Goal: Task Accomplishment & Management: Use online tool/utility

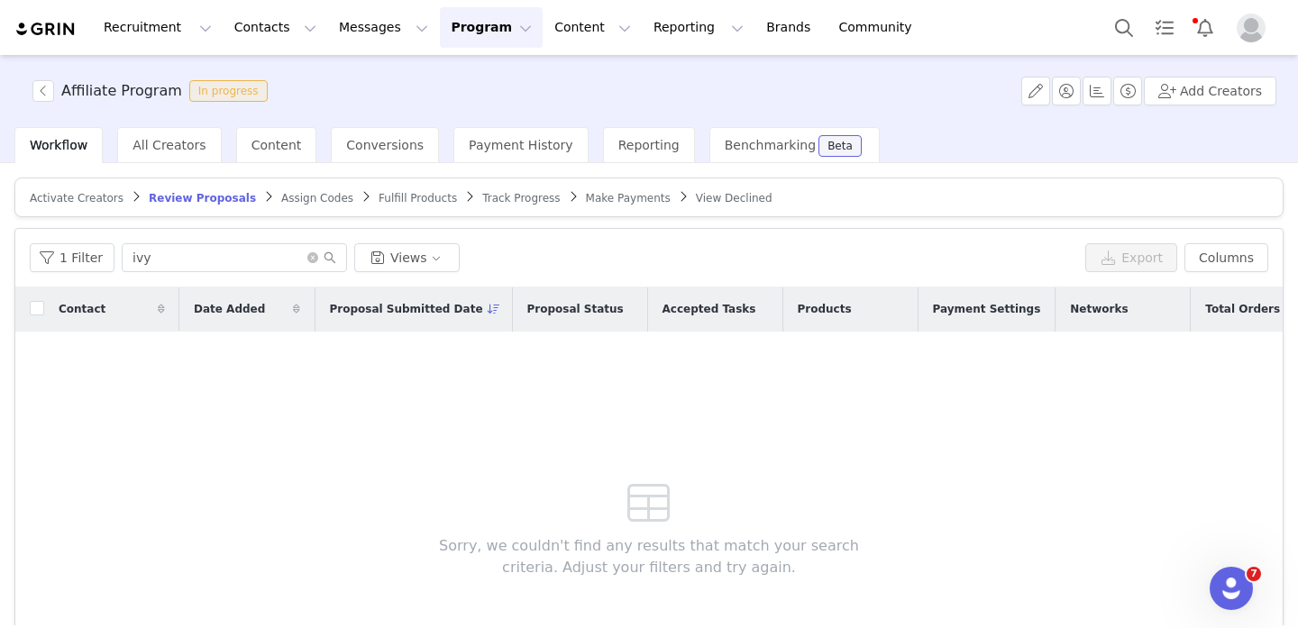
click at [483, 186] on article "Activate Creators Review Proposals Assign Codes Fulfill Products Track Progress…" at bounding box center [648, 198] width 1269 height 40
click at [485, 196] on span "Track Progress" at bounding box center [521, 198] width 78 height 13
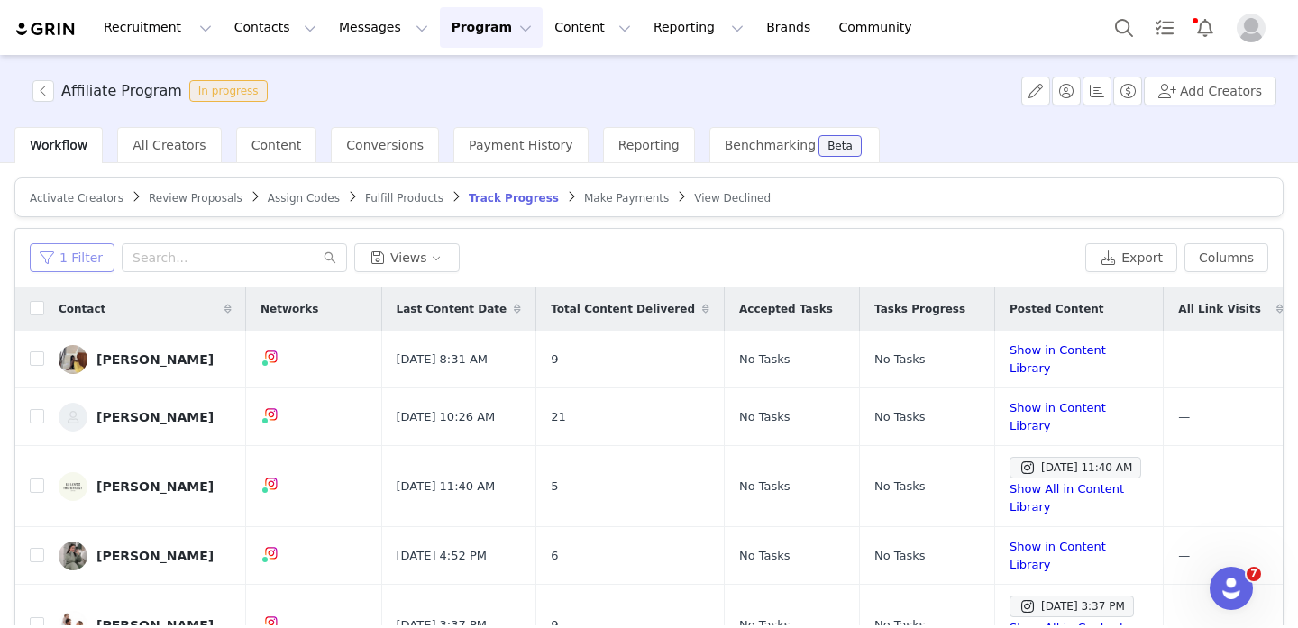
click at [40, 269] on button "1 Filter" at bounding box center [72, 257] width 85 height 29
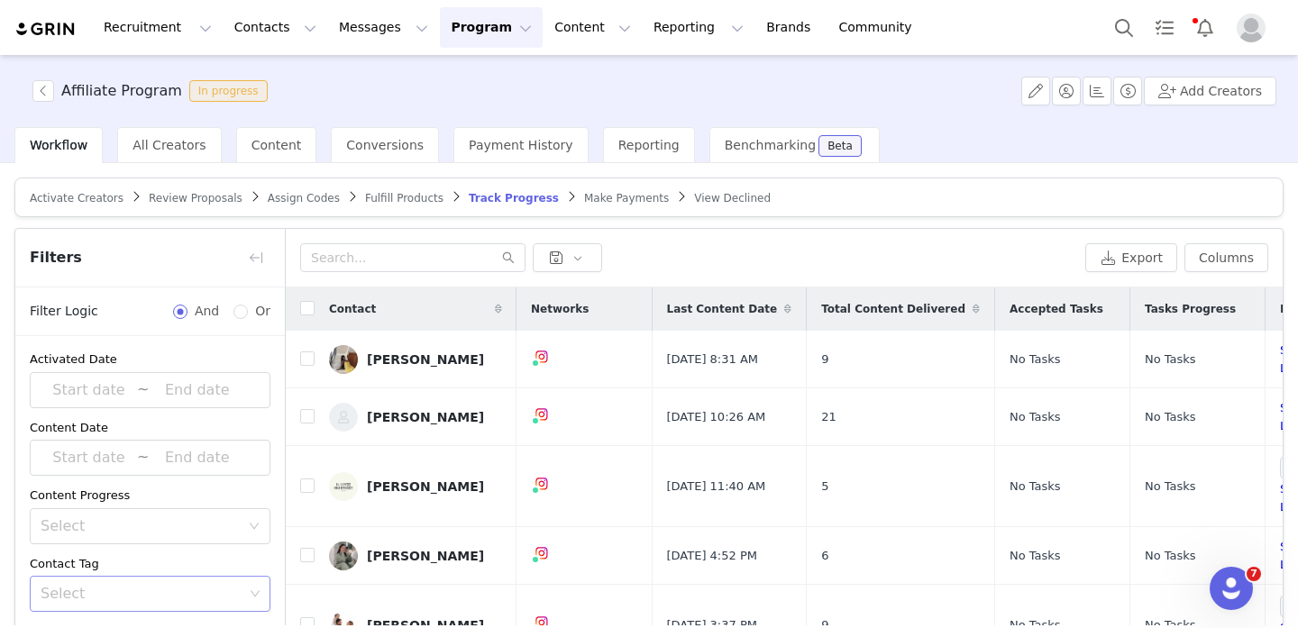
click at [153, 591] on div "Select" at bounding box center [142, 594] width 203 height 18
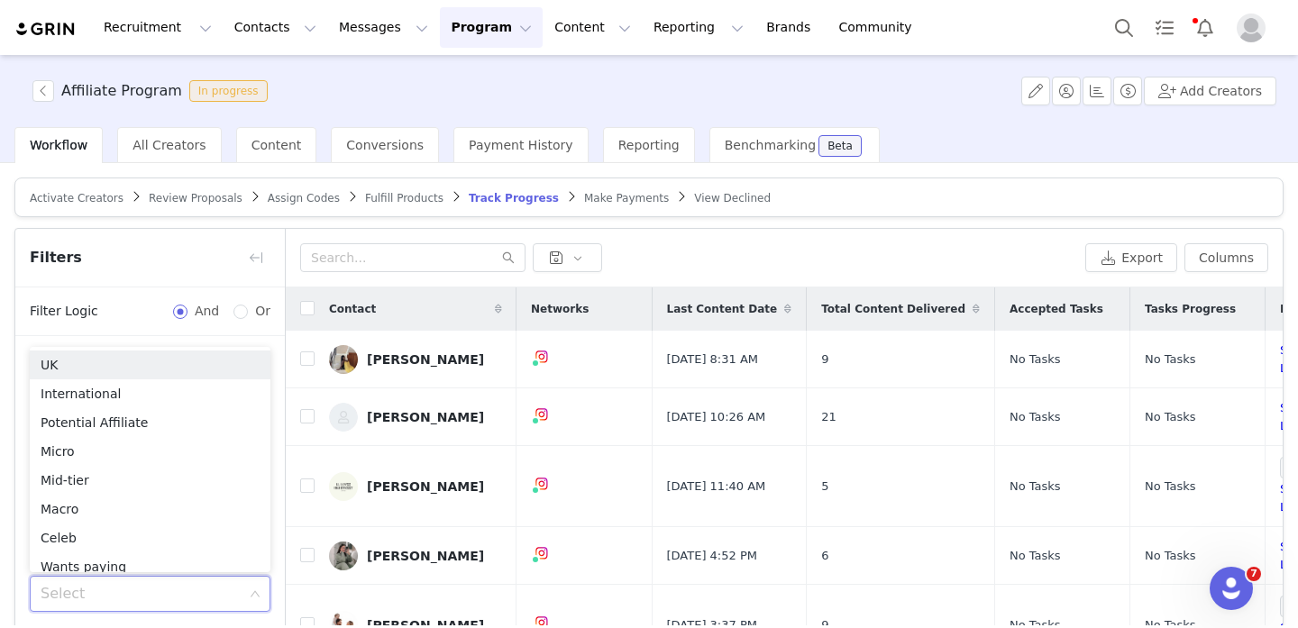
click at [154, 591] on div "Select" at bounding box center [142, 594] width 203 height 18
type input "aff"
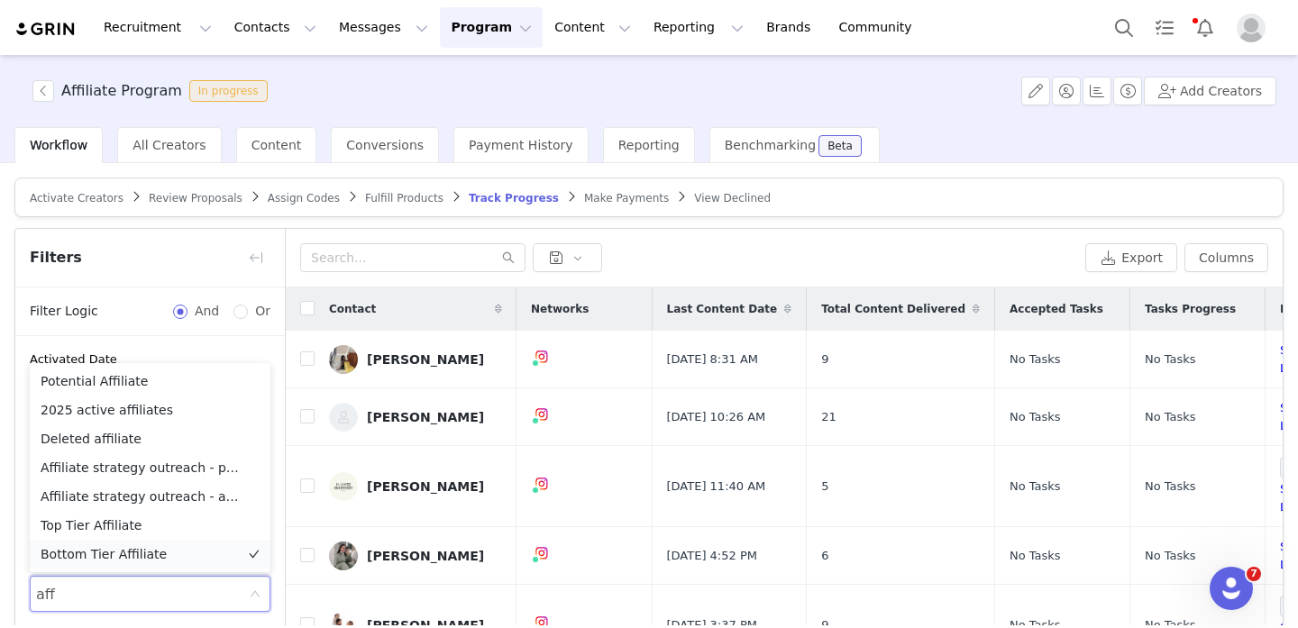
click at [160, 556] on li "Bottom Tier Affiliate" at bounding box center [150, 554] width 241 height 29
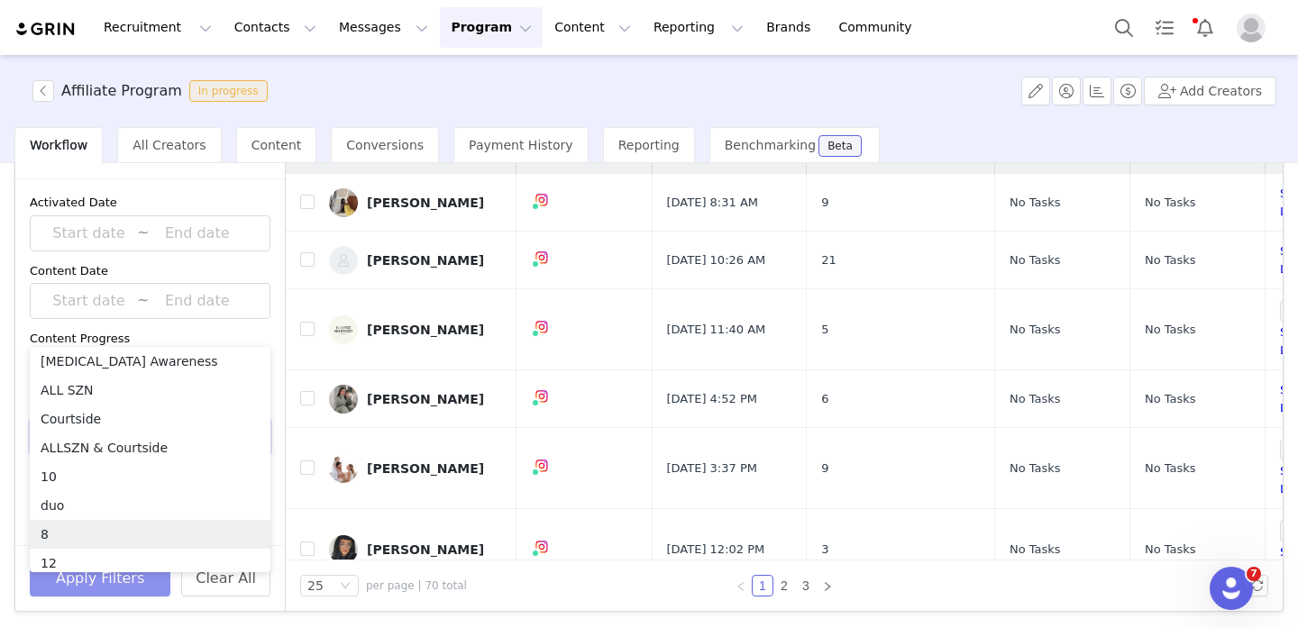
scroll to position [1221, 0]
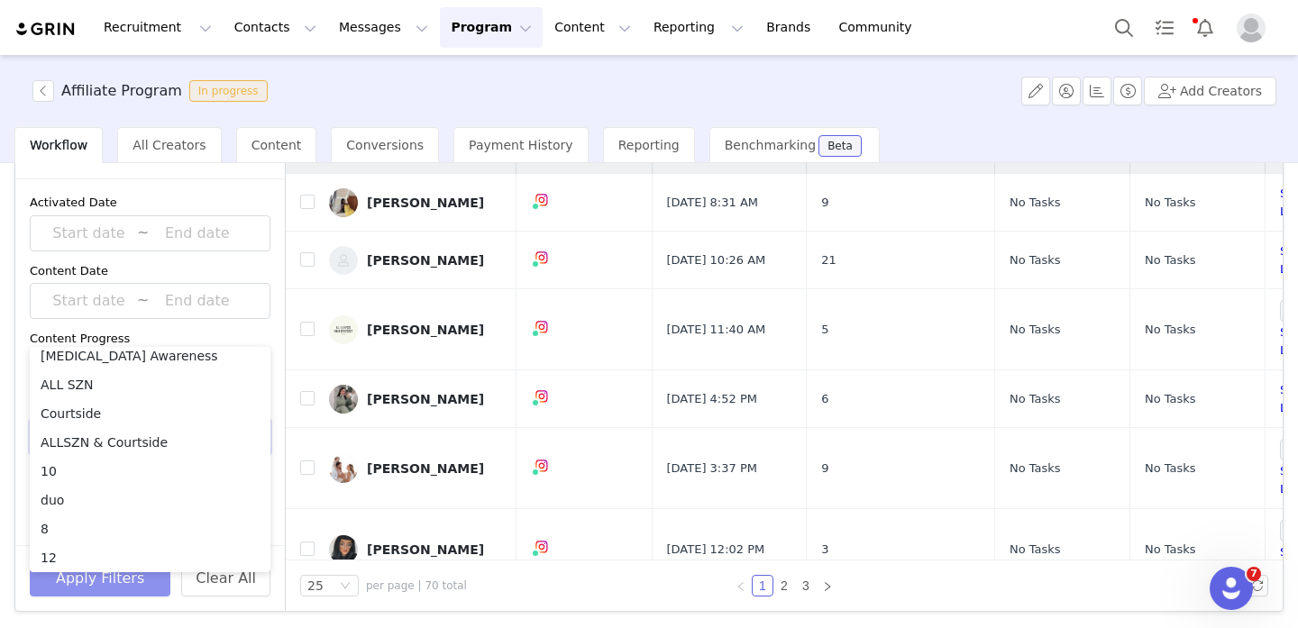
click at [119, 594] on button "Apply Filters" at bounding box center [100, 579] width 141 height 36
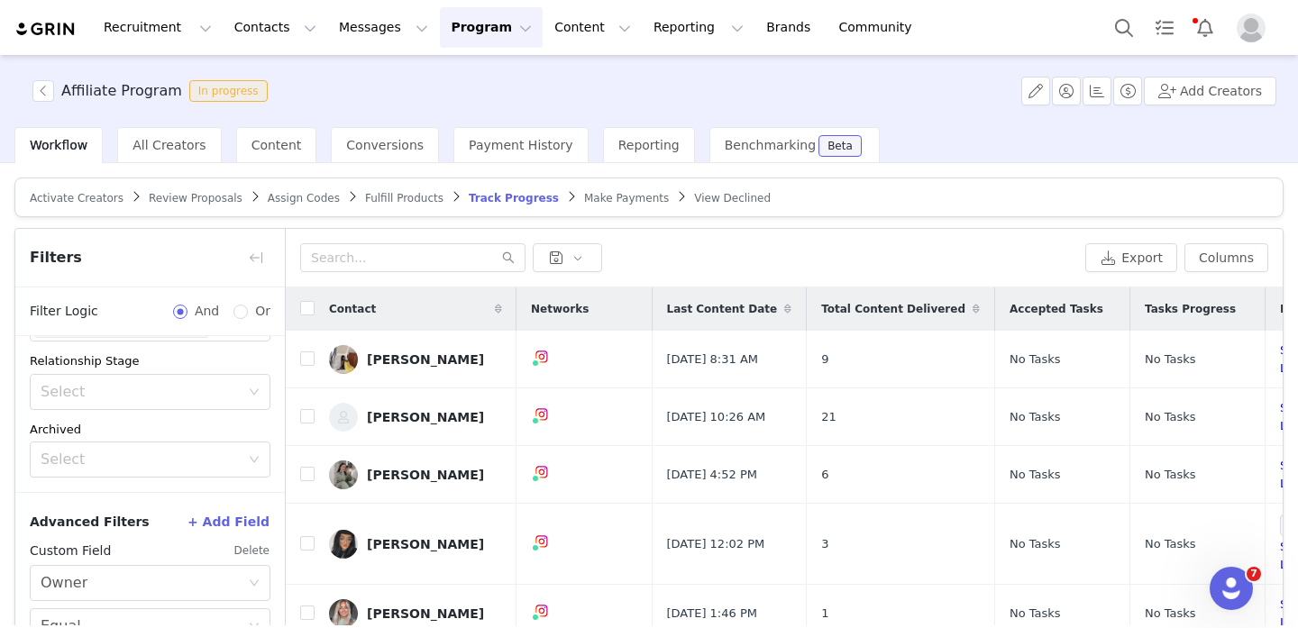
scroll to position [157, 0]
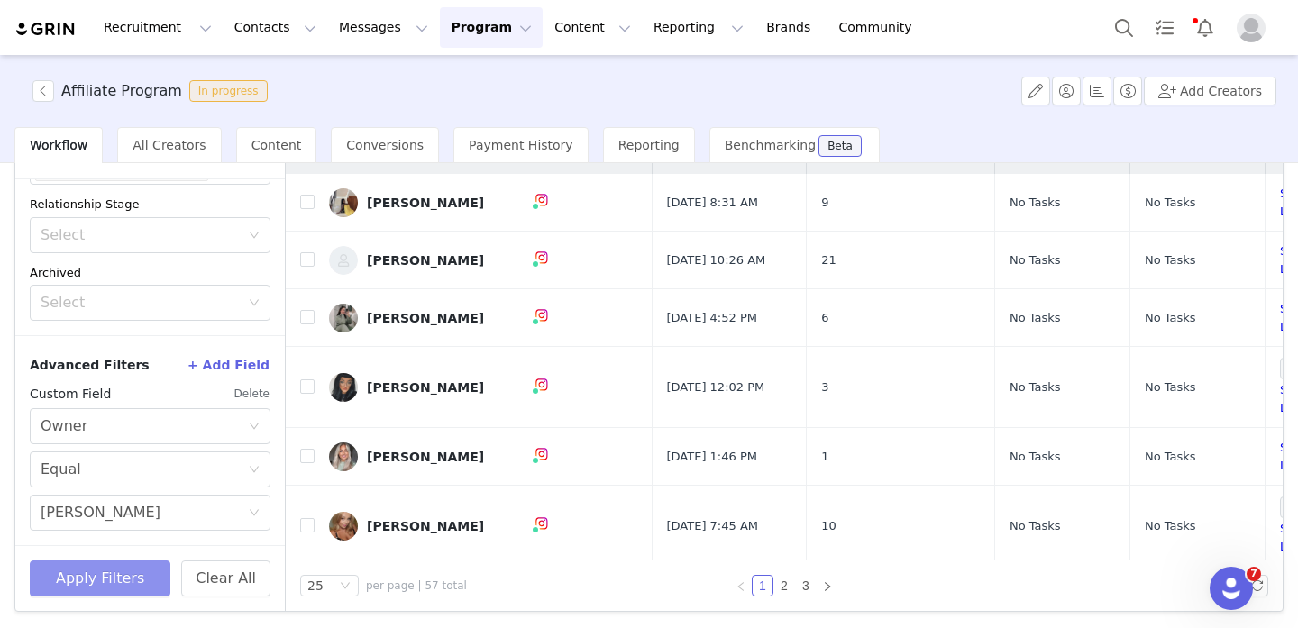
click at [122, 578] on button "Apply Filters" at bounding box center [100, 579] width 141 height 36
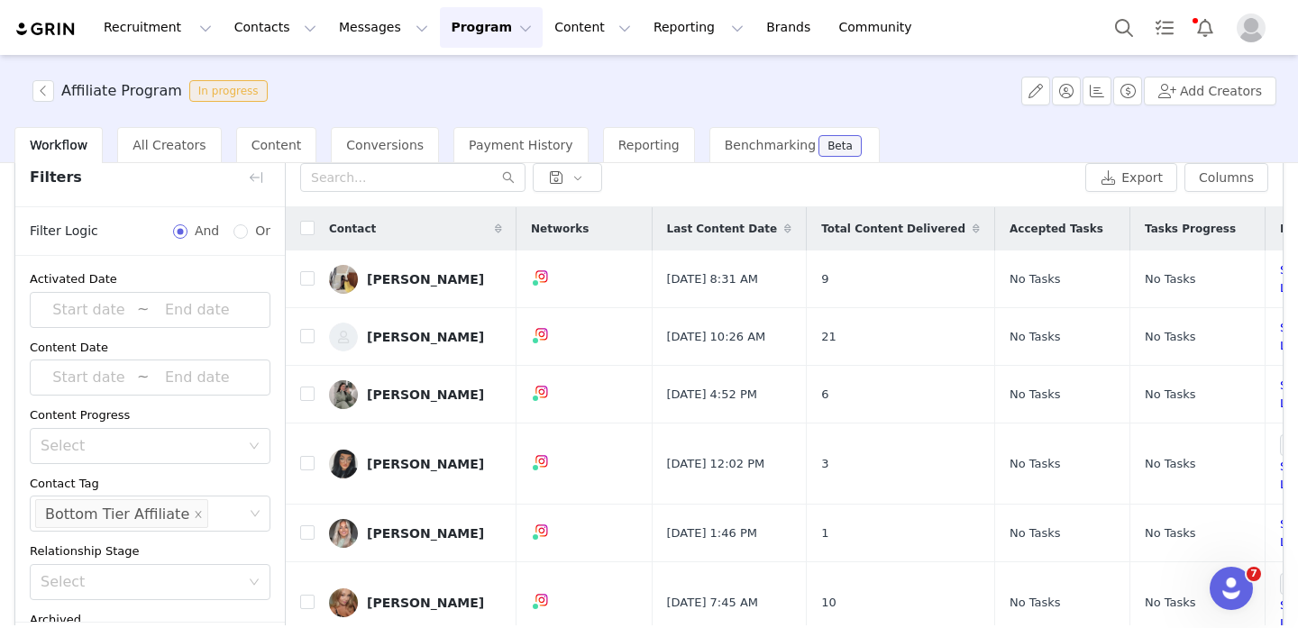
scroll to position [0, 0]
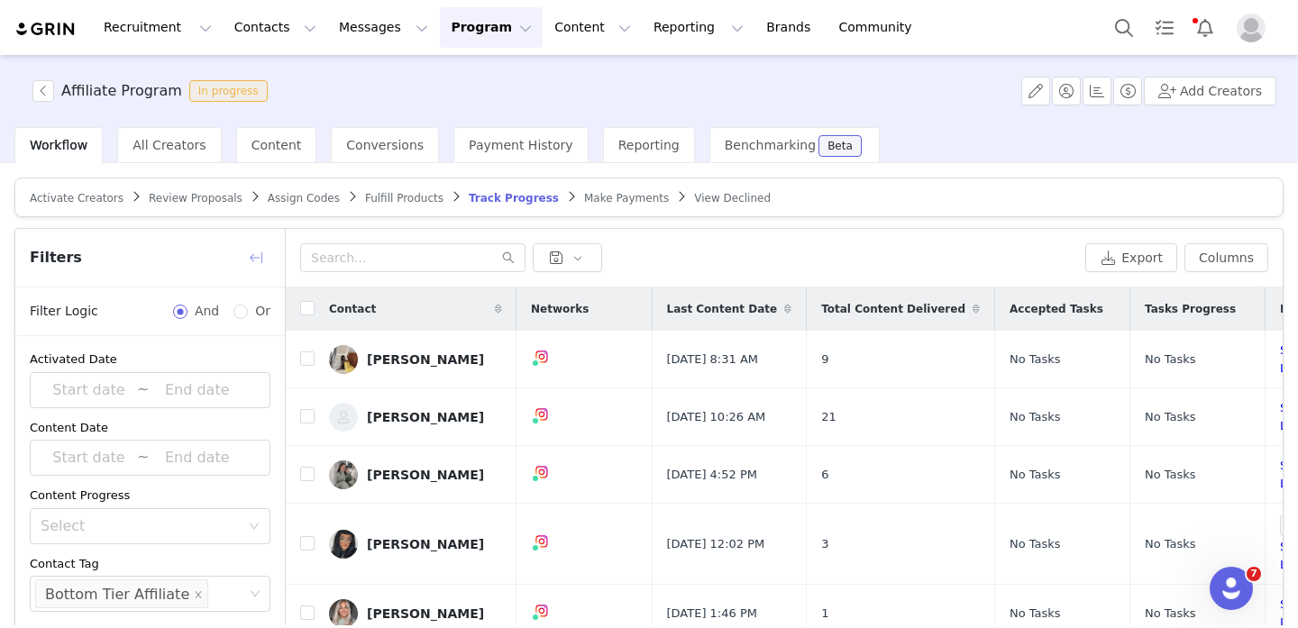
click at [263, 257] on button "button" at bounding box center [256, 257] width 29 height 29
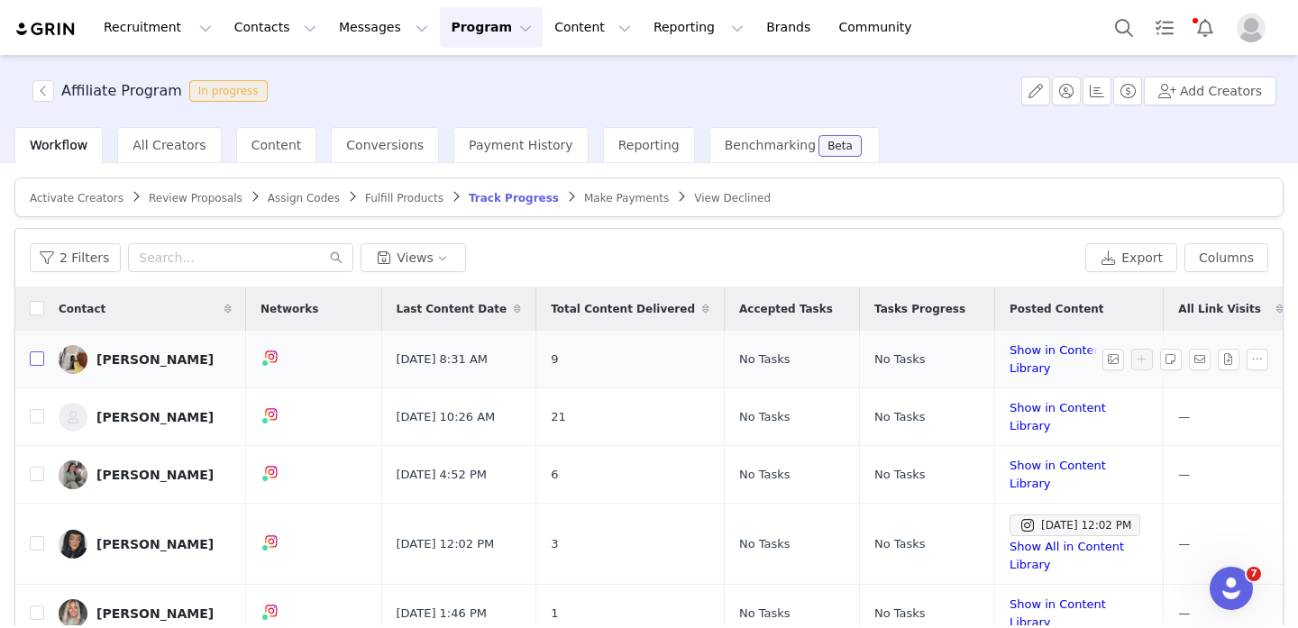
click at [39, 356] on input "checkbox" at bounding box center [37, 359] width 14 height 14
checkbox input "true"
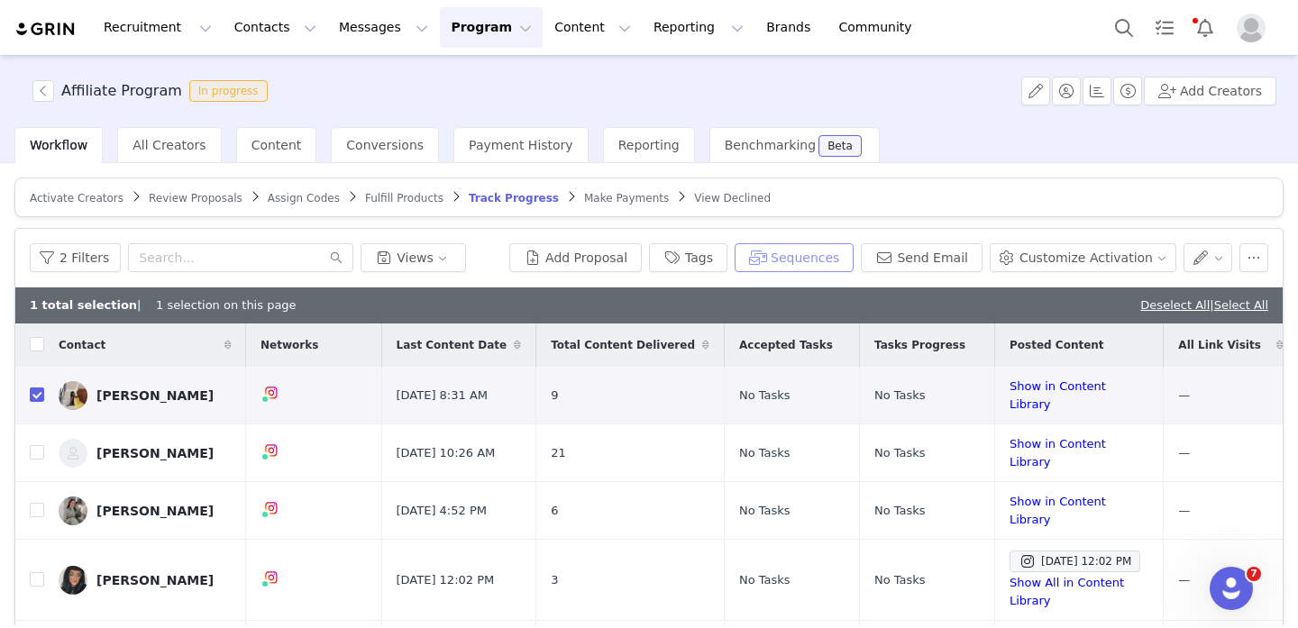
click at [792, 259] on button "Sequences" at bounding box center [794, 257] width 119 height 29
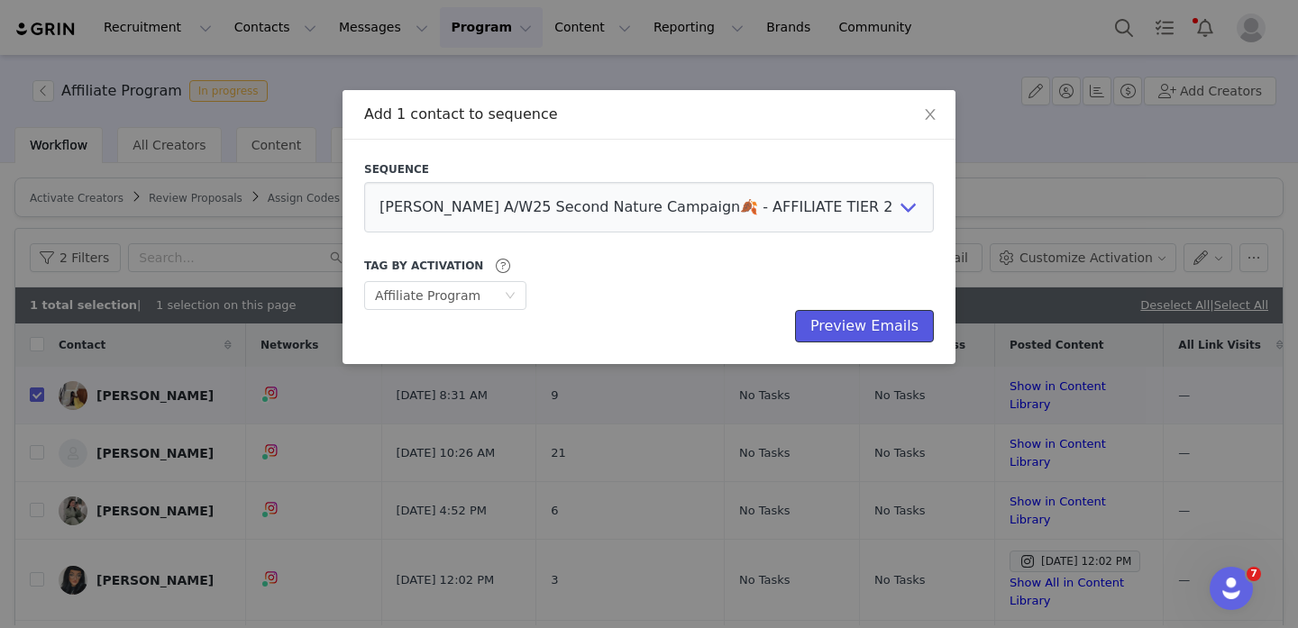
click at [840, 330] on button "Preview Emails" at bounding box center [864, 326] width 139 height 32
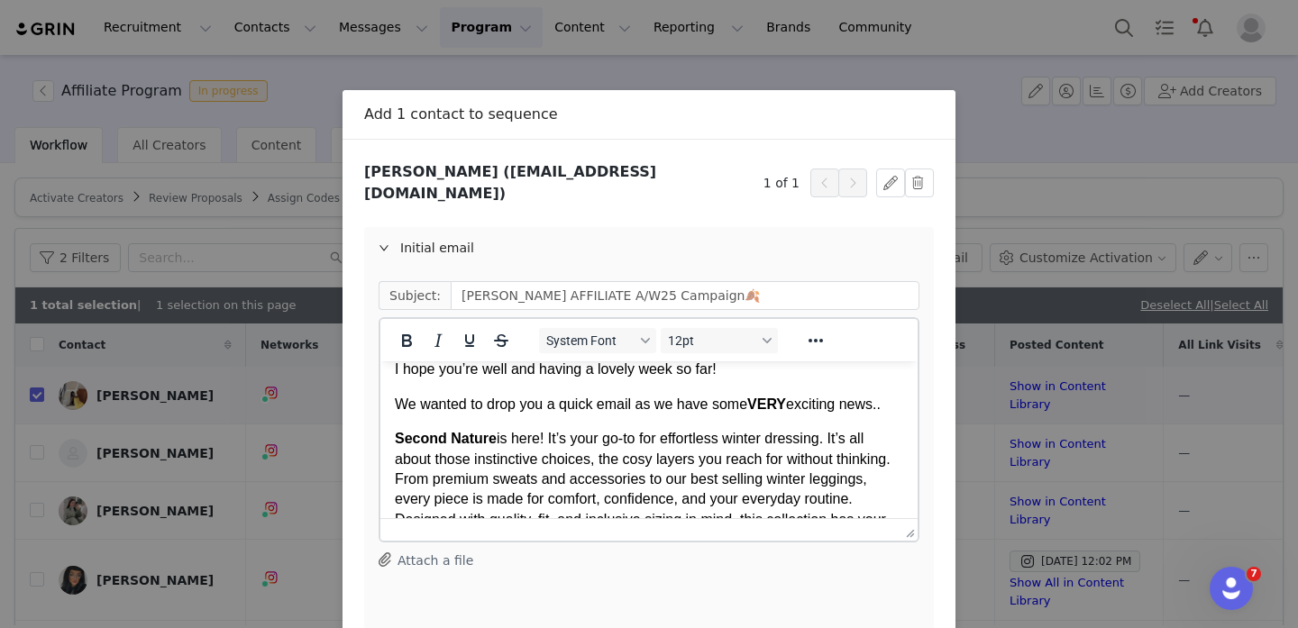
scroll to position [61, 0]
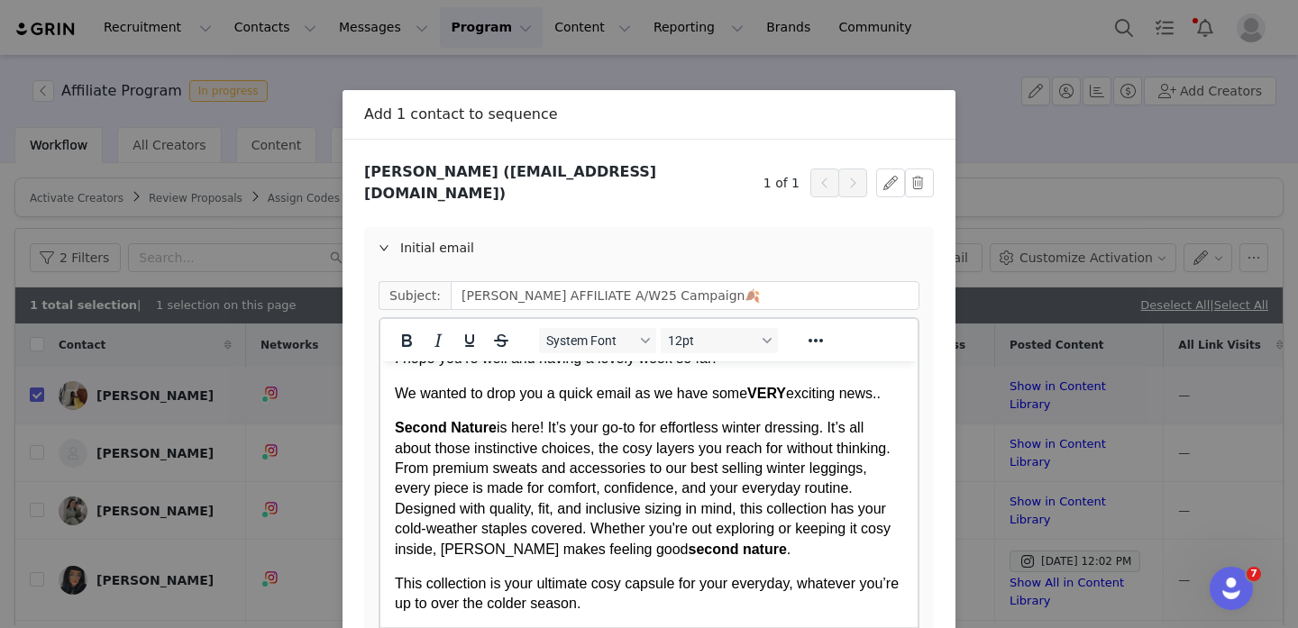
drag, startPoint x: 914, startPoint y: 517, endPoint x: 900, endPoint y: 659, distance: 142.3
click at [900, 627] on html "Recruitment Recruitment Creator Search Curated Lists Landing Pages Web Extensio…" at bounding box center [649, 314] width 1298 height 628
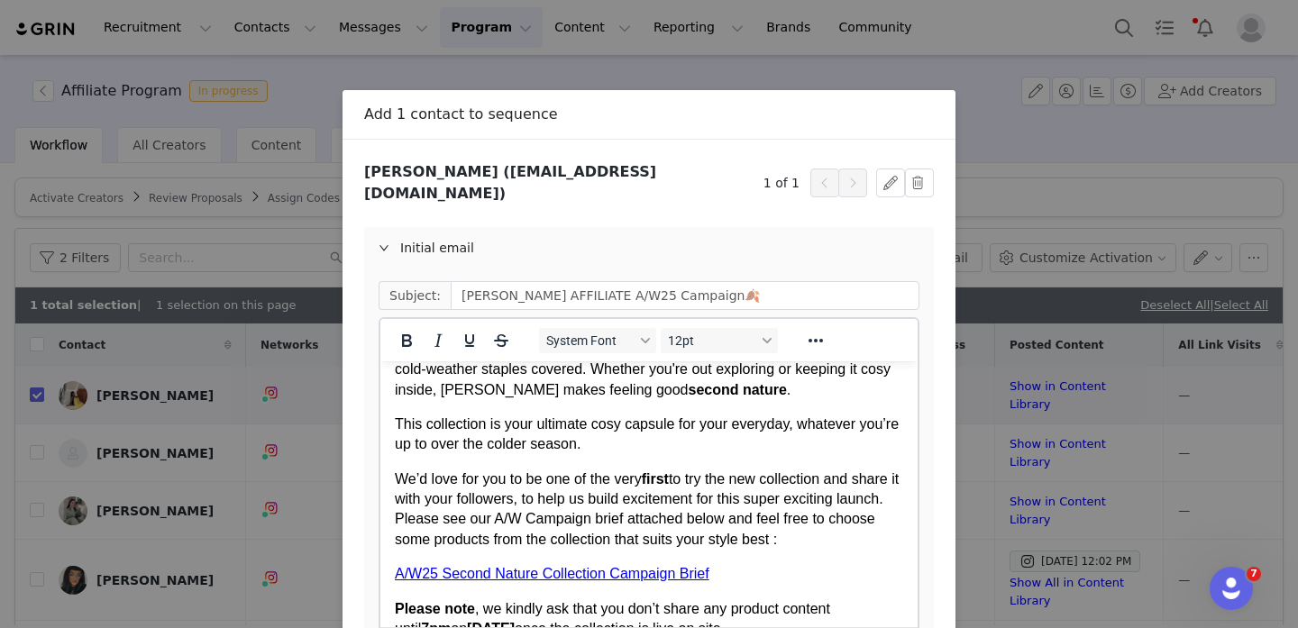
scroll to position [224, 0]
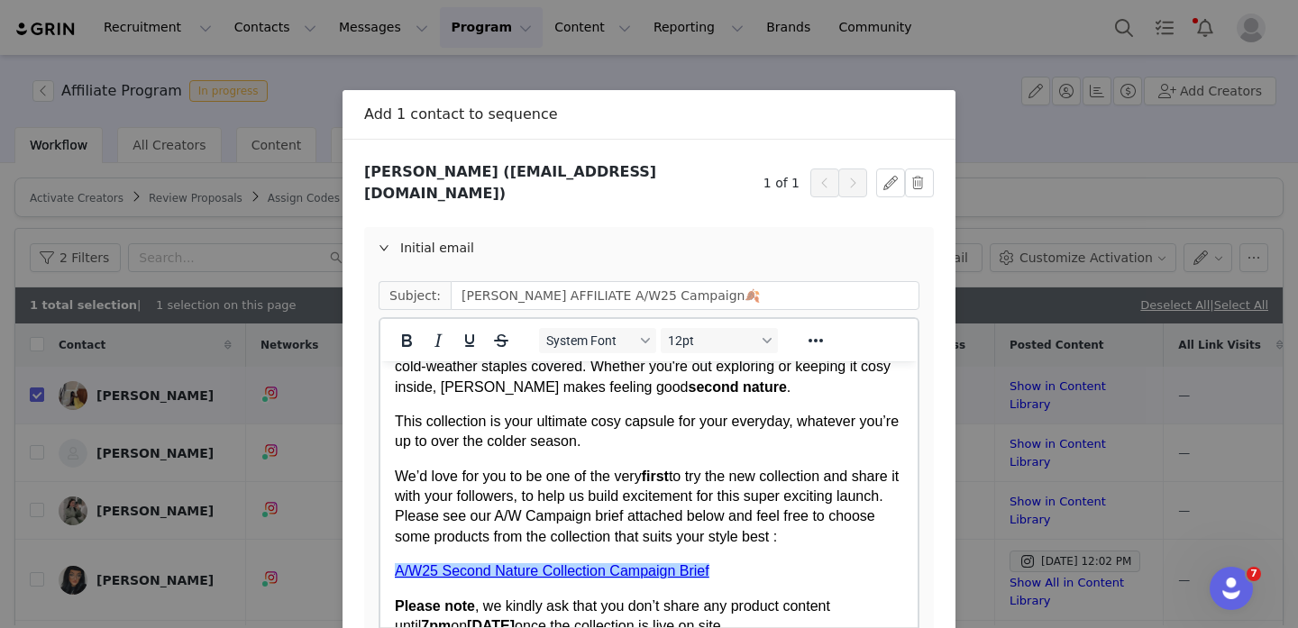
click at [647, 571] on link "A/W25 Second Nature Collection Campaign Brief" at bounding box center [552, 570] width 315 height 15
click at [647, 572] on link "A/W25 Second Nature Collection Campaign Brief" at bounding box center [552, 570] width 315 height 15
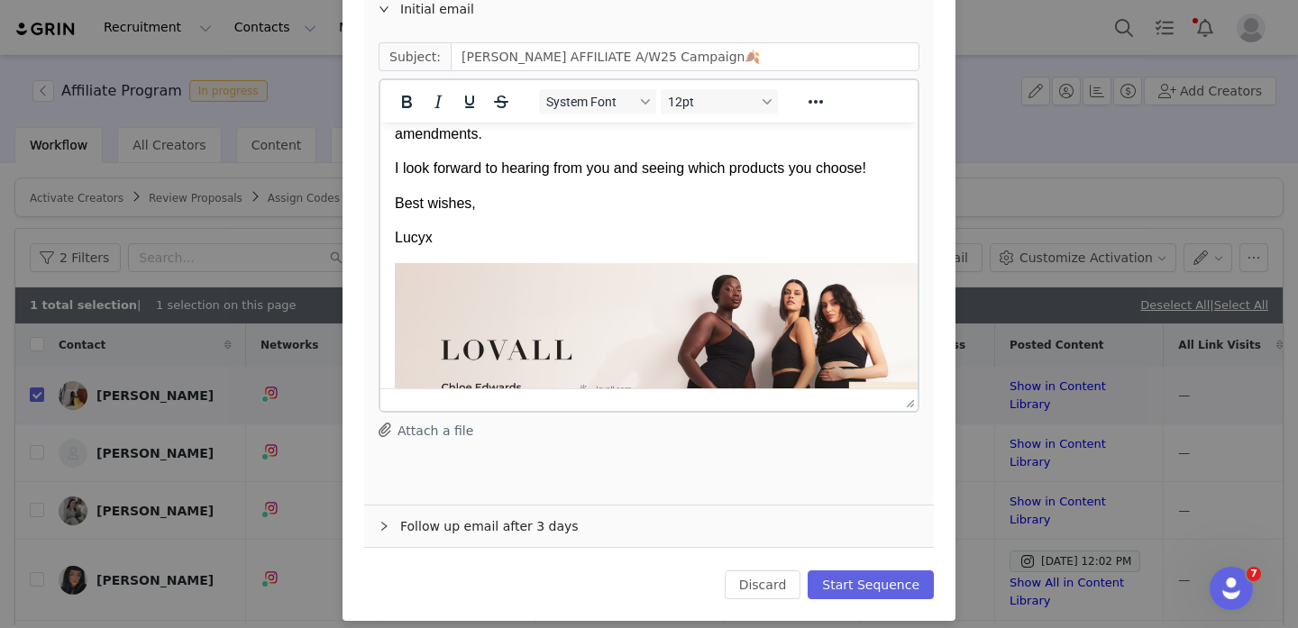
scroll to position [818, 0]
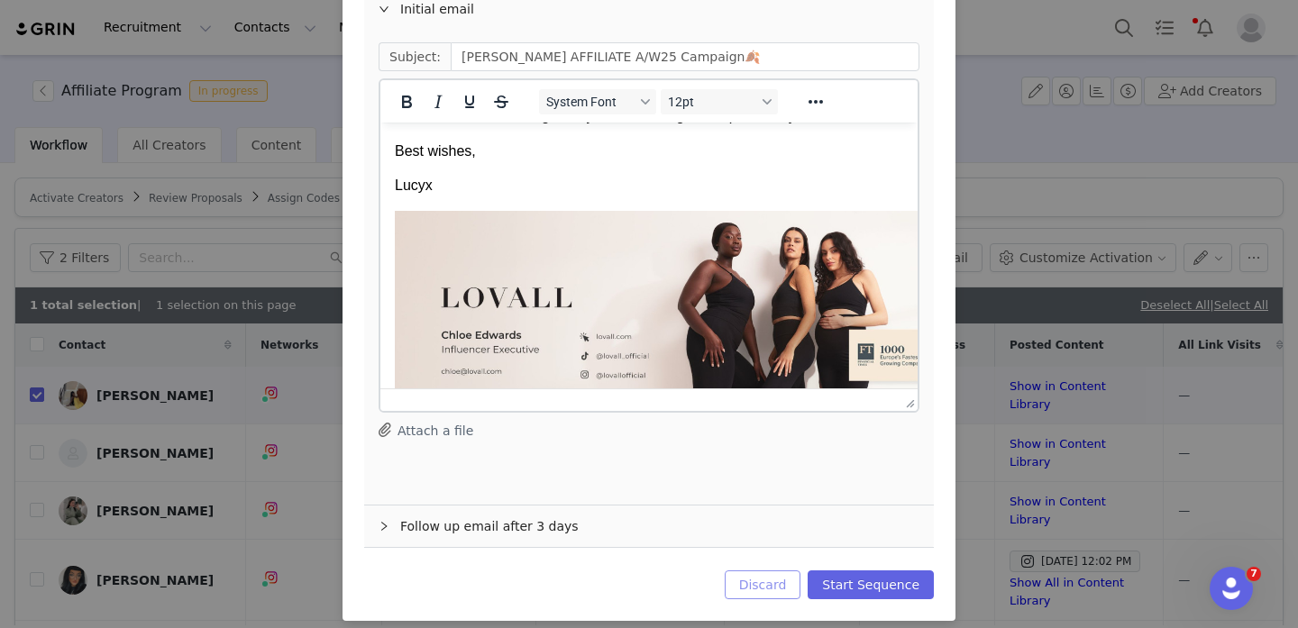
click at [771, 571] on button "Discard" at bounding box center [763, 585] width 77 height 29
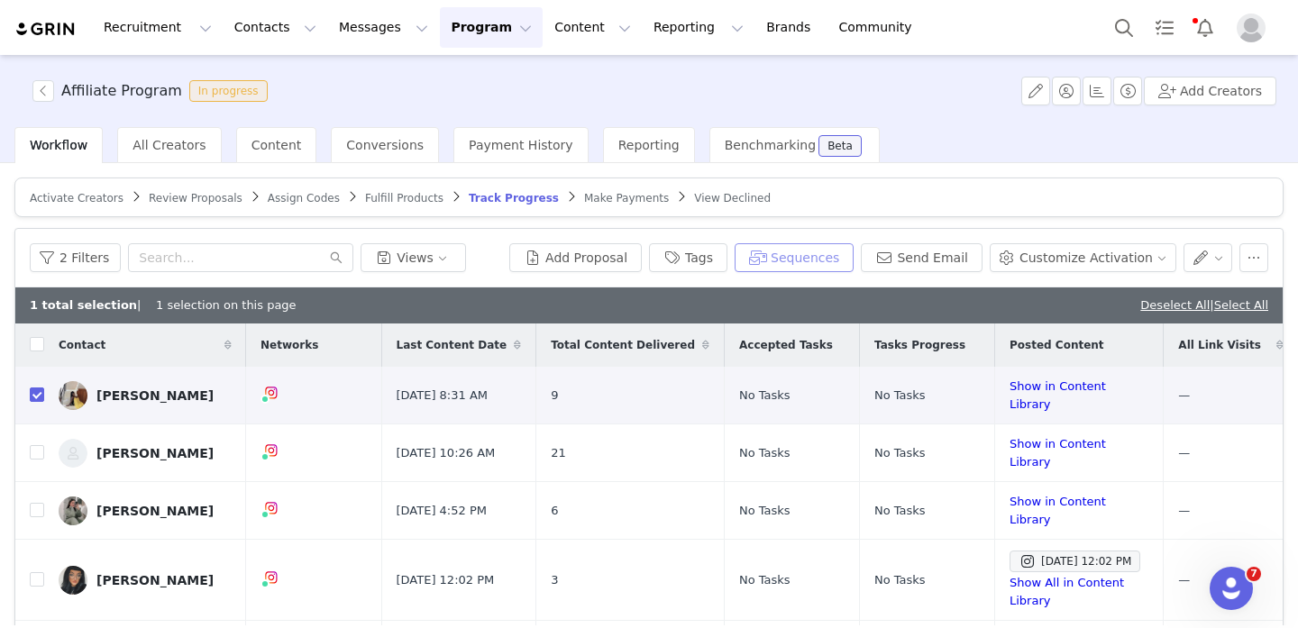
scroll to position [0, 0]
click at [791, 254] on button "Sequences" at bounding box center [794, 257] width 119 height 29
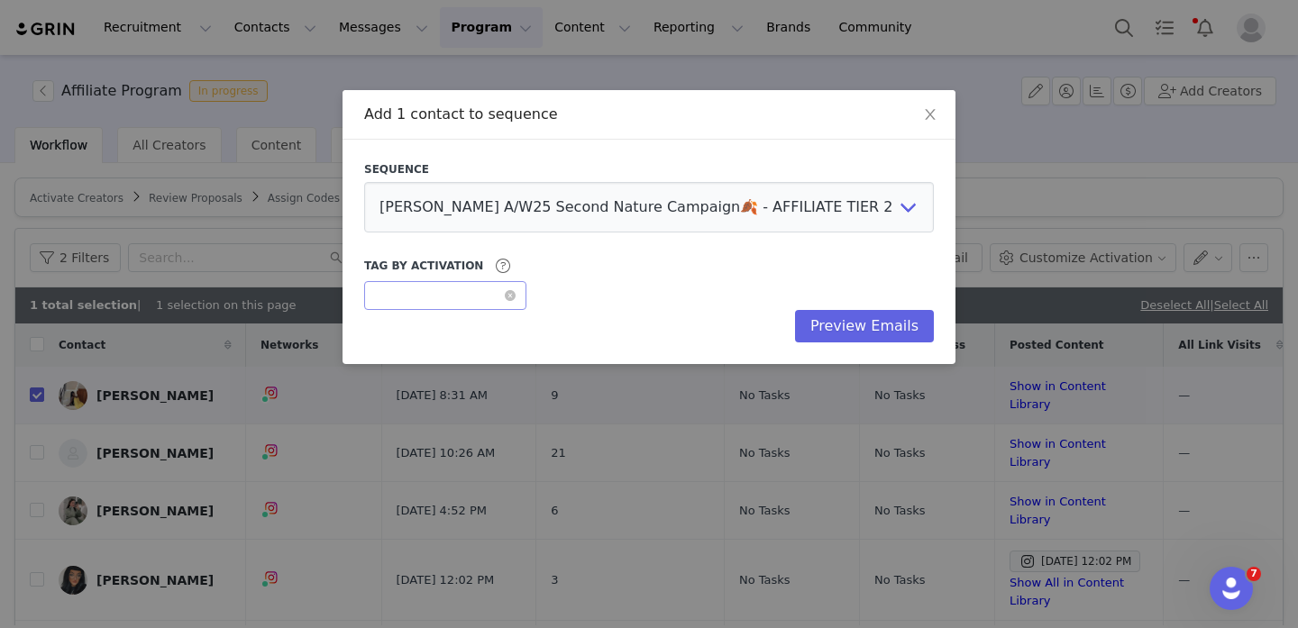
click at [488, 296] on div "Optional" at bounding box center [439, 295] width 129 height 27
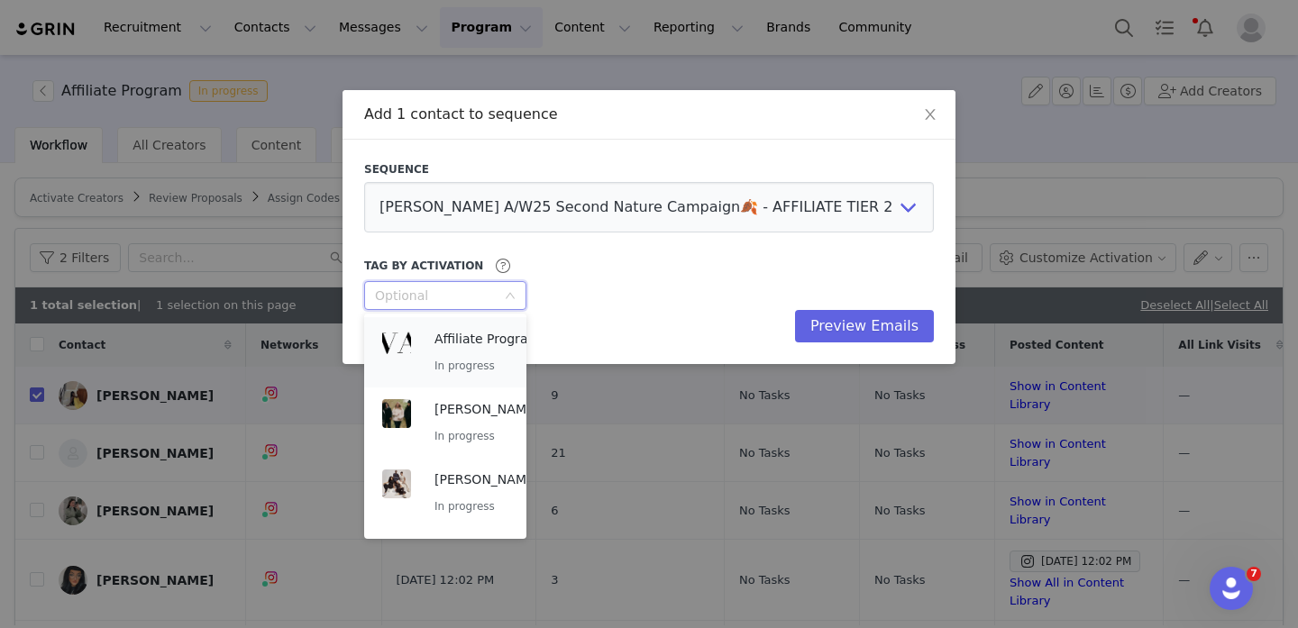
click at [451, 348] on p "Affiliate Program" at bounding box center [487, 339] width 105 height 20
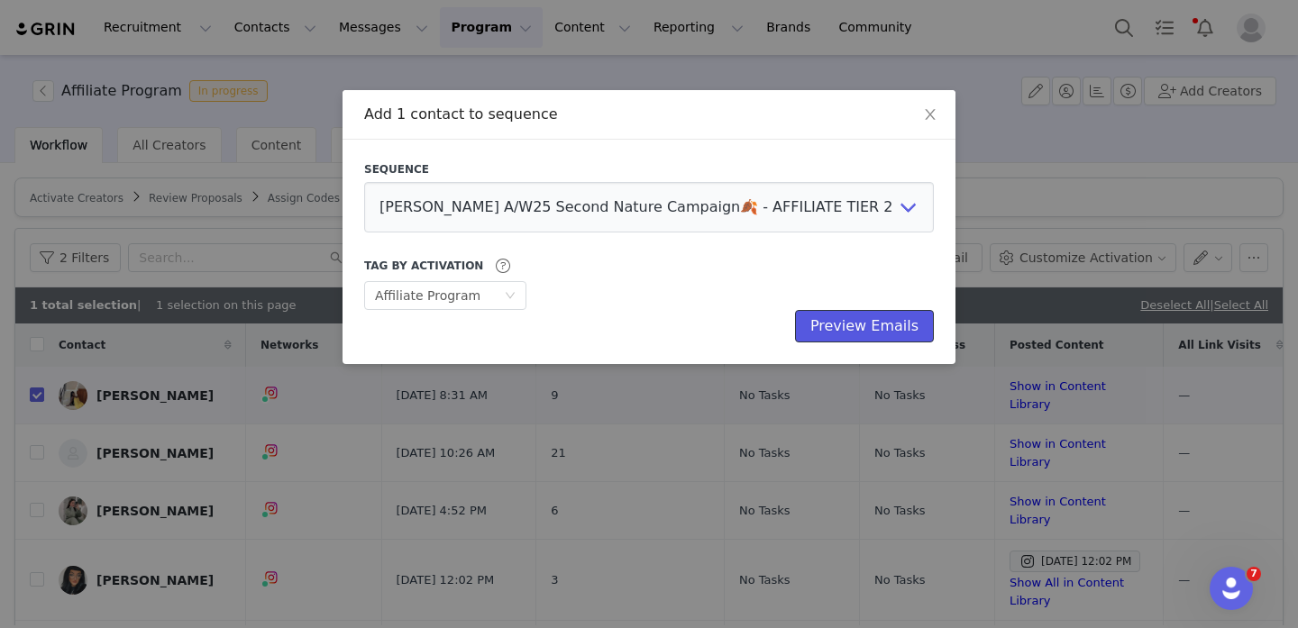
click at [840, 333] on button "Preview Emails" at bounding box center [864, 326] width 139 height 32
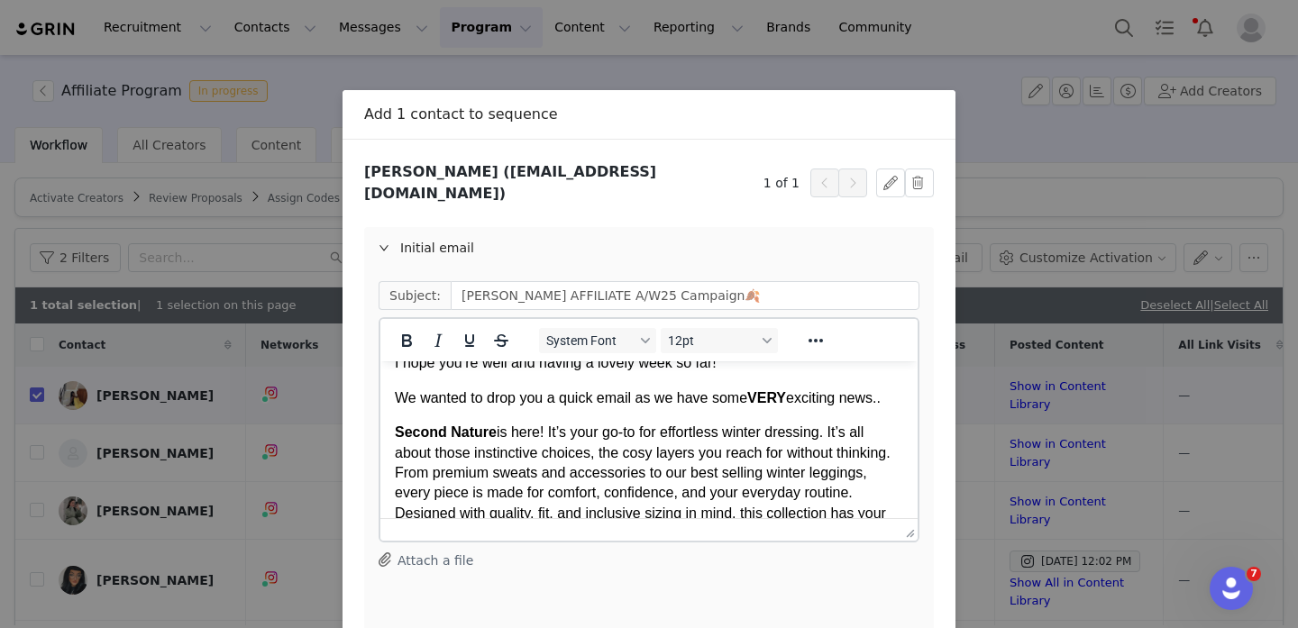
scroll to position [58, 0]
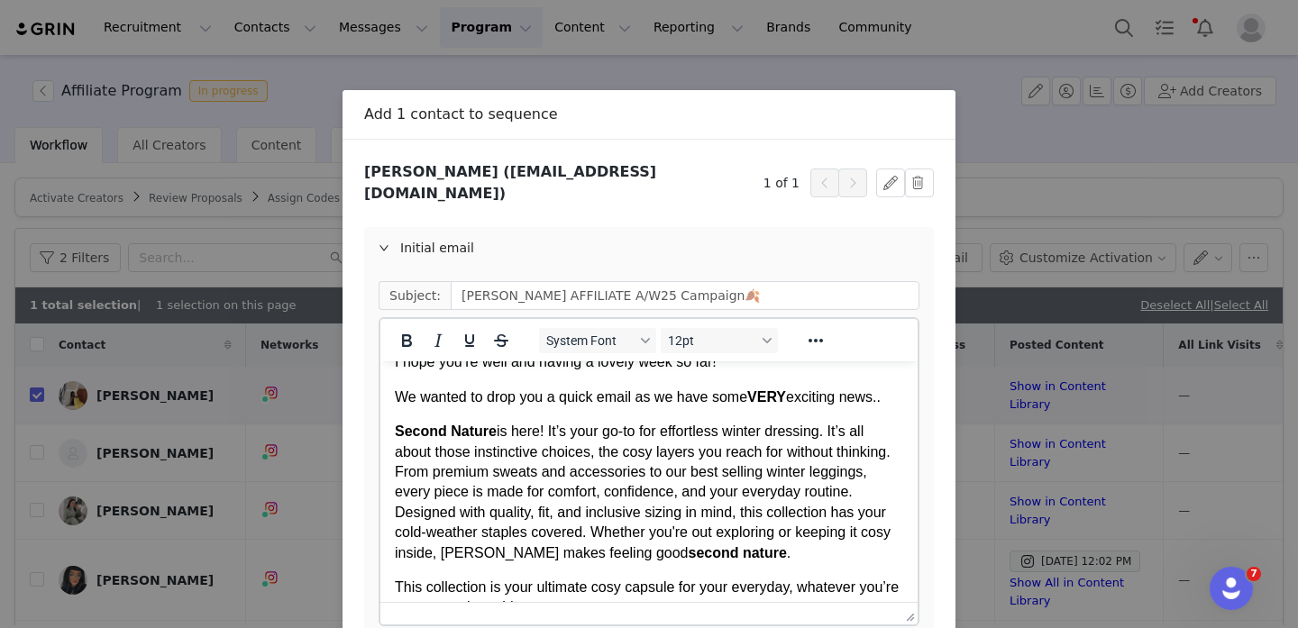
drag, startPoint x: 908, startPoint y: 520, endPoint x: 904, endPoint y: 622, distance: 101.9
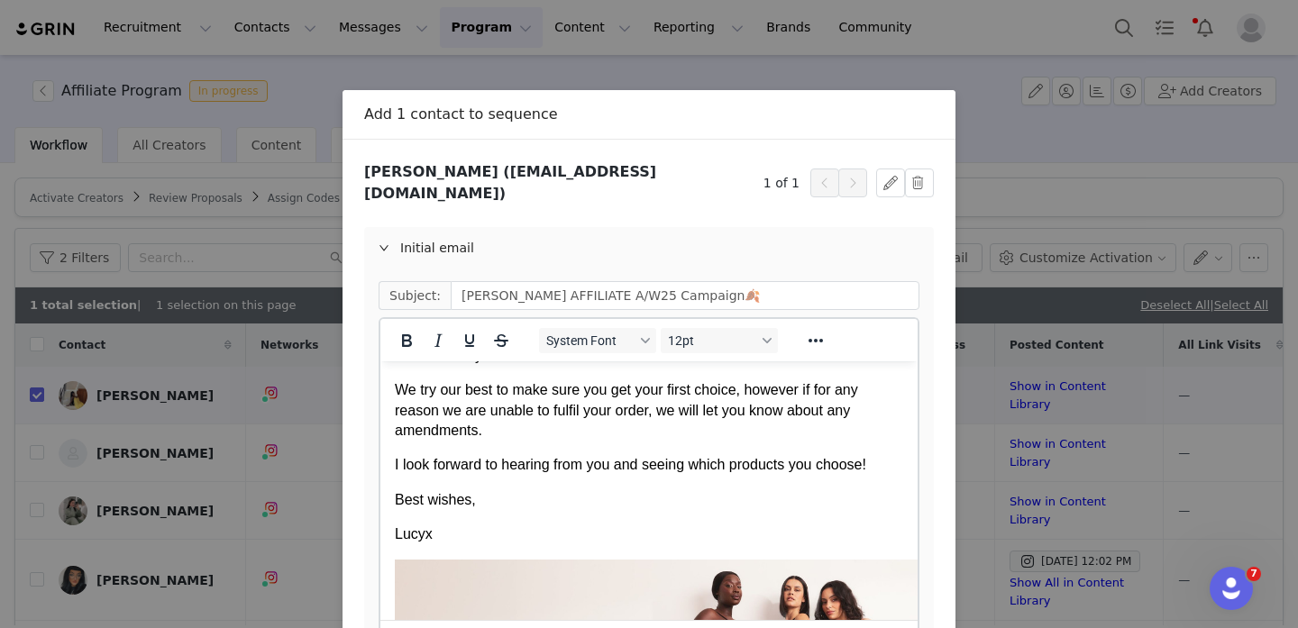
scroll to position [747, 0]
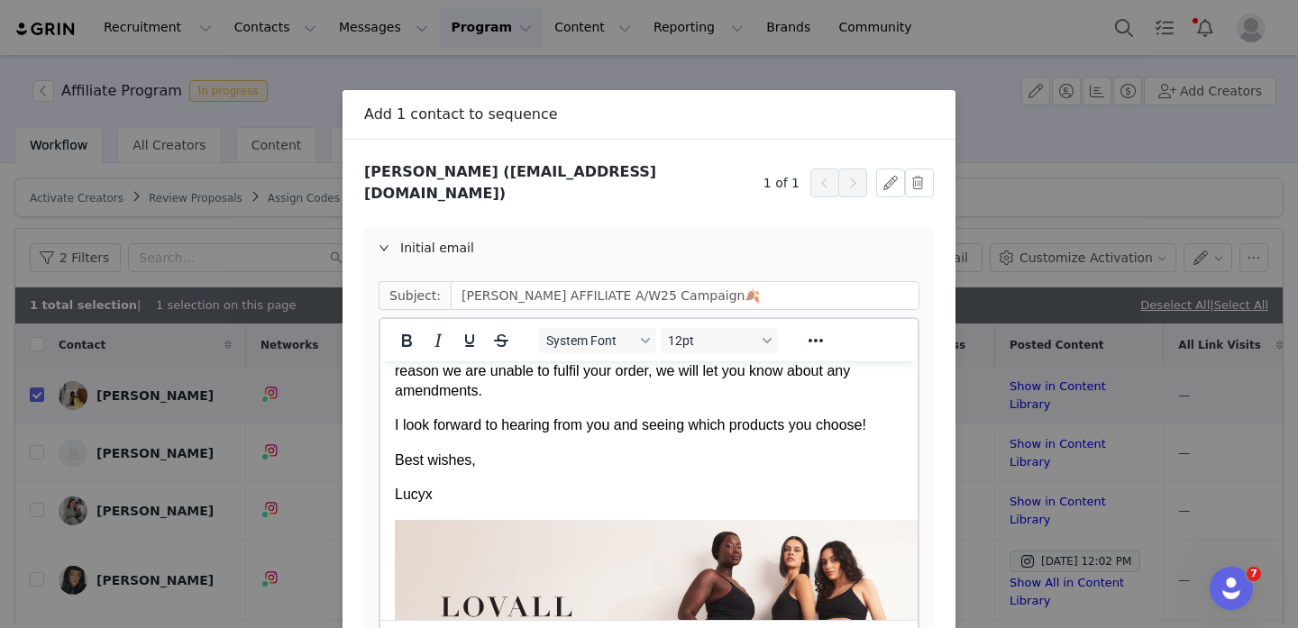
click at [428, 490] on p "Lucyx" at bounding box center [649, 495] width 508 height 20
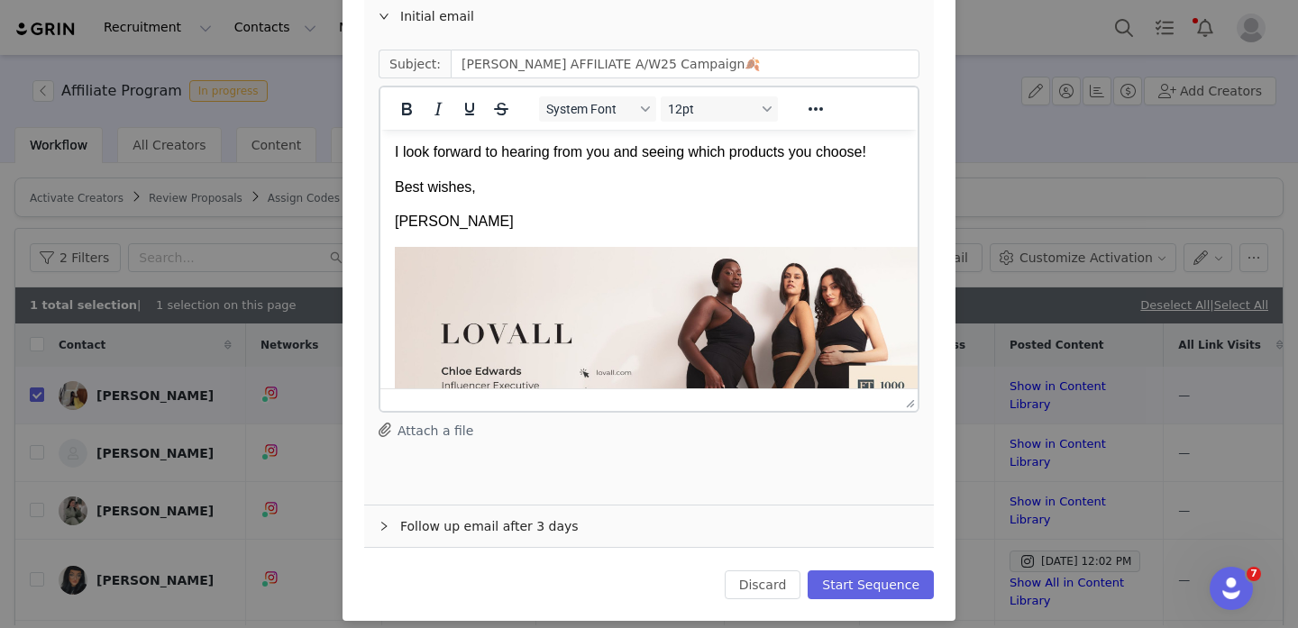
scroll to position [21, 0]
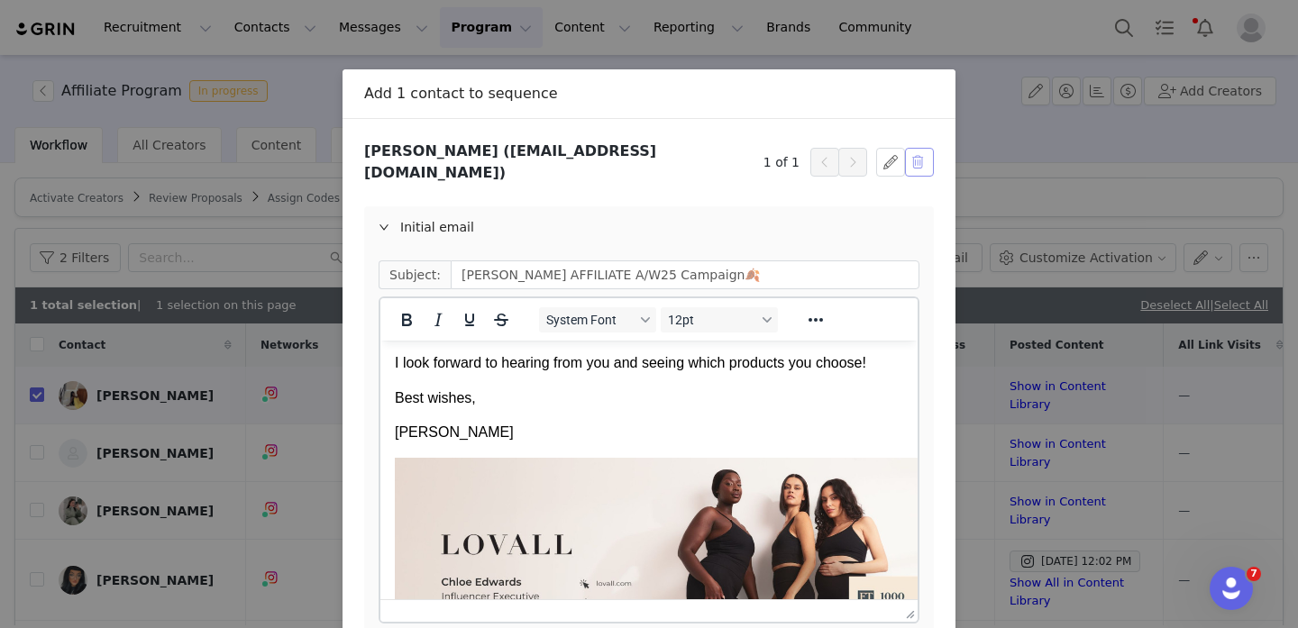
click at [920, 150] on button "button" at bounding box center [919, 162] width 29 height 29
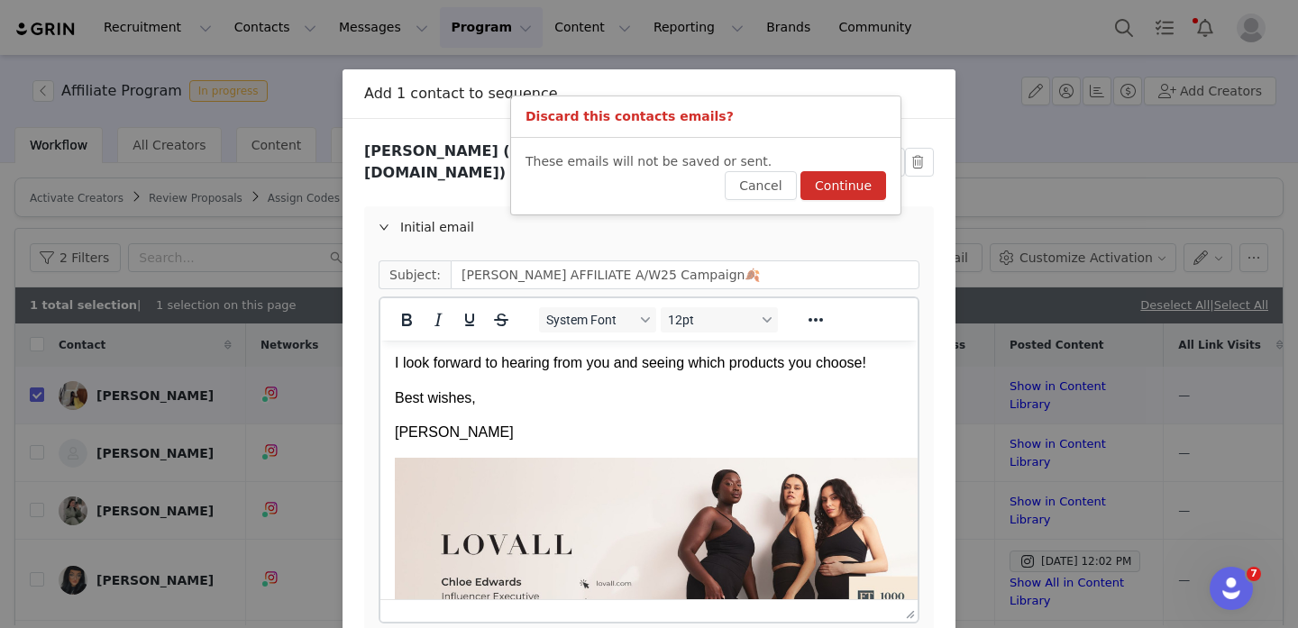
click at [827, 187] on button "Continue" at bounding box center [844, 185] width 86 height 29
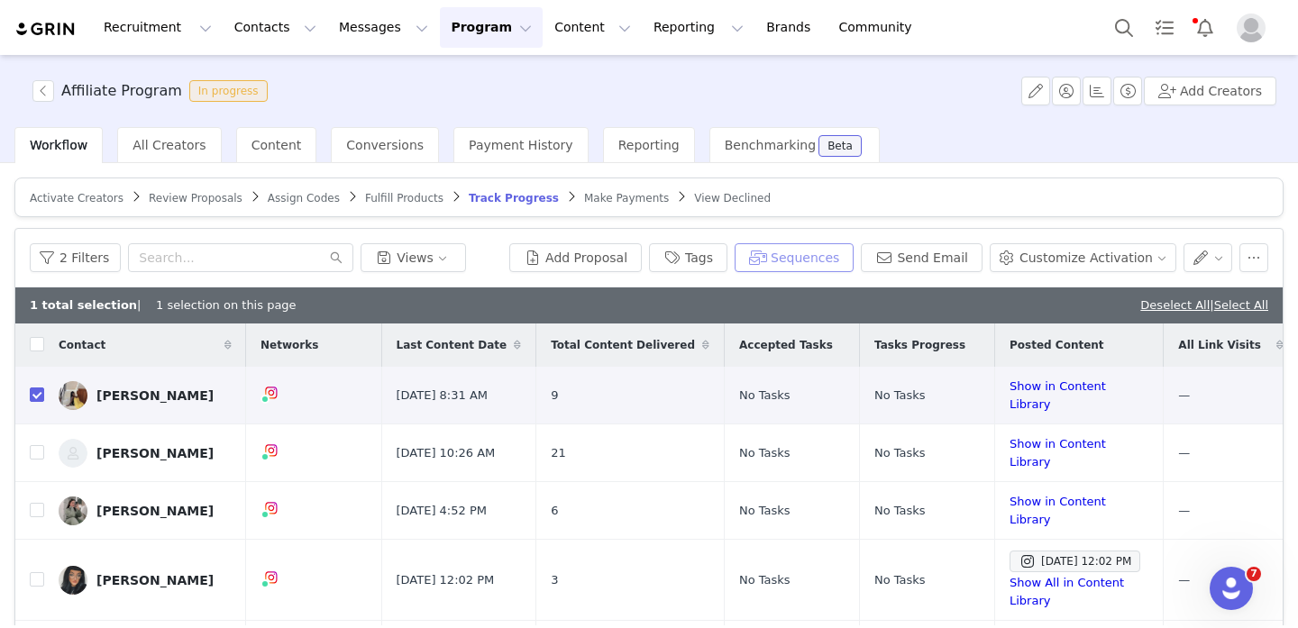
scroll to position [0, 0]
click at [787, 261] on button "Sequences" at bounding box center [794, 257] width 119 height 29
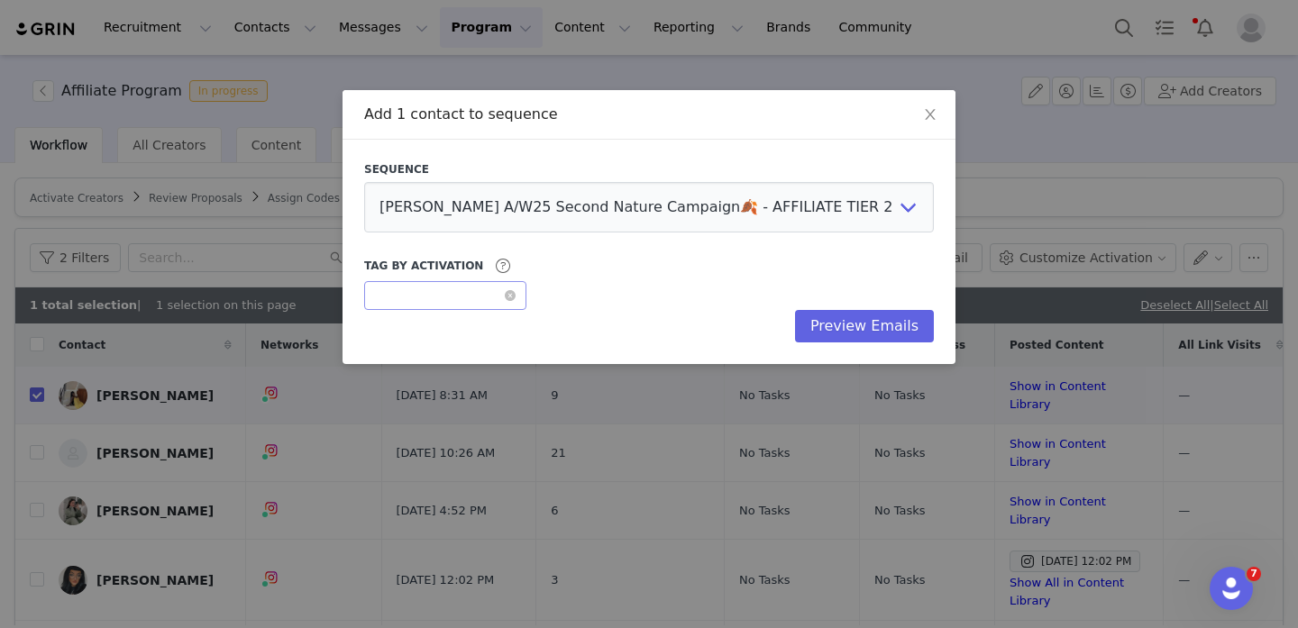
click at [454, 286] on div "Optional" at bounding box center [439, 295] width 129 height 27
click at [435, 350] on div at bounding box center [445, 343] width 141 height 43
click at [849, 336] on button "Preview Emails" at bounding box center [864, 326] width 139 height 32
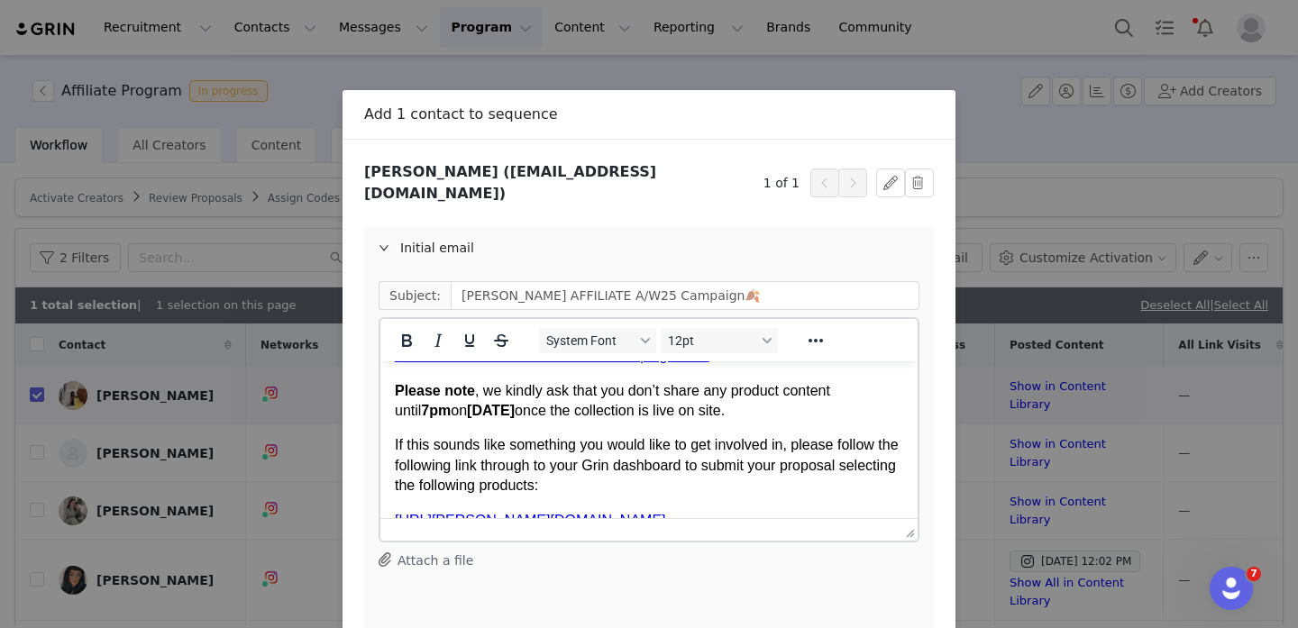
scroll to position [130, 0]
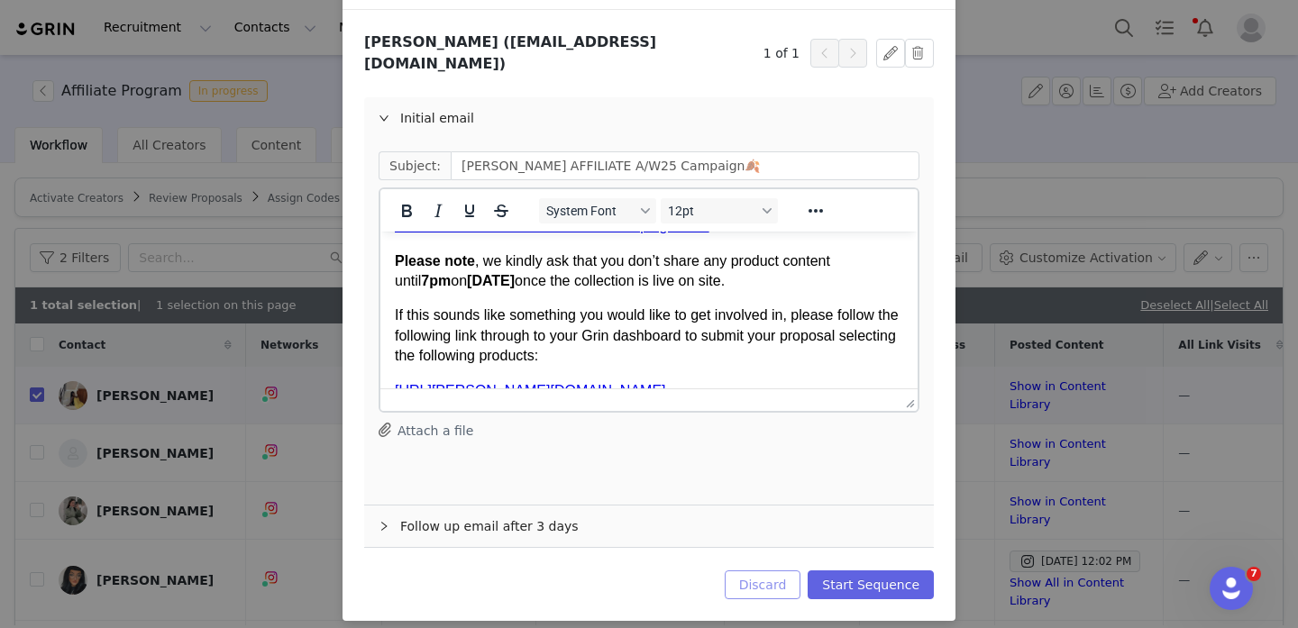
click at [767, 572] on button "Discard" at bounding box center [763, 585] width 77 height 29
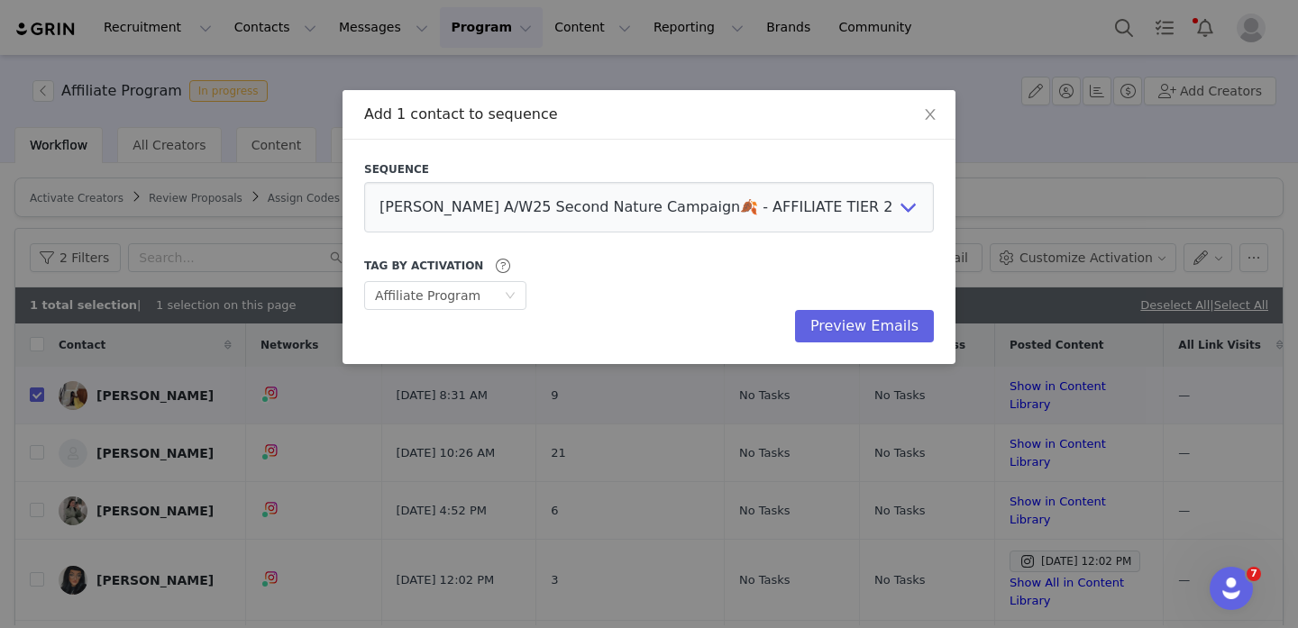
scroll to position [0, 0]
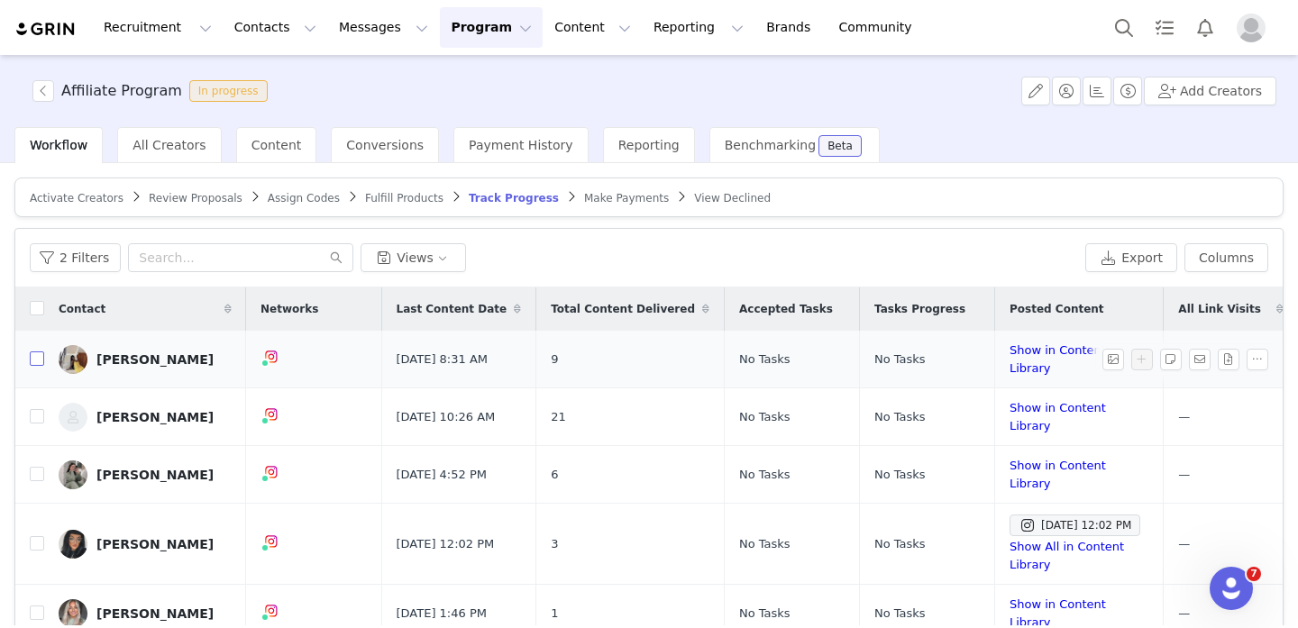
click at [31, 357] on input "checkbox" at bounding box center [37, 359] width 14 height 14
checkbox input "true"
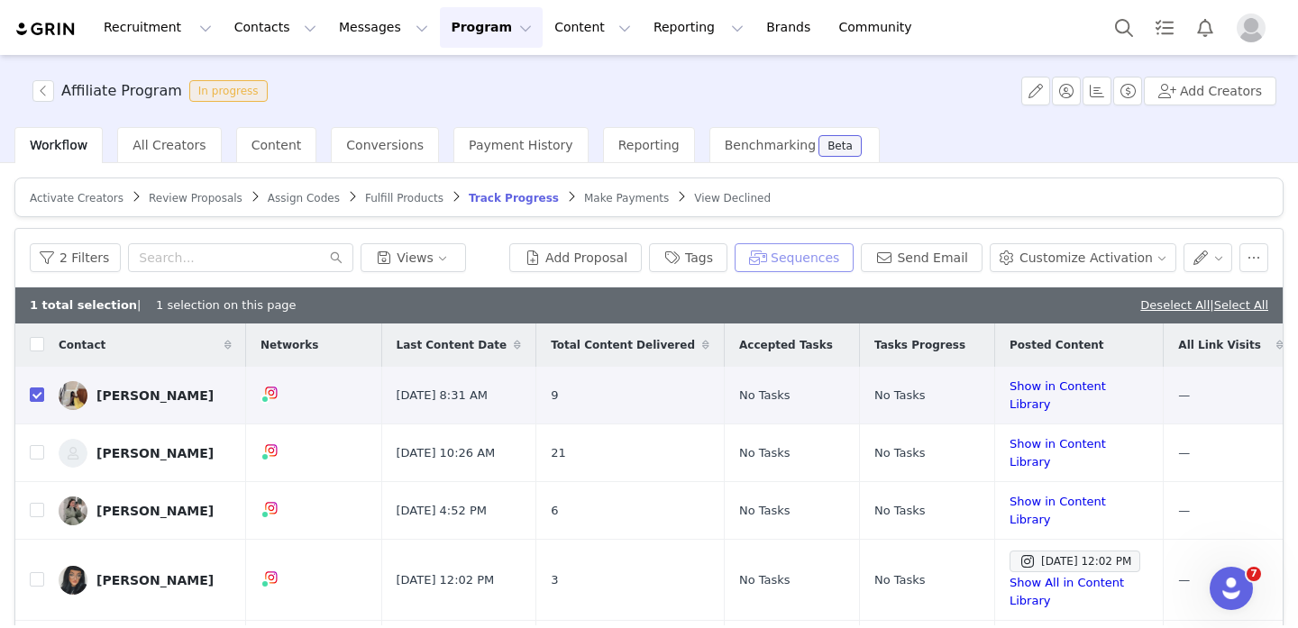
click at [800, 266] on button "Sequences" at bounding box center [794, 257] width 119 height 29
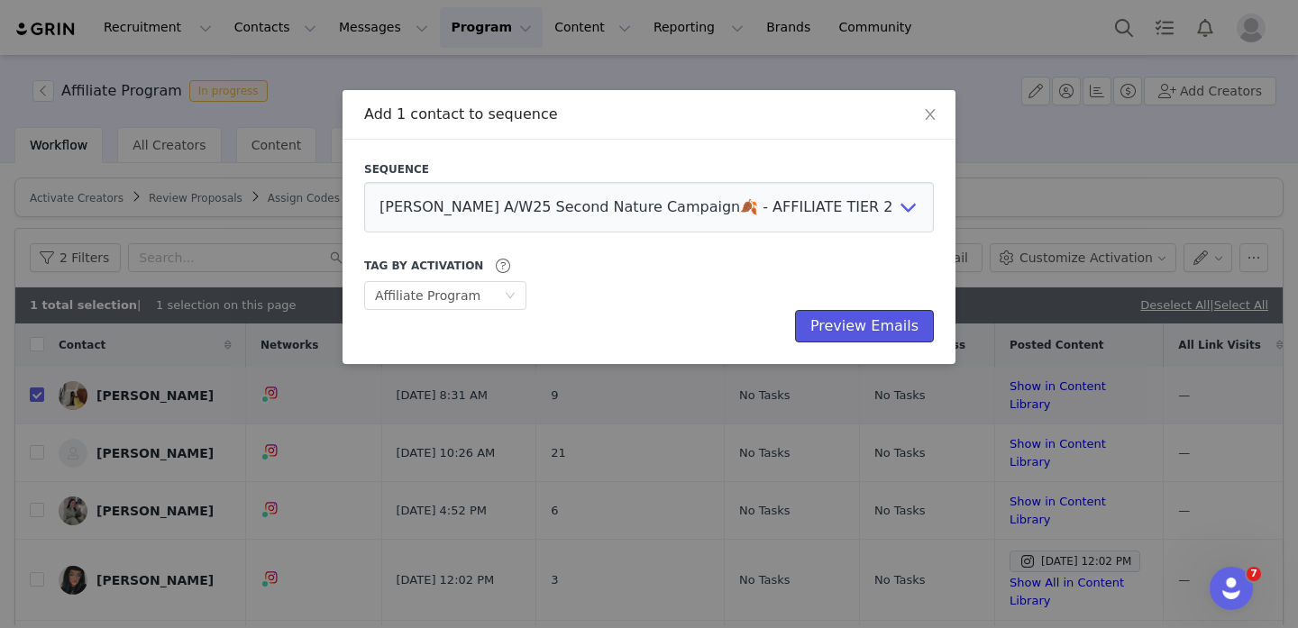
click at [829, 327] on button "Preview Emails" at bounding box center [864, 326] width 139 height 32
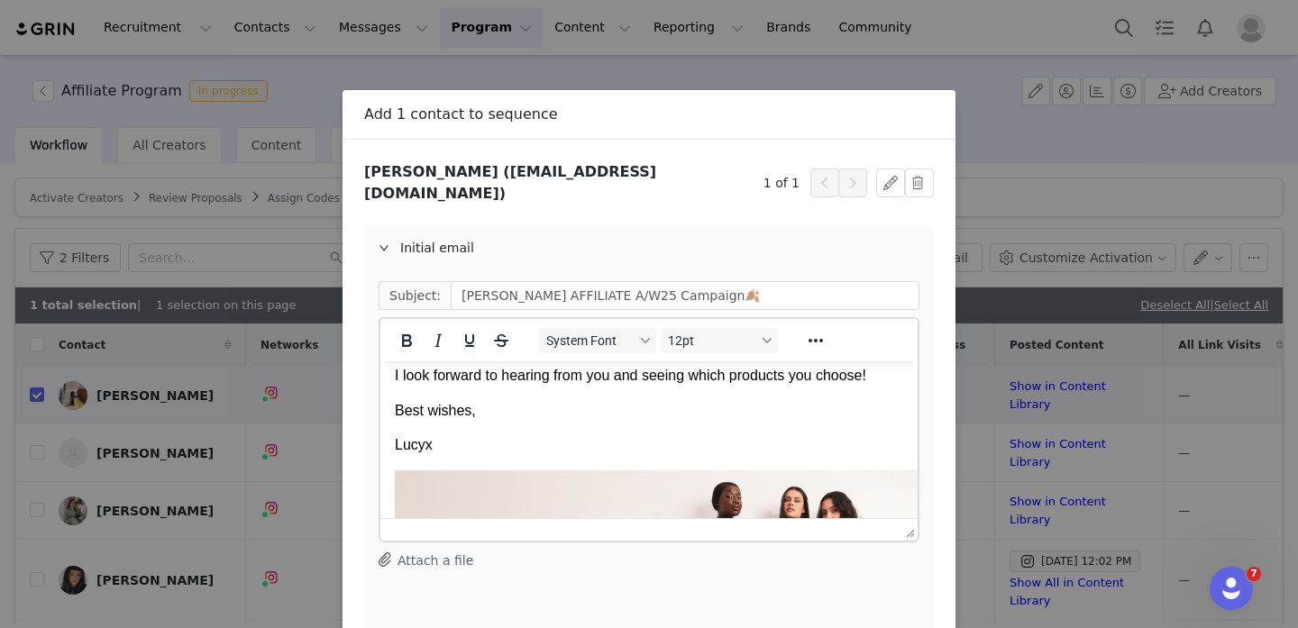
scroll to position [130, 0]
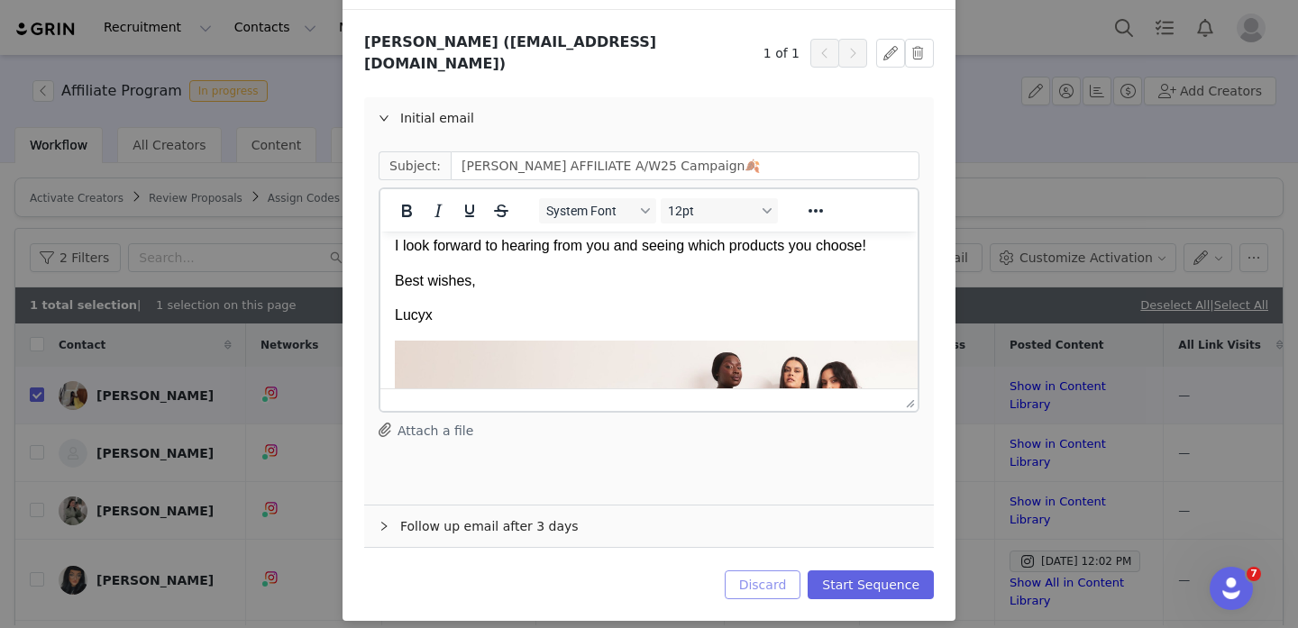
click at [781, 571] on button "Discard" at bounding box center [763, 585] width 77 height 29
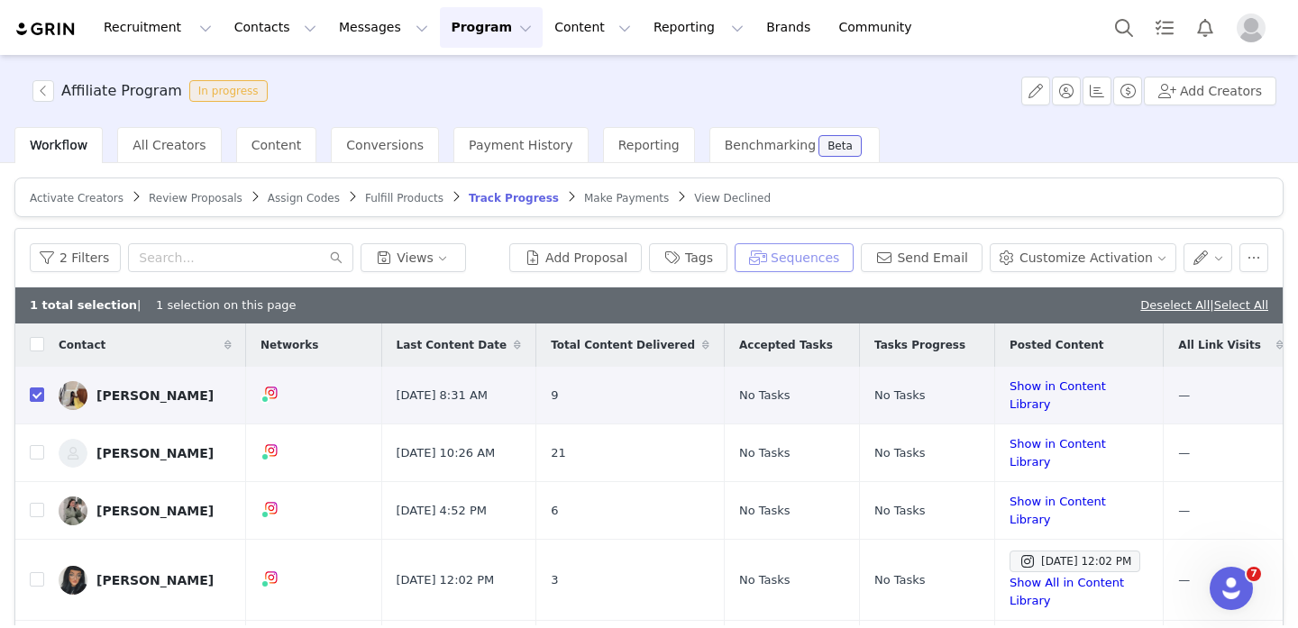
scroll to position [0, 0]
click at [798, 261] on button "Sequences" at bounding box center [794, 257] width 119 height 29
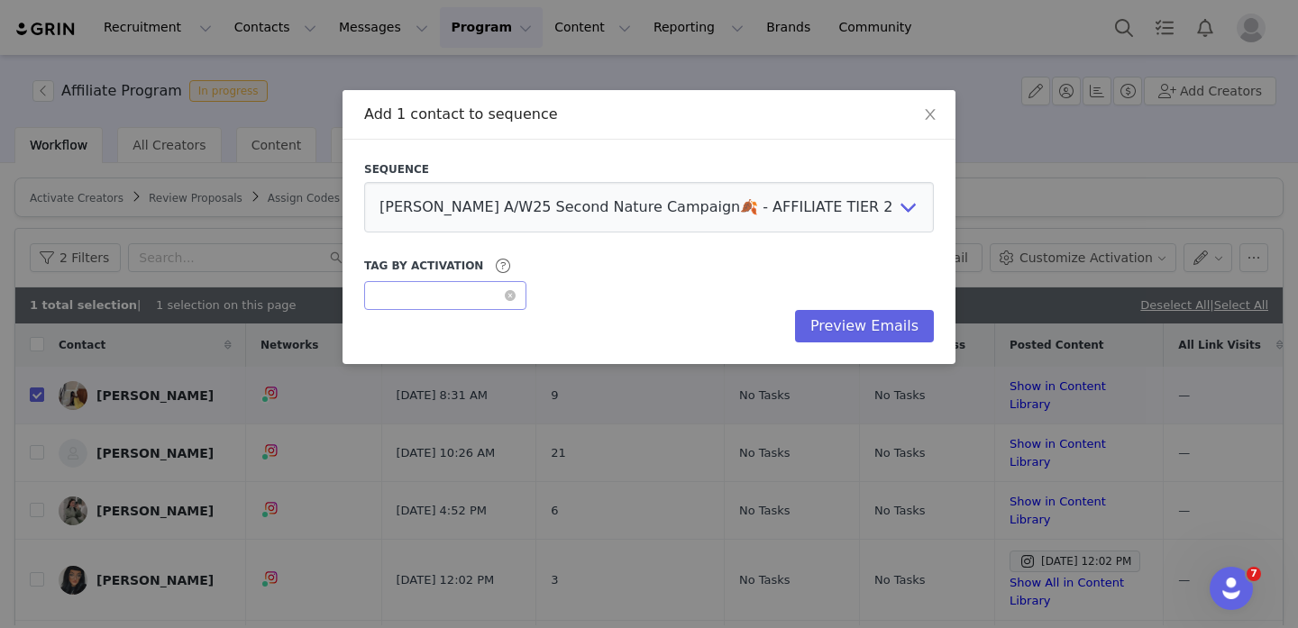
click at [500, 298] on div "Optional" at bounding box center [439, 295] width 129 height 27
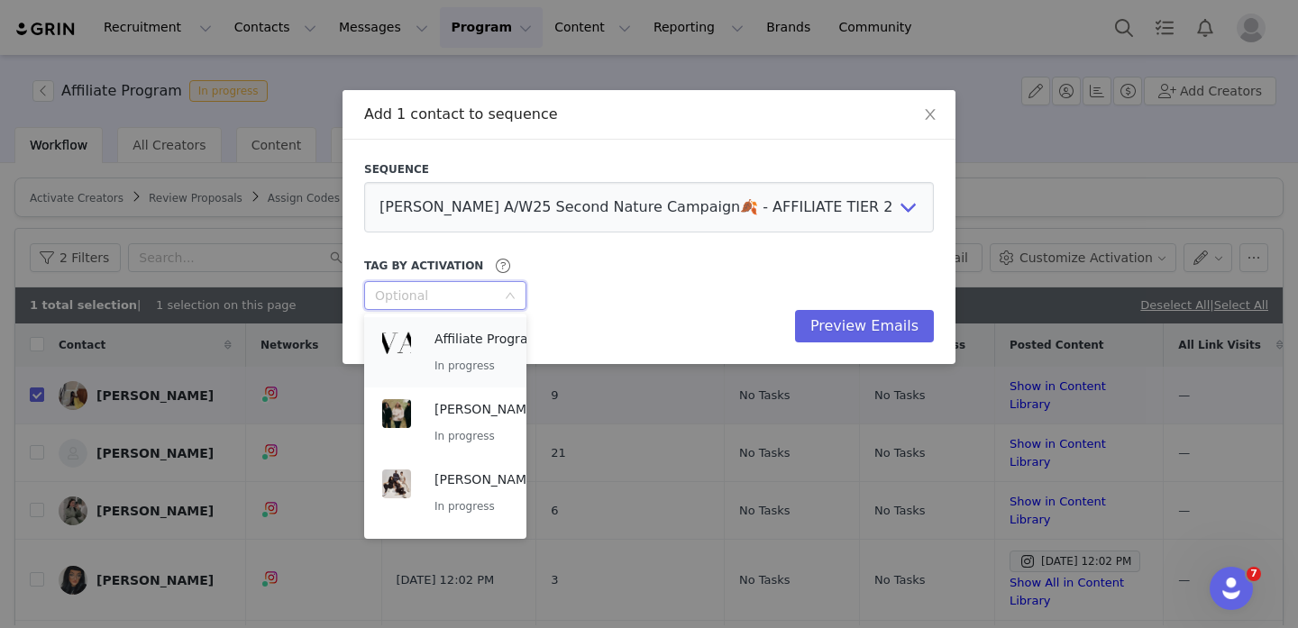
click at [462, 350] on div "Affiliate Program In progress" at bounding box center [487, 352] width 105 height 47
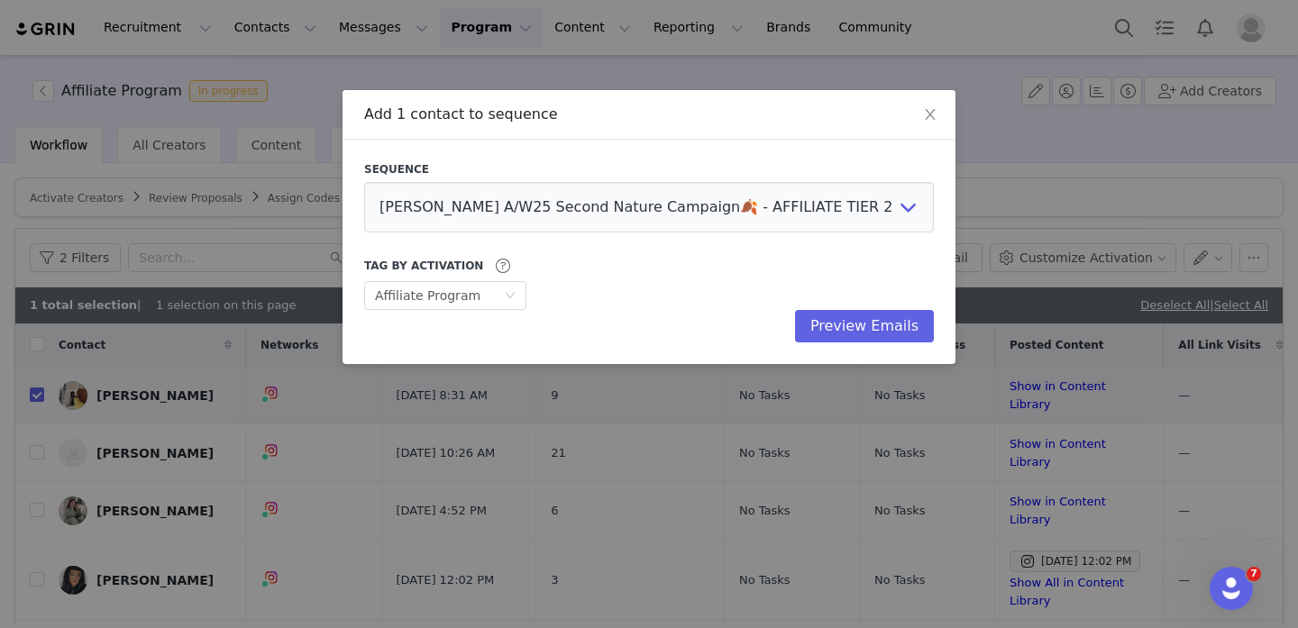
click at [711, 336] on div "Preview Emails" at bounding box center [649, 326] width 570 height 32
click at [882, 327] on button "Preview Emails" at bounding box center [864, 326] width 139 height 32
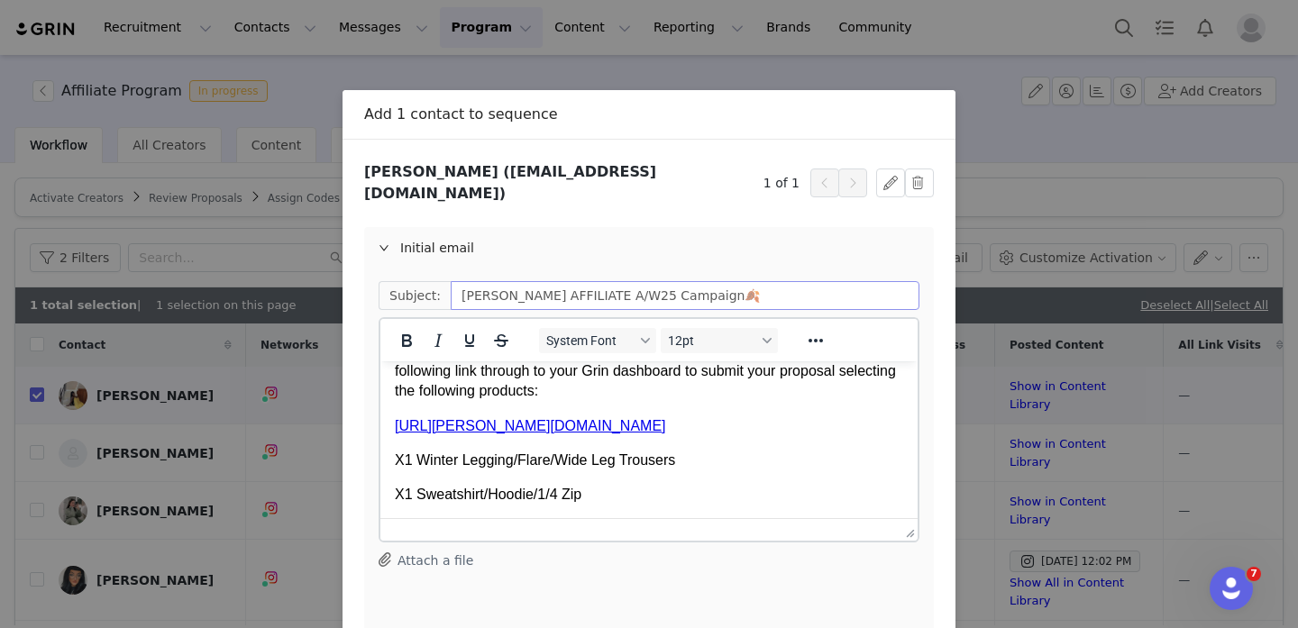
scroll to position [16, 0]
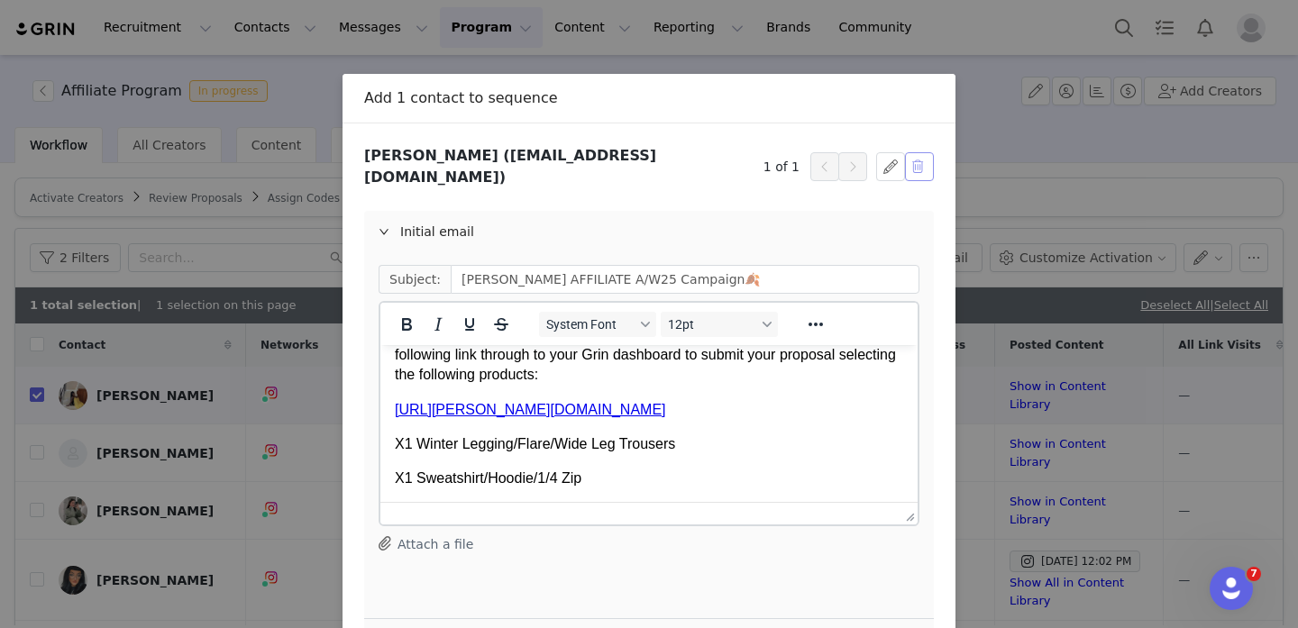
click at [921, 166] on button "button" at bounding box center [919, 166] width 29 height 29
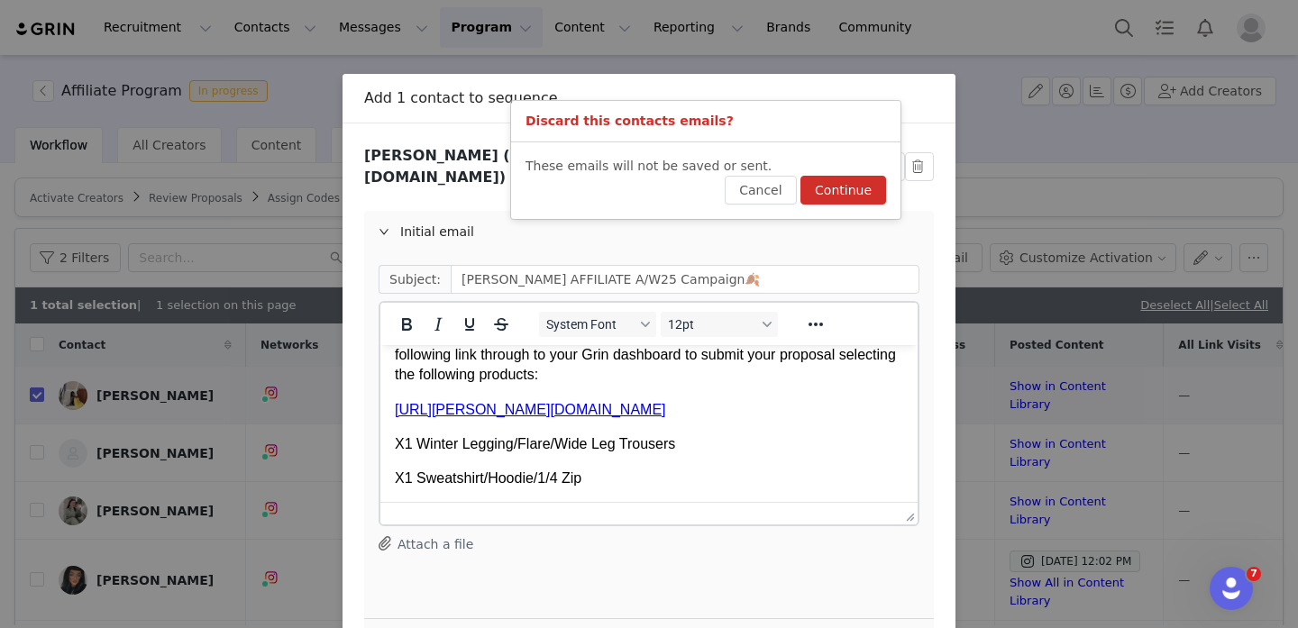
click at [837, 183] on button "Continue" at bounding box center [844, 190] width 86 height 29
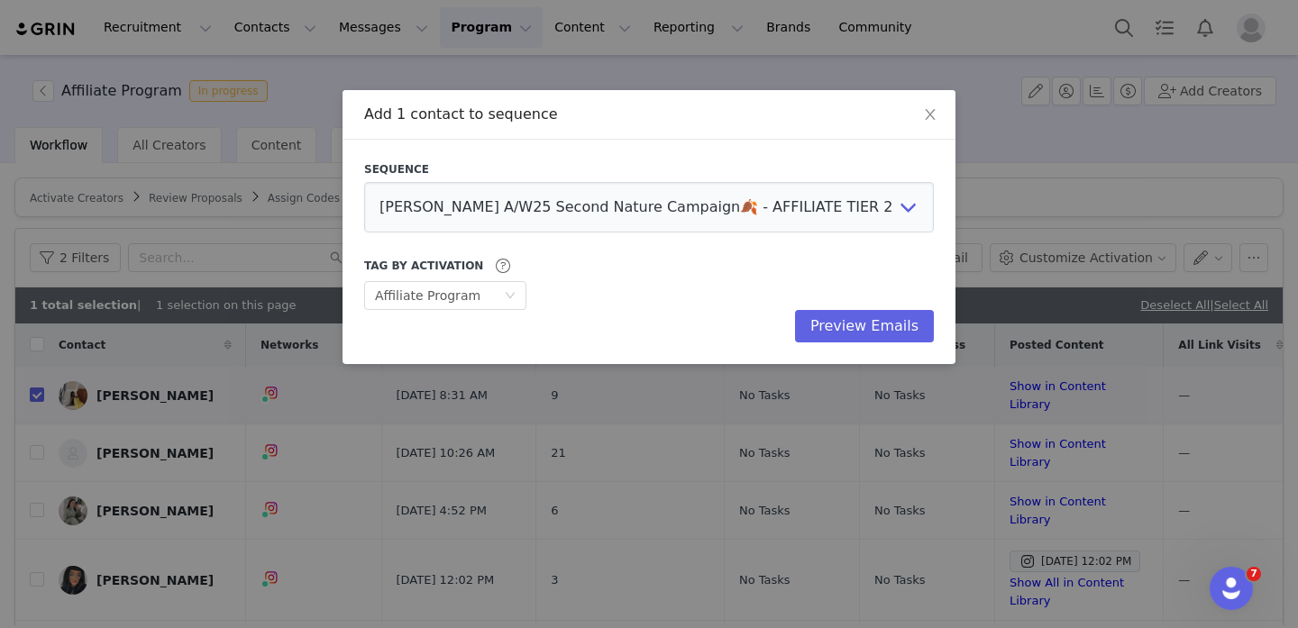
scroll to position [0, 0]
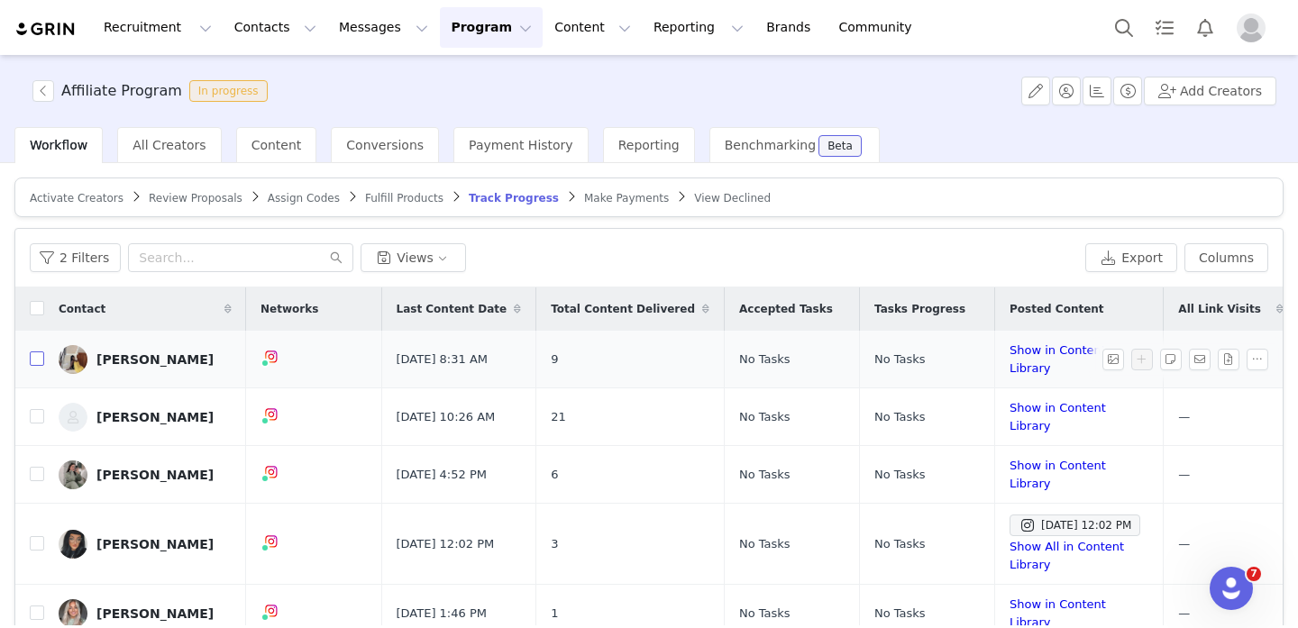
click at [42, 360] on input "checkbox" at bounding box center [37, 359] width 14 height 14
checkbox input "true"
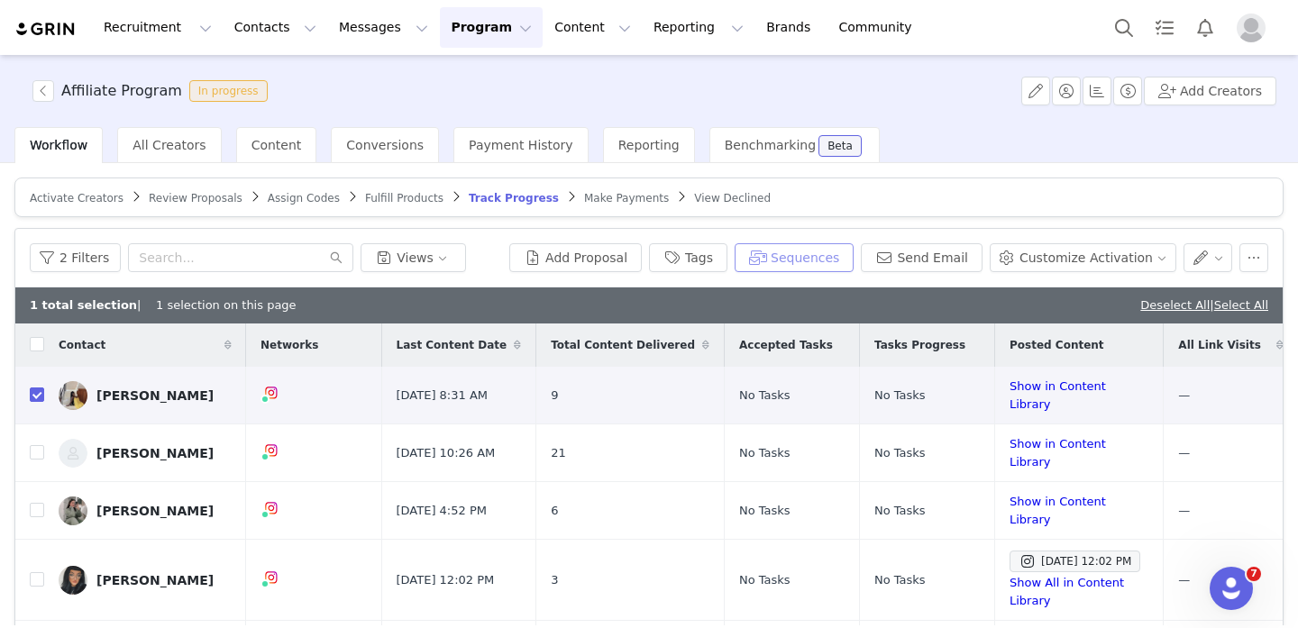
click at [801, 262] on button "Sequences" at bounding box center [794, 257] width 119 height 29
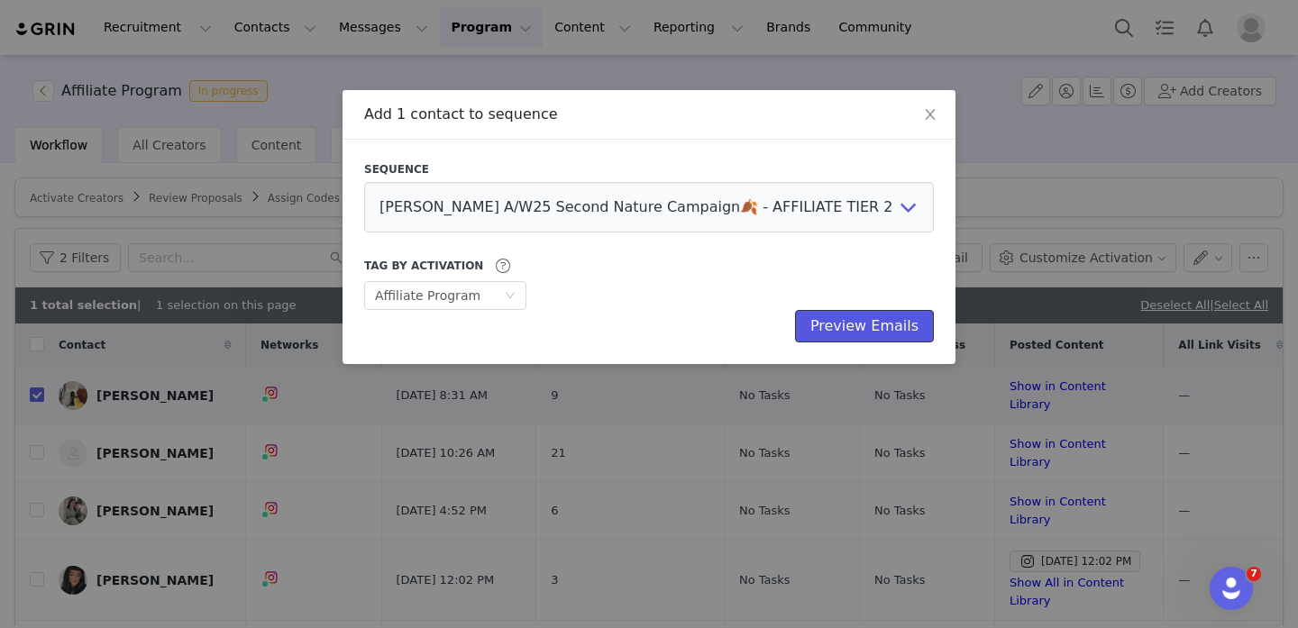
click at [827, 330] on button "Preview Emails" at bounding box center [864, 326] width 139 height 32
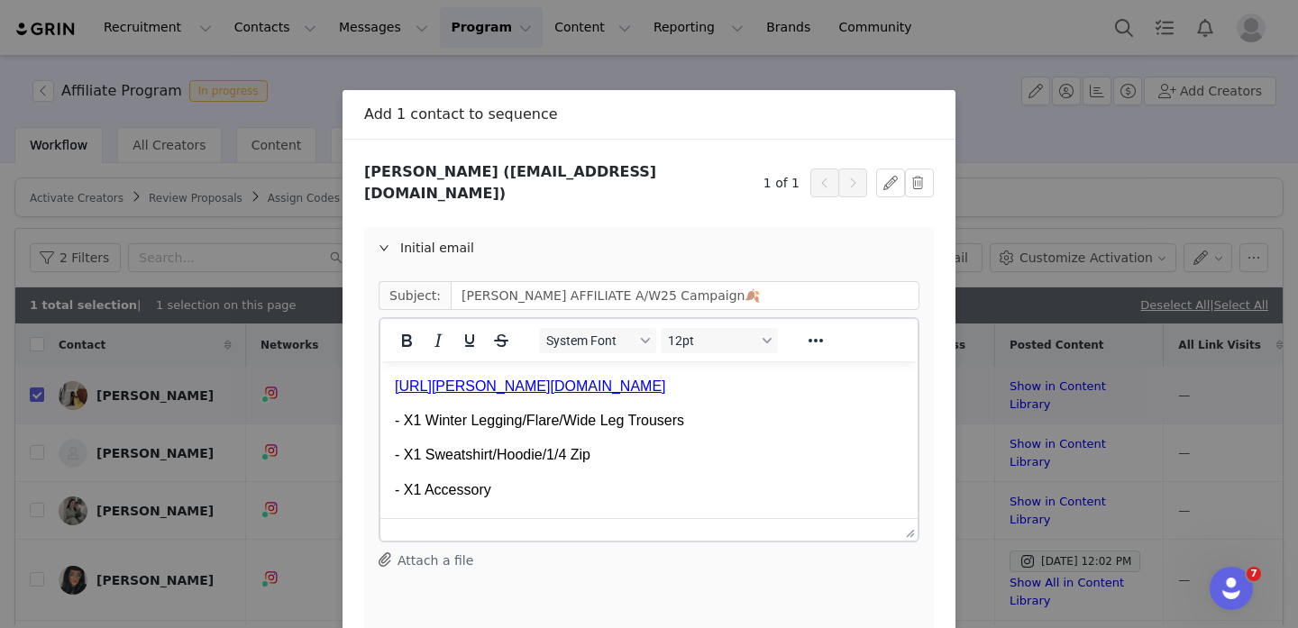
scroll to position [584, 0]
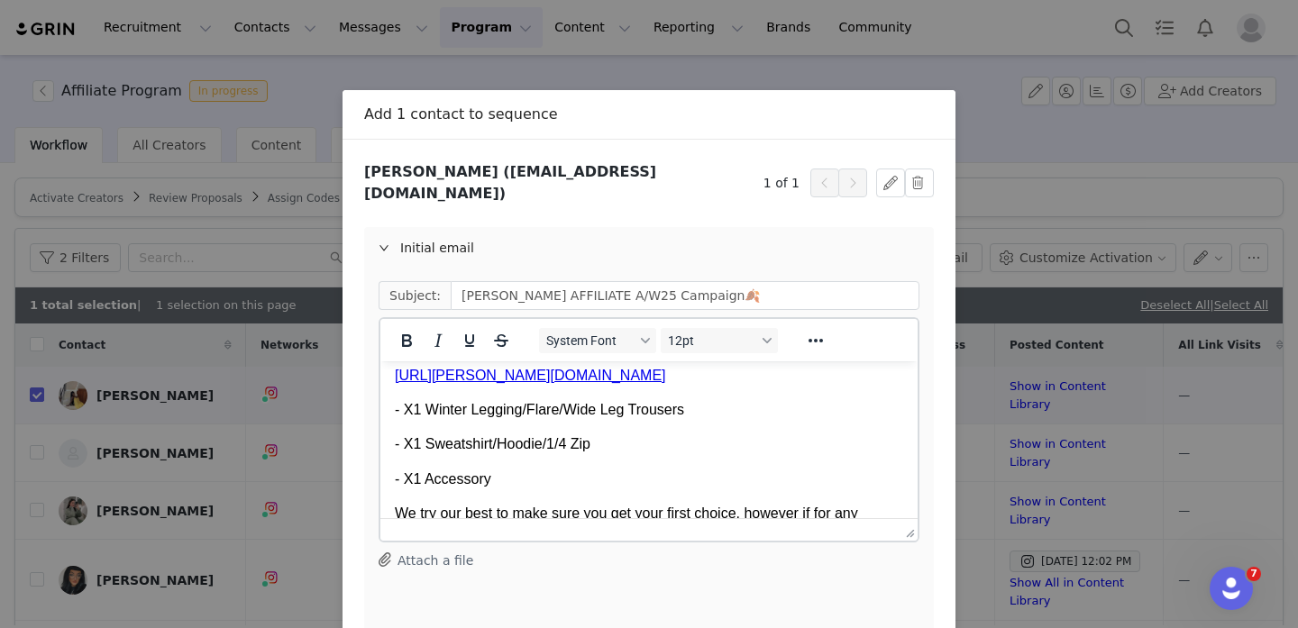
click at [687, 413] on p "- X1 Winter Legging/Flare/Wide Leg Trousers" at bounding box center [649, 410] width 508 height 20
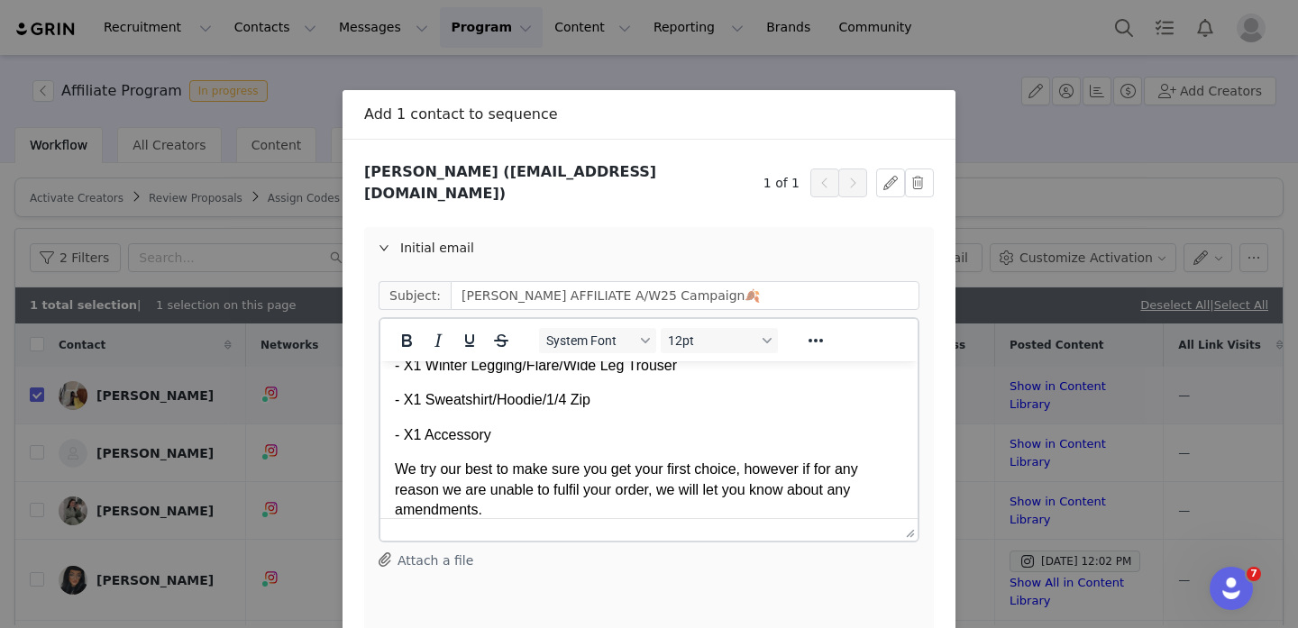
scroll to position [631, 0]
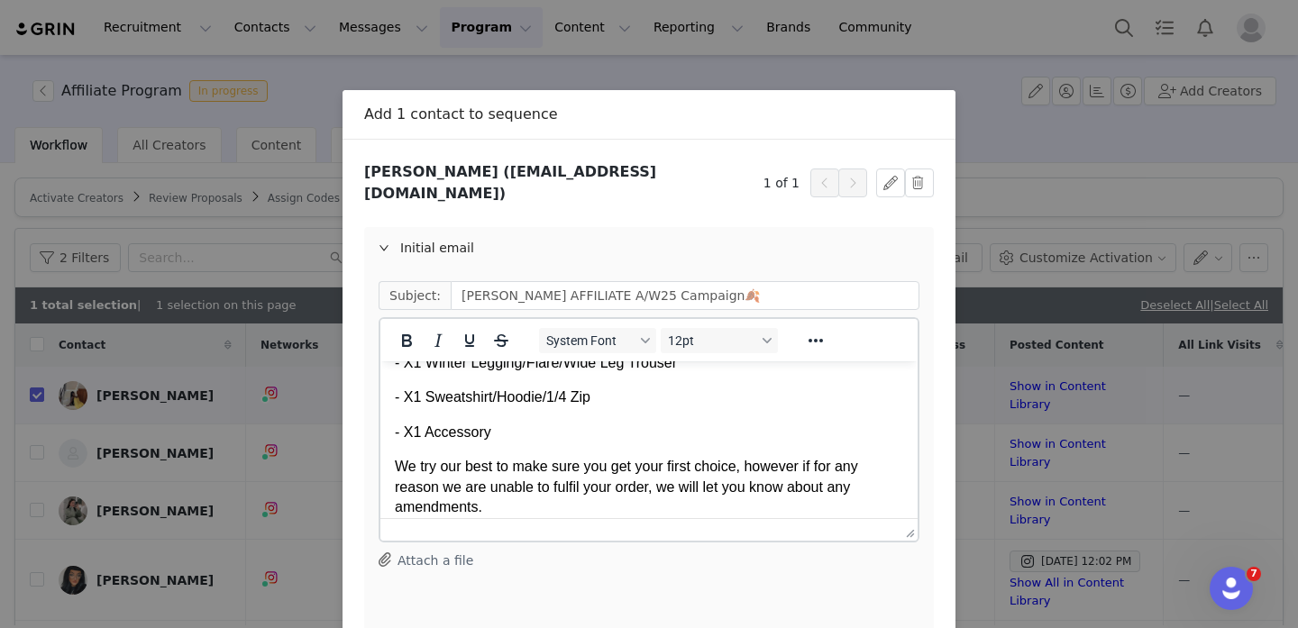
click at [564, 490] on p "We try our best to make sure you get your first choice, however if for any reas…" at bounding box center [649, 487] width 508 height 60
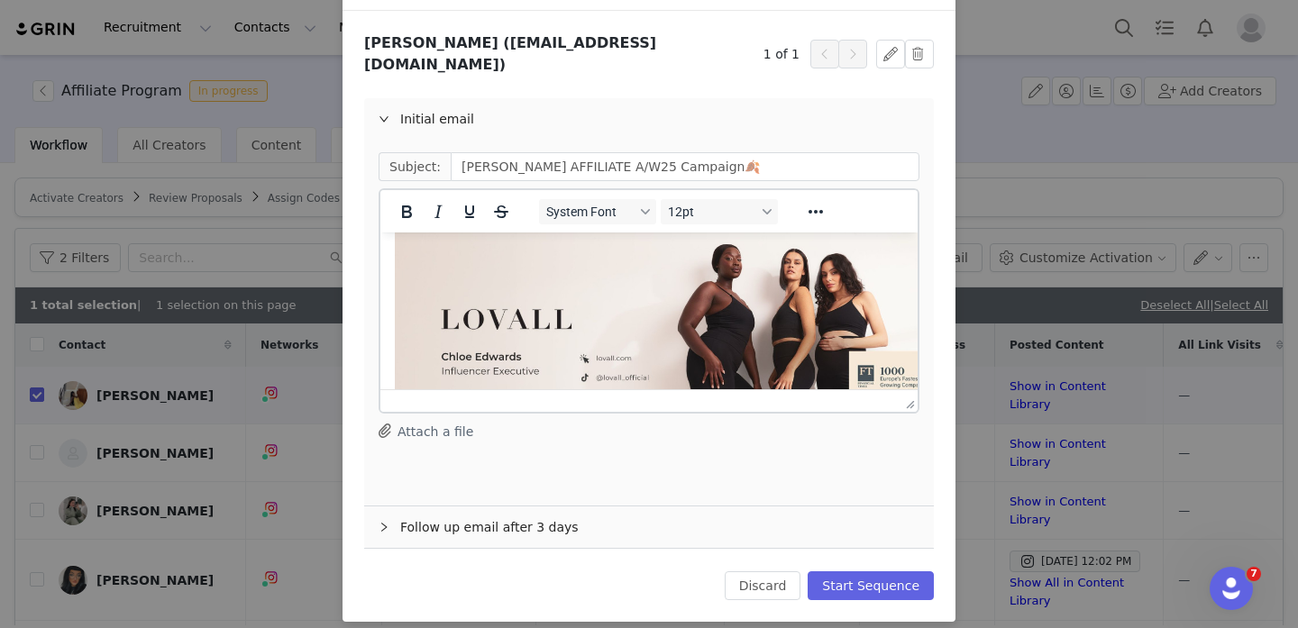
scroll to position [130, 0]
click at [632, 371] on img "Rich Text Area. Press ALT-0 for help." at bounding box center [682, 356] width 575 height 249
click at [758, 571] on button "Discard" at bounding box center [763, 585] width 77 height 29
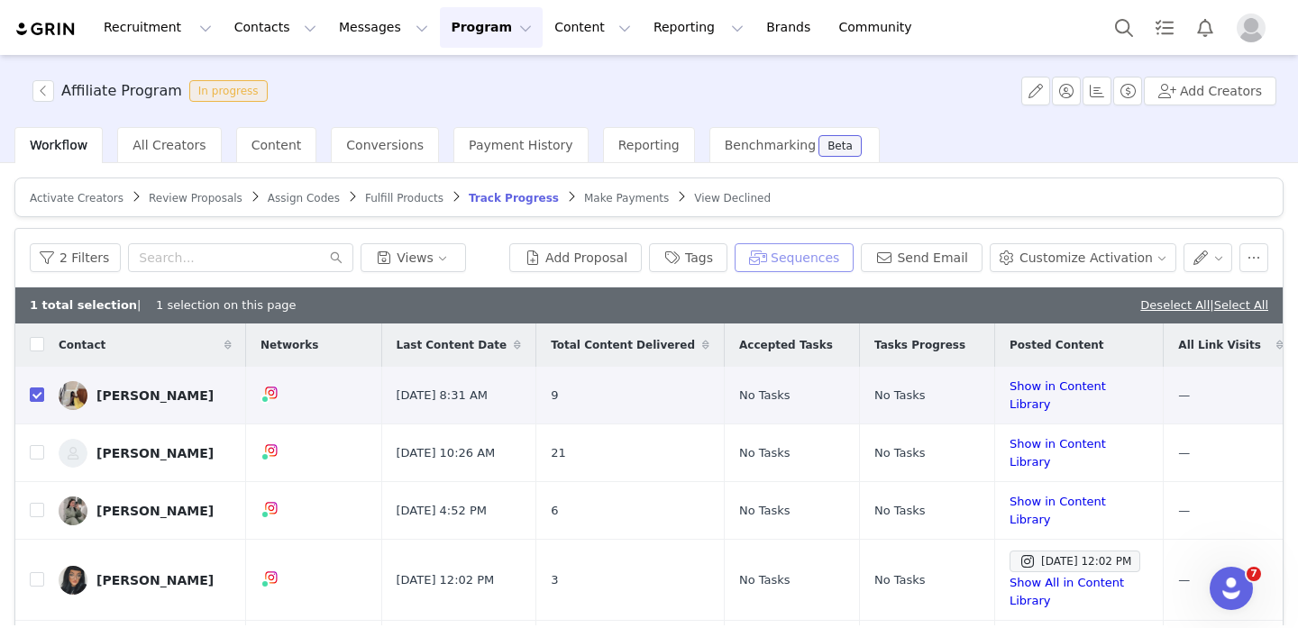
scroll to position [0, 0]
click at [773, 261] on button "Sequences" at bounding box center [794, 257] width 119 height 29
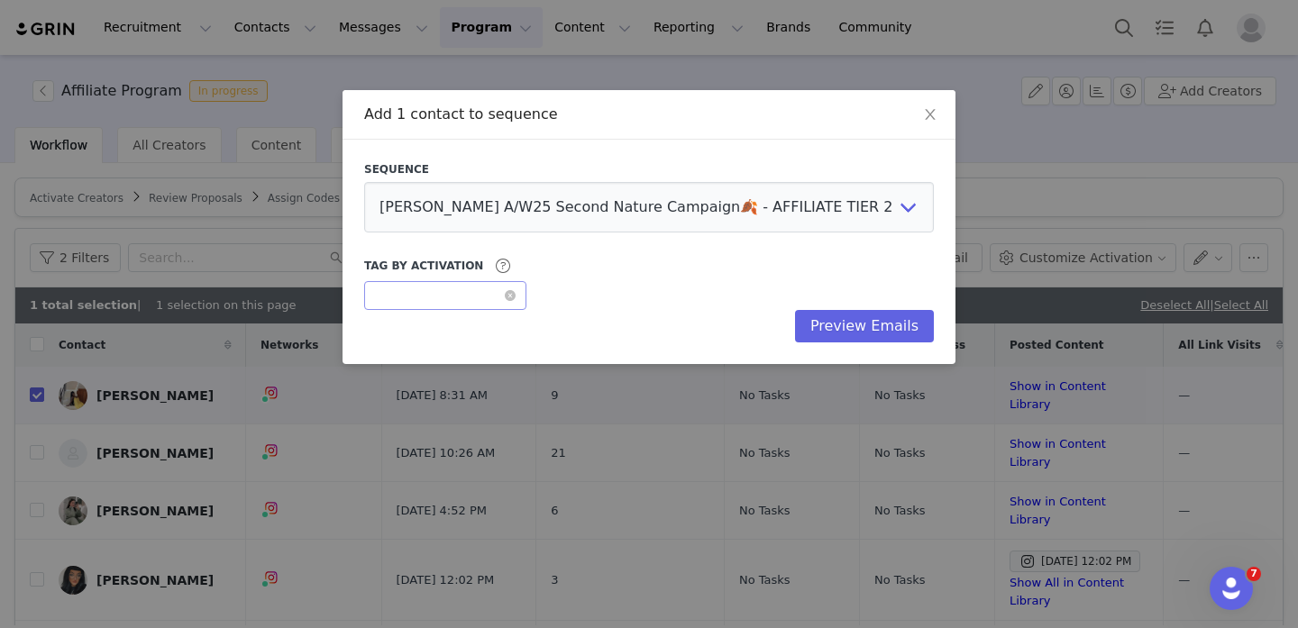
click at [406, 292] on div "Optional" at bounding box center [439, 295] width 129 height 27
click at [406, 352] on img at bounding box center [396, 343] width 29 height 29
click at [673, 307] on div "Tag by Activation Optional Affiliate Program" at bounding box center [649, 282] width 570 height 55
click at [830, 333] on button "Preview Emails" at bounding box center [864, 326] width 139 height 32
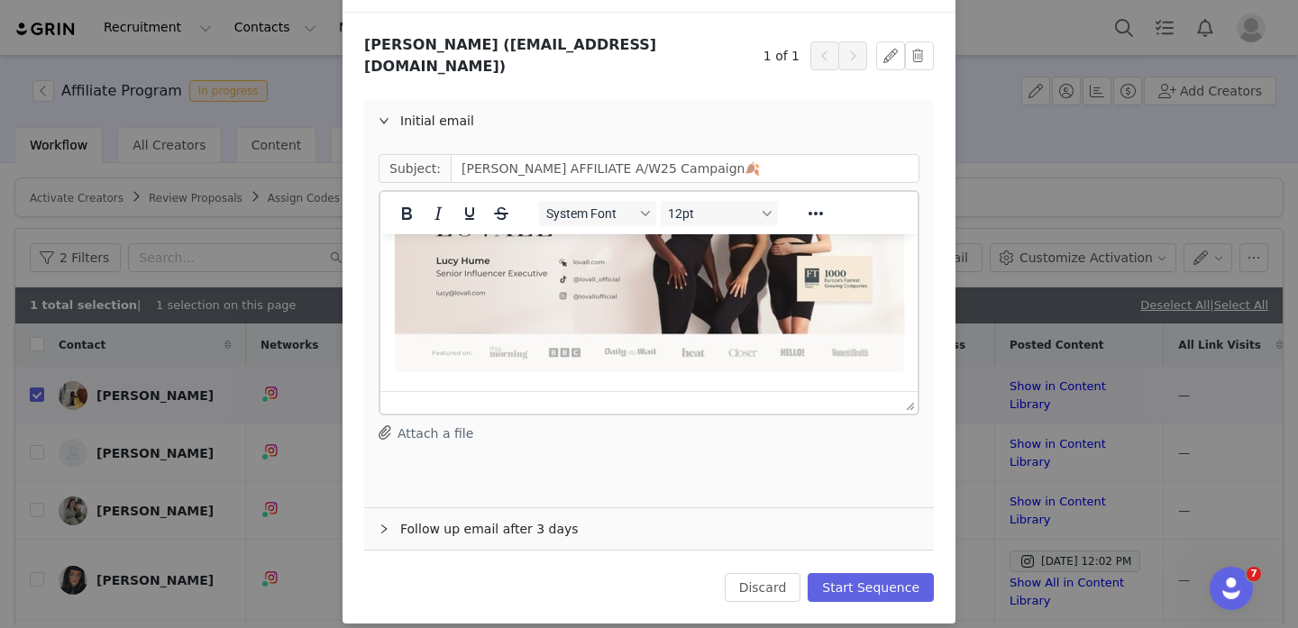
scroll to position [130, 0]
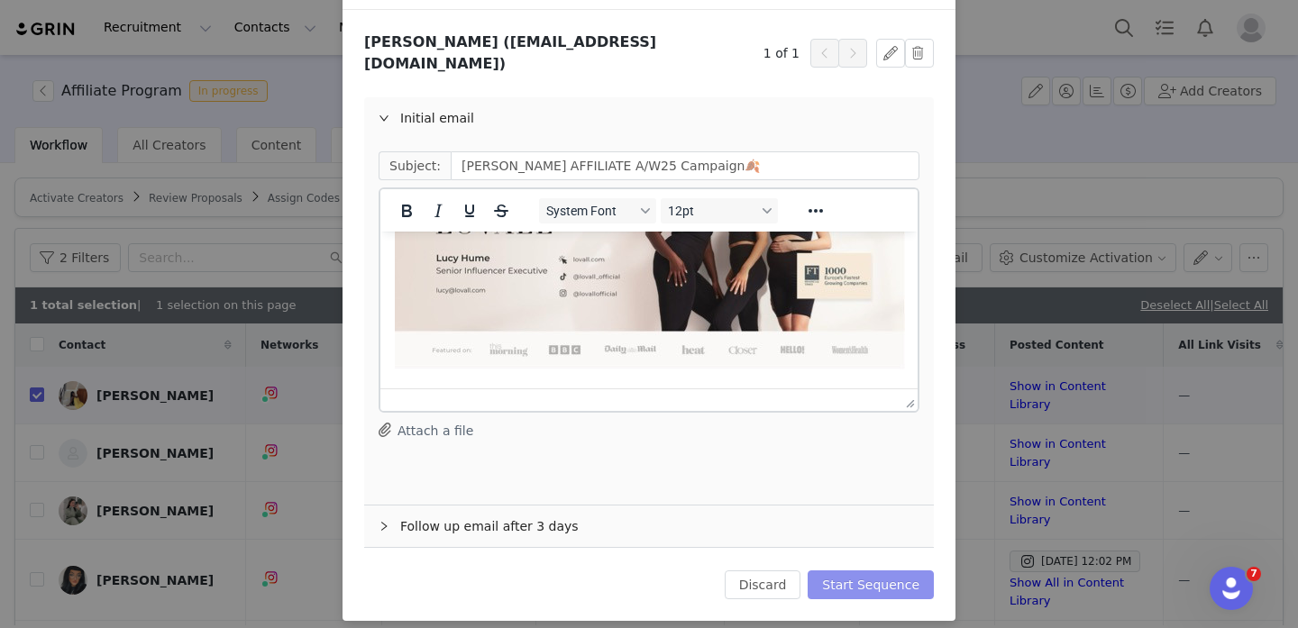
click at [868, 571] on button "Start Sequence" at bounding box center [871, 585] width 126 height 29
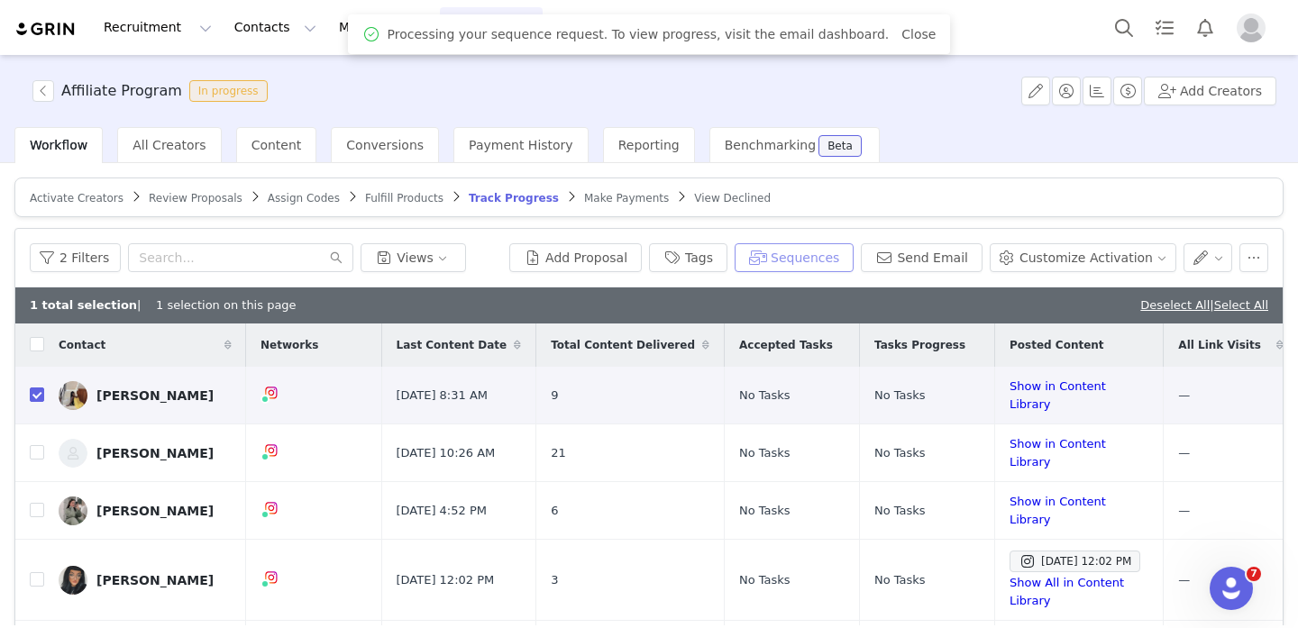
scroll to position [0, 0]
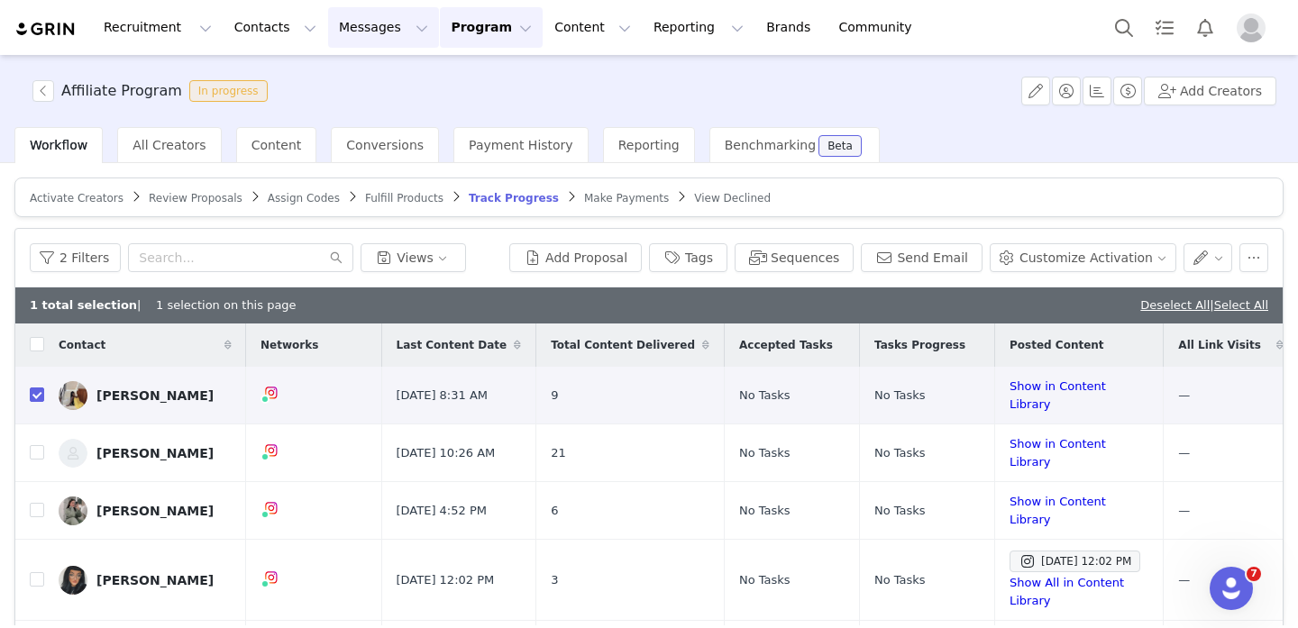
click at [353, 20] on button "Messages Messages" at bounding box center [383, 27] width 111 height 41
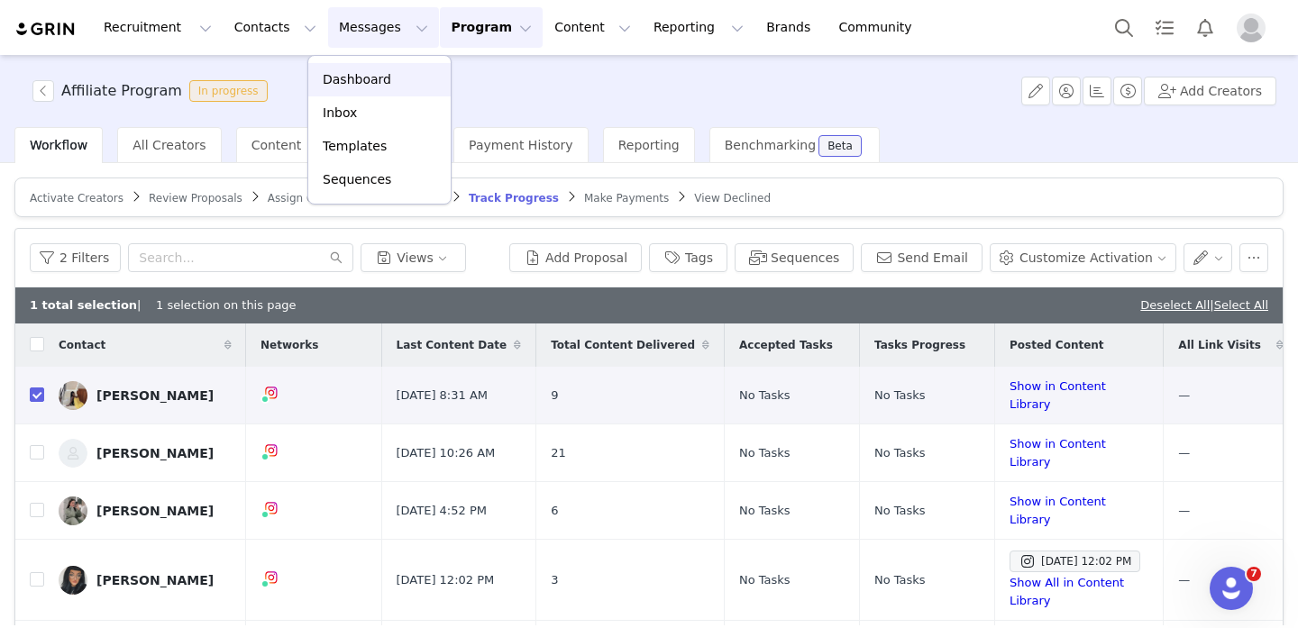
click at [348, 73] on p "Dashboard" at bounding box center [357, 79] width 69 height 19
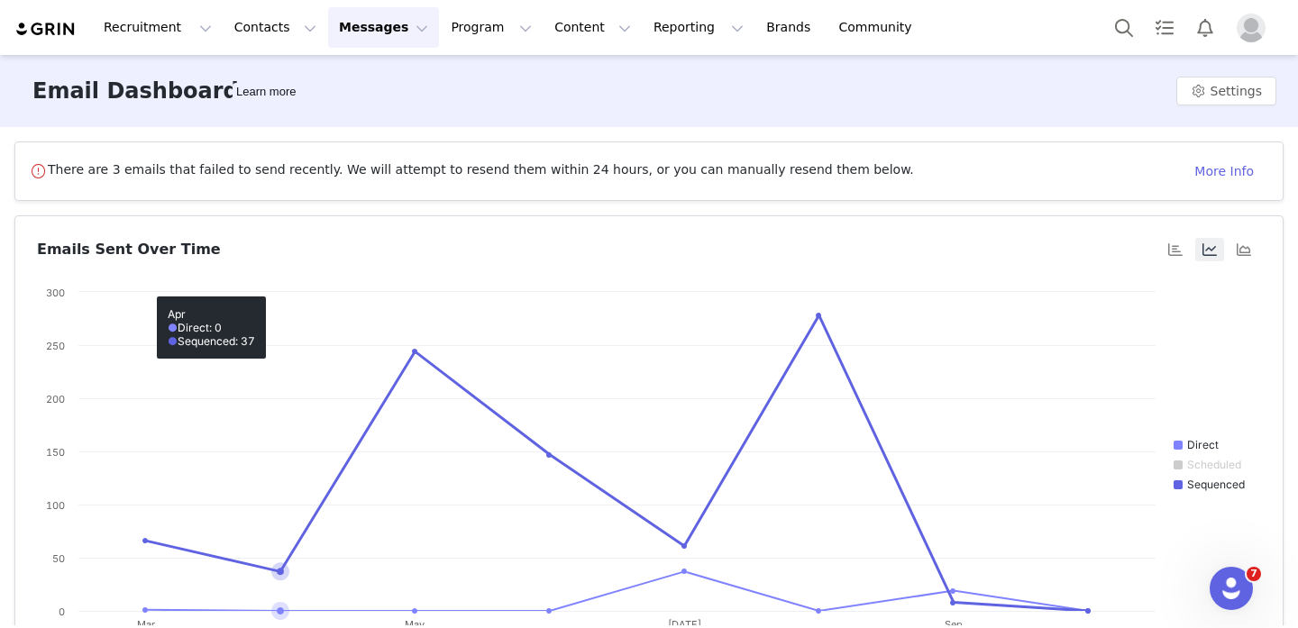
scroll to position [352, 0]
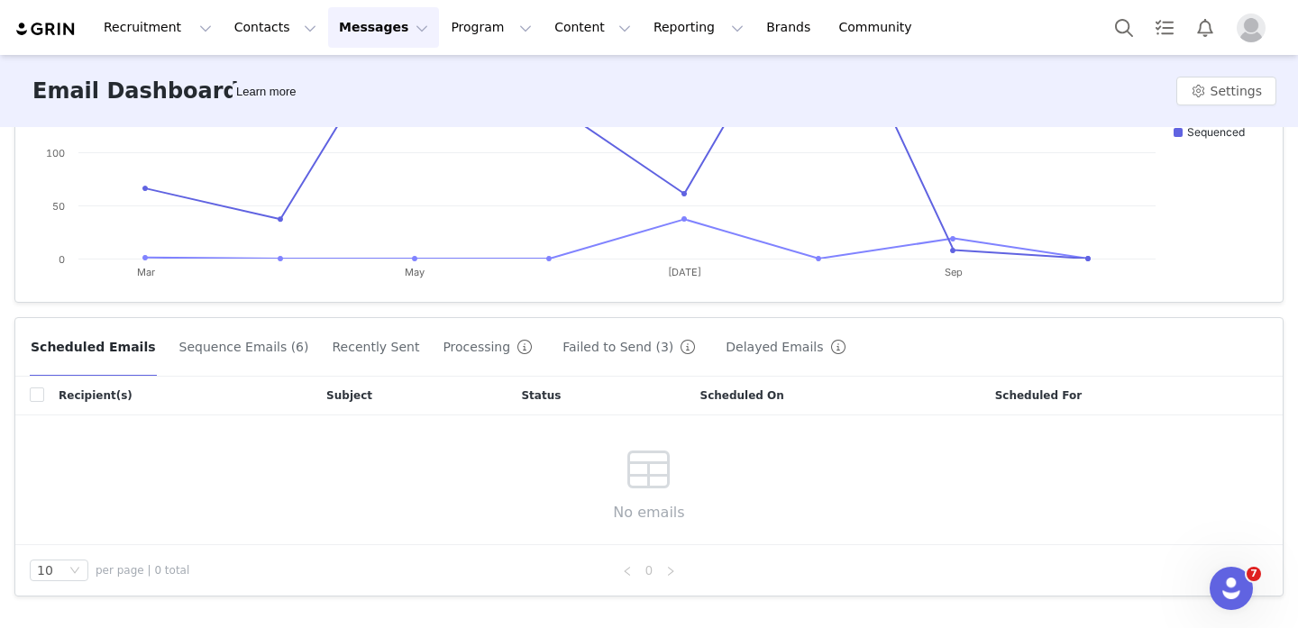
click at [369, 350] on button "Recently Sent" at bounding box center [376, 347] width 89 height 29
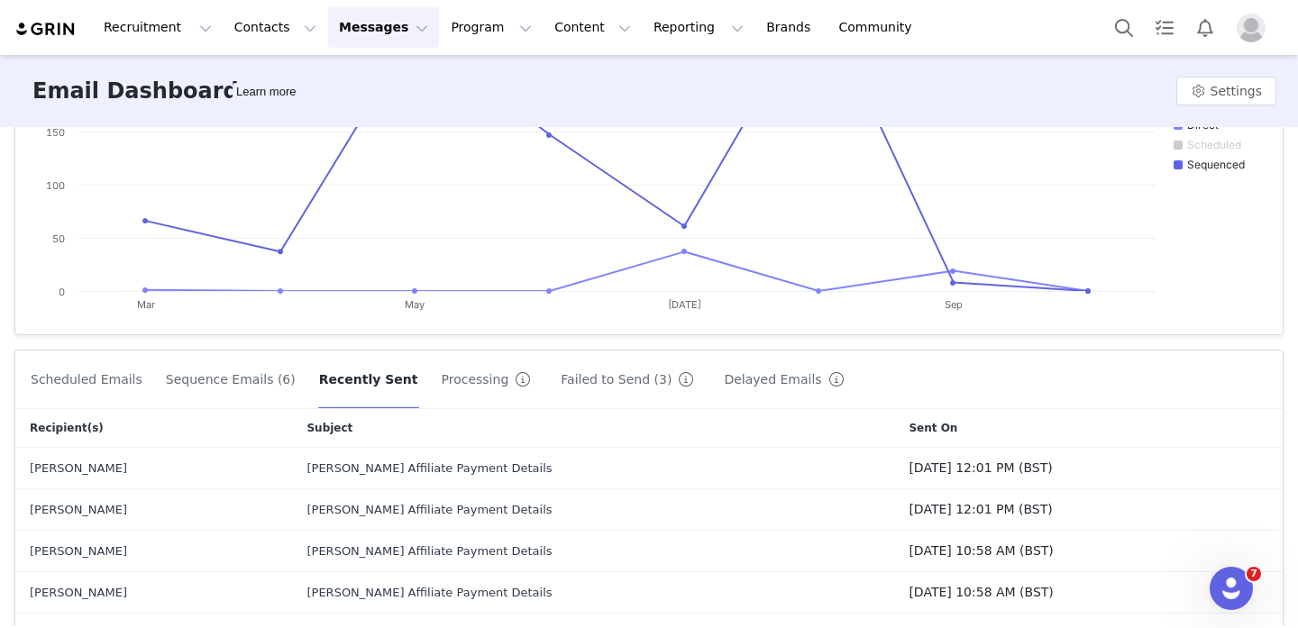
scroll to position [0, 0]
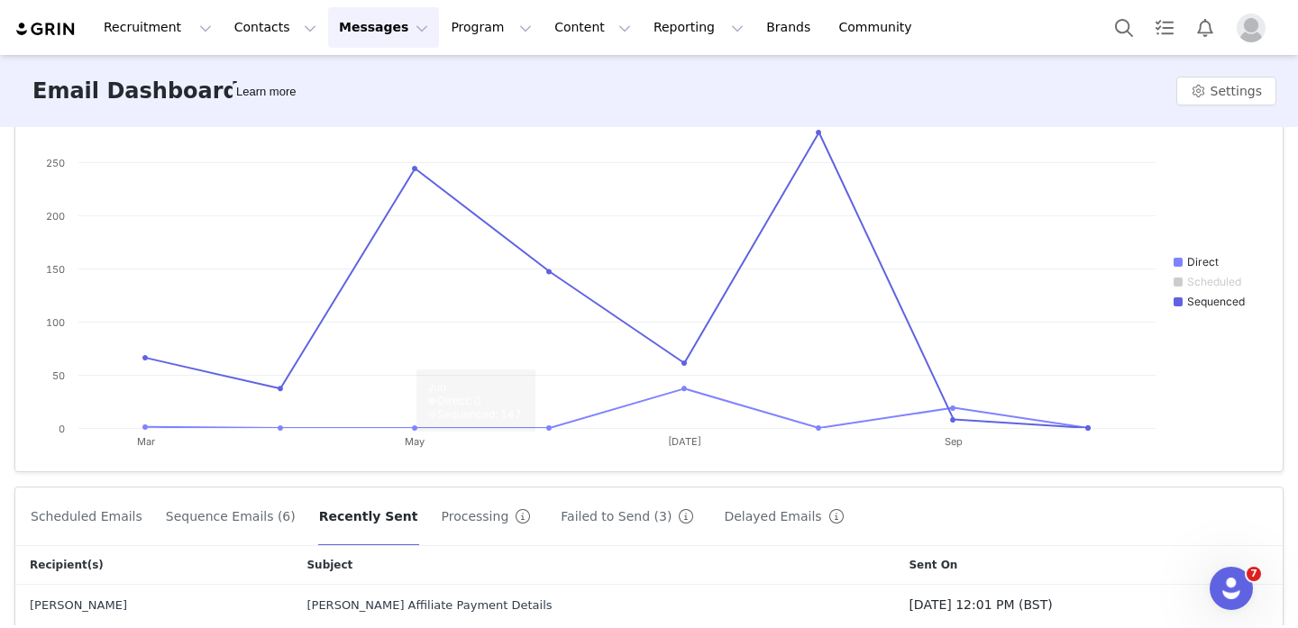
click at [569, 523] on button "Failed to Send (3)" at bounding box center [631, 516] width 142 height 29
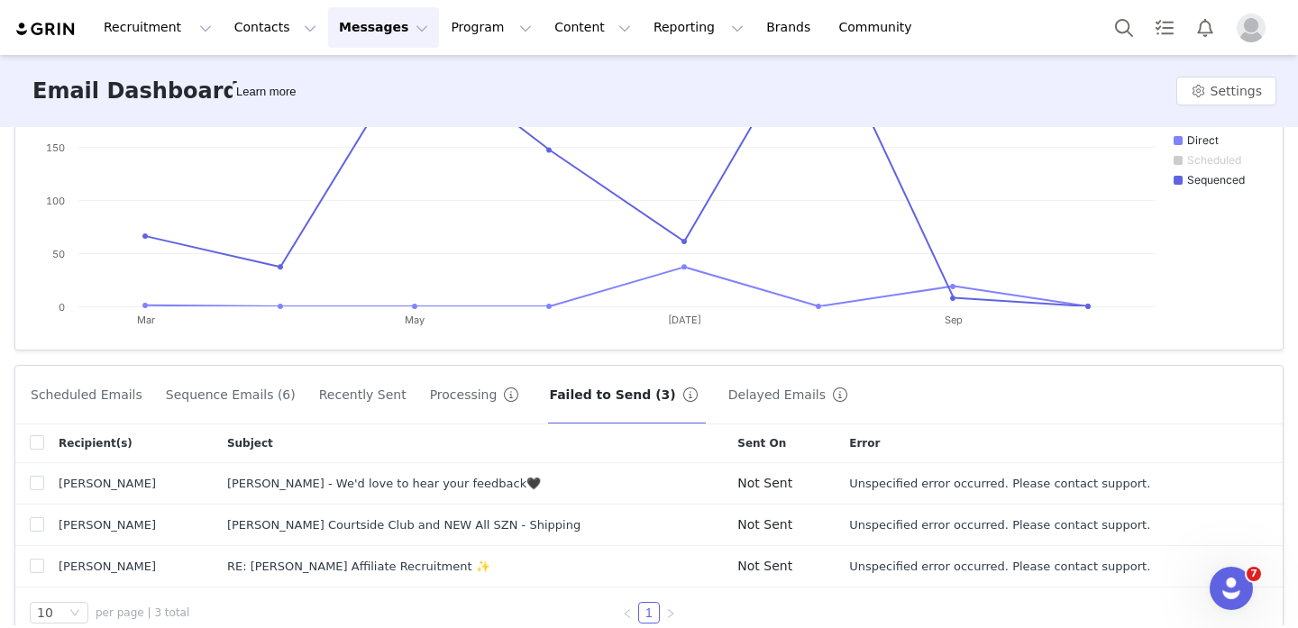
scroll to position [347, 0]
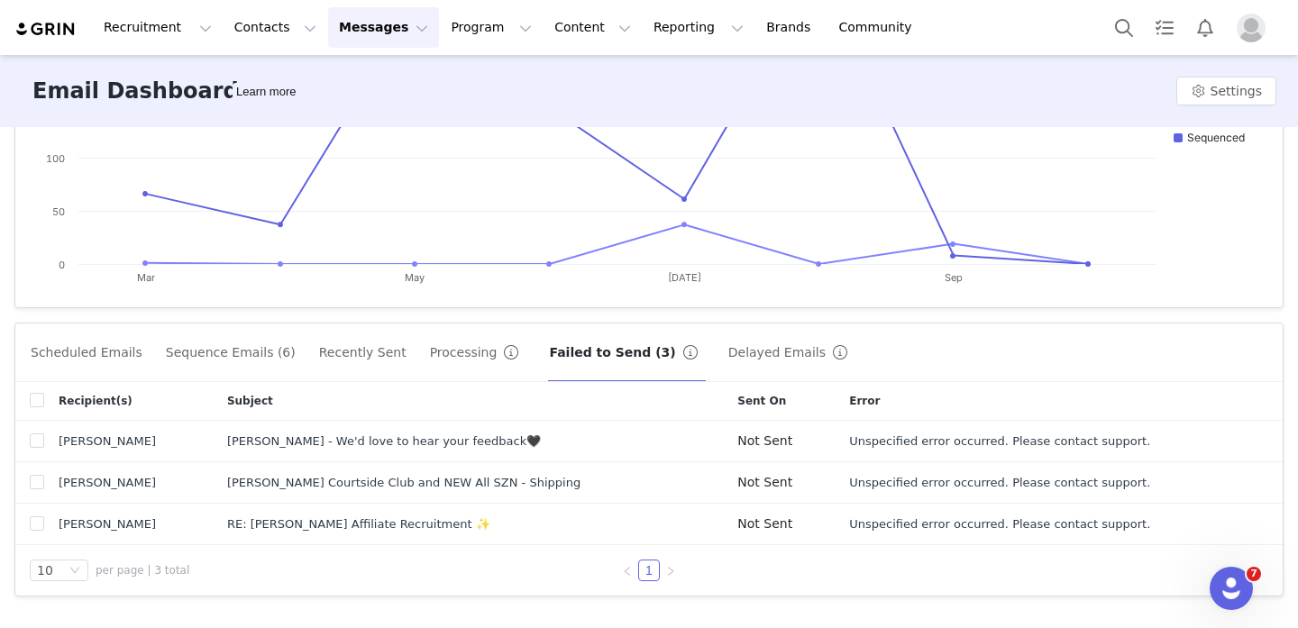
click at [728, 353] on button "Delayed Emails" at bounding box center [792, 352] width 128 height 29
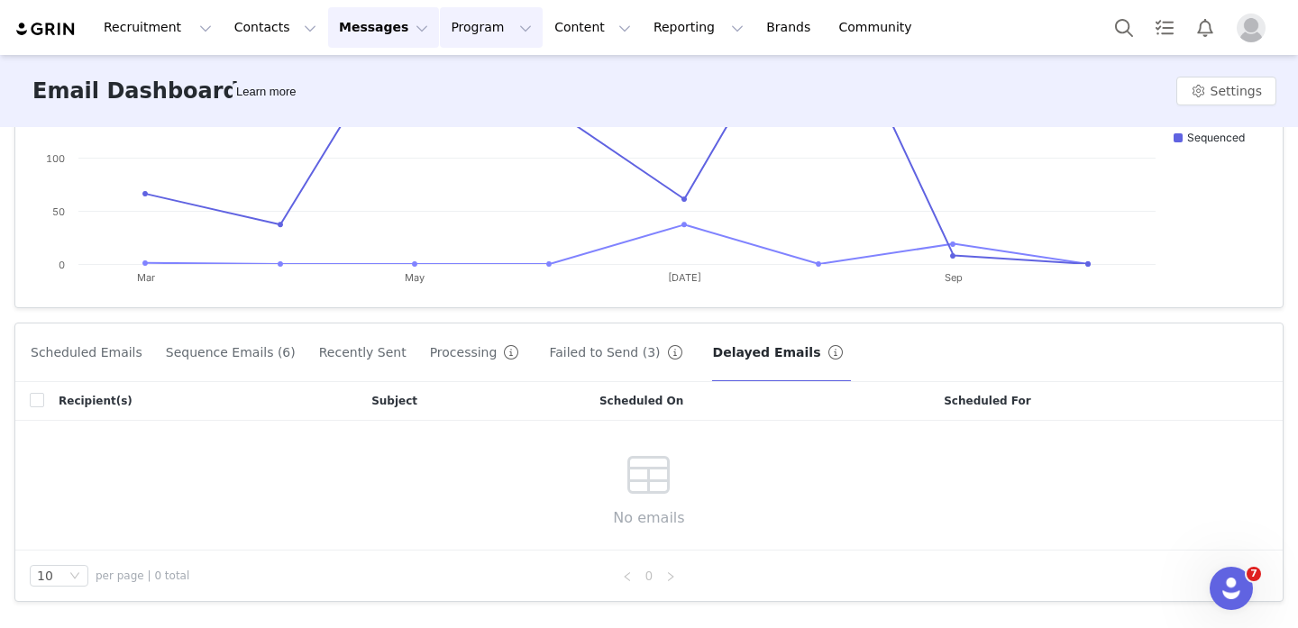
click at [452, 28] on button "Program Program" at bounding box center [491, 27] width 103 height 41
click at [453, 71] on p "Activations" at bounding box center [460, 79] width 69 height 19
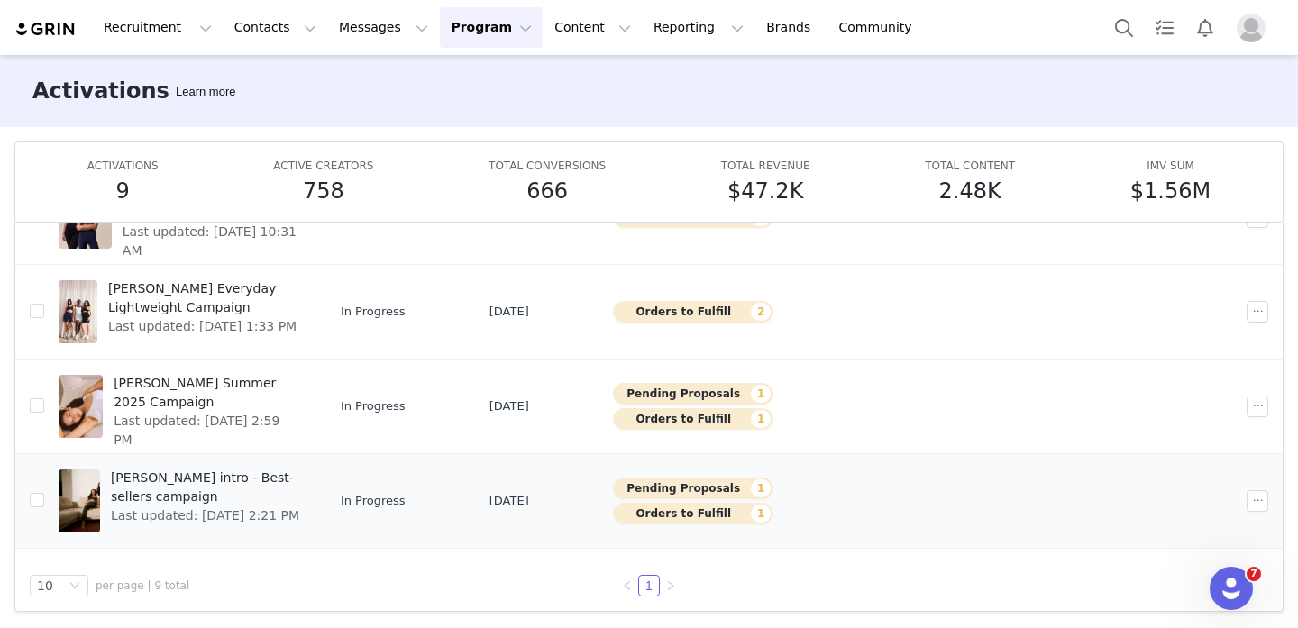
scroll to position [537, 0]
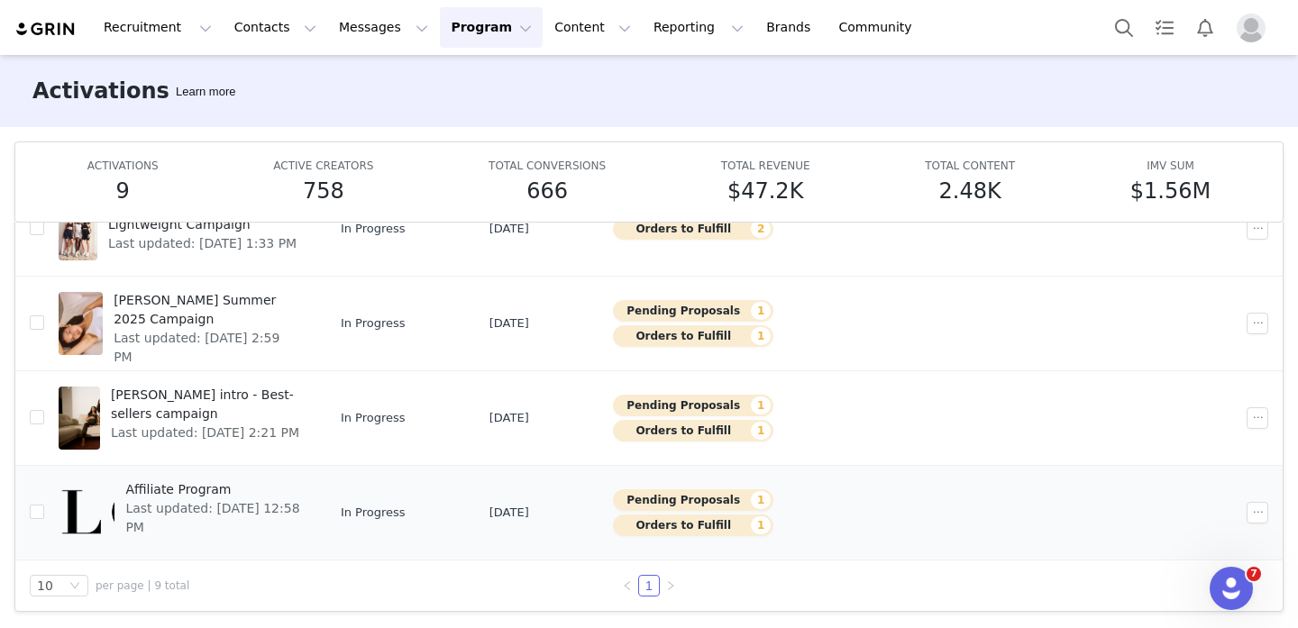
click at [90, 516] on div at bounding box center [87, 512] width 56 height 63
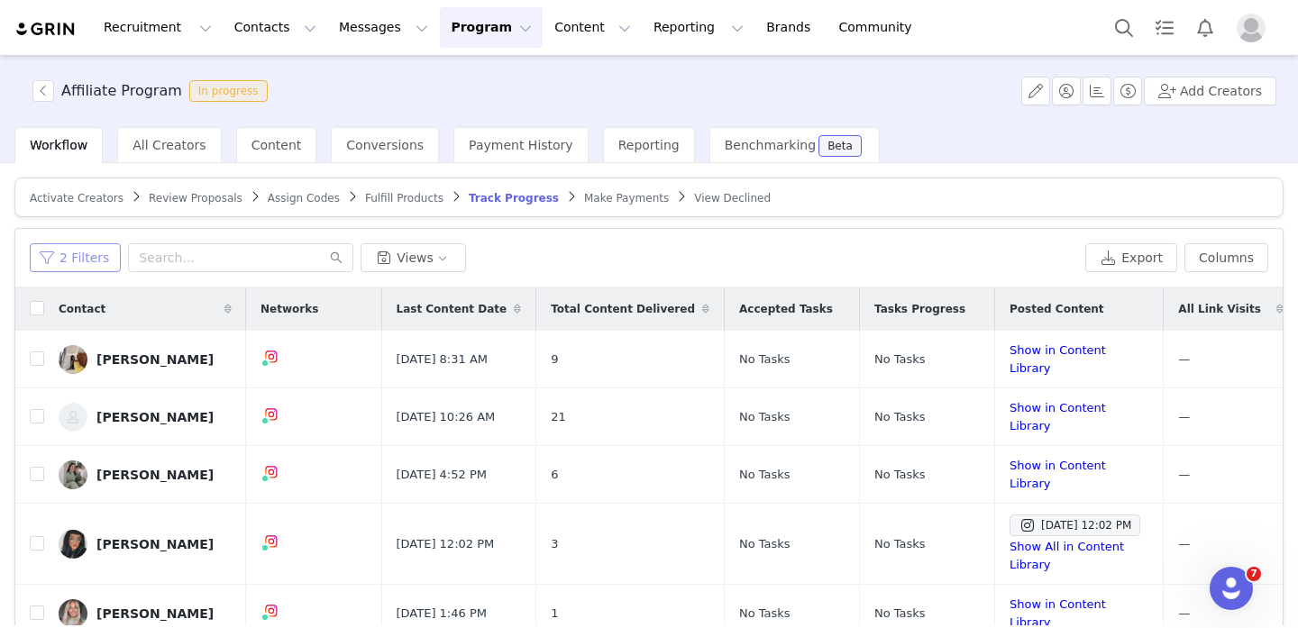
click at [71, 265] on button "2 Filters" at bounding box center [75, 257] width 91 height 29
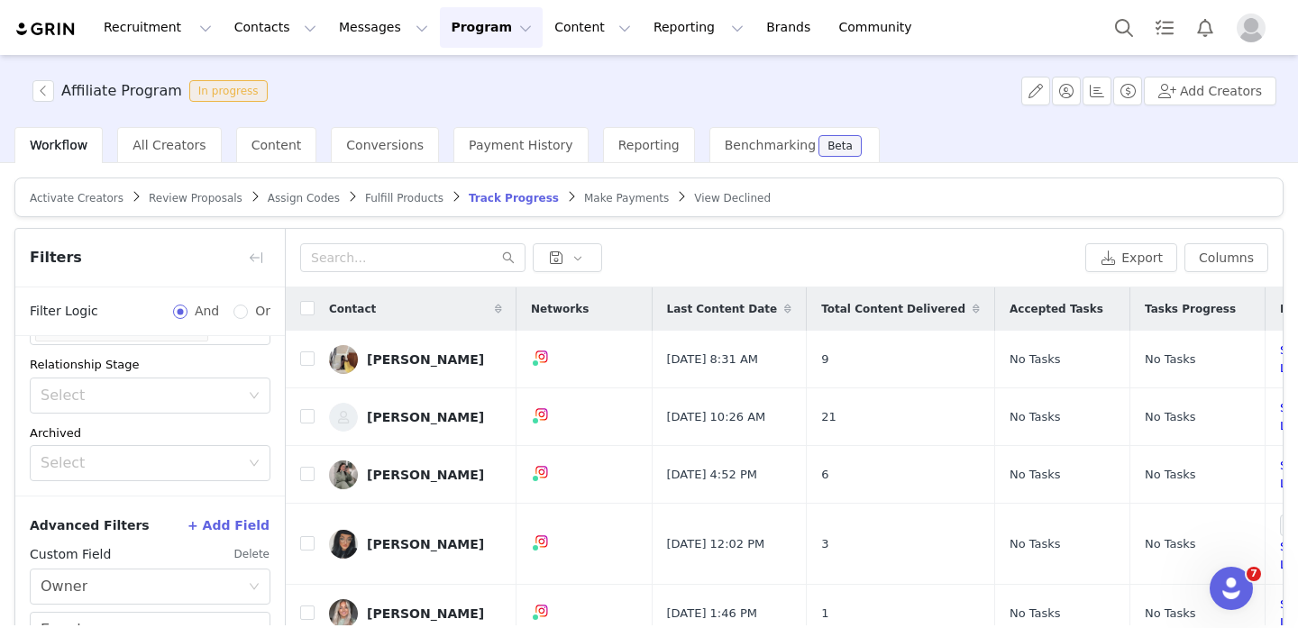
scroll to position [270, 0]
click at [250, 260] on button "button" at bounding box center [256, 257] width 29 height 29
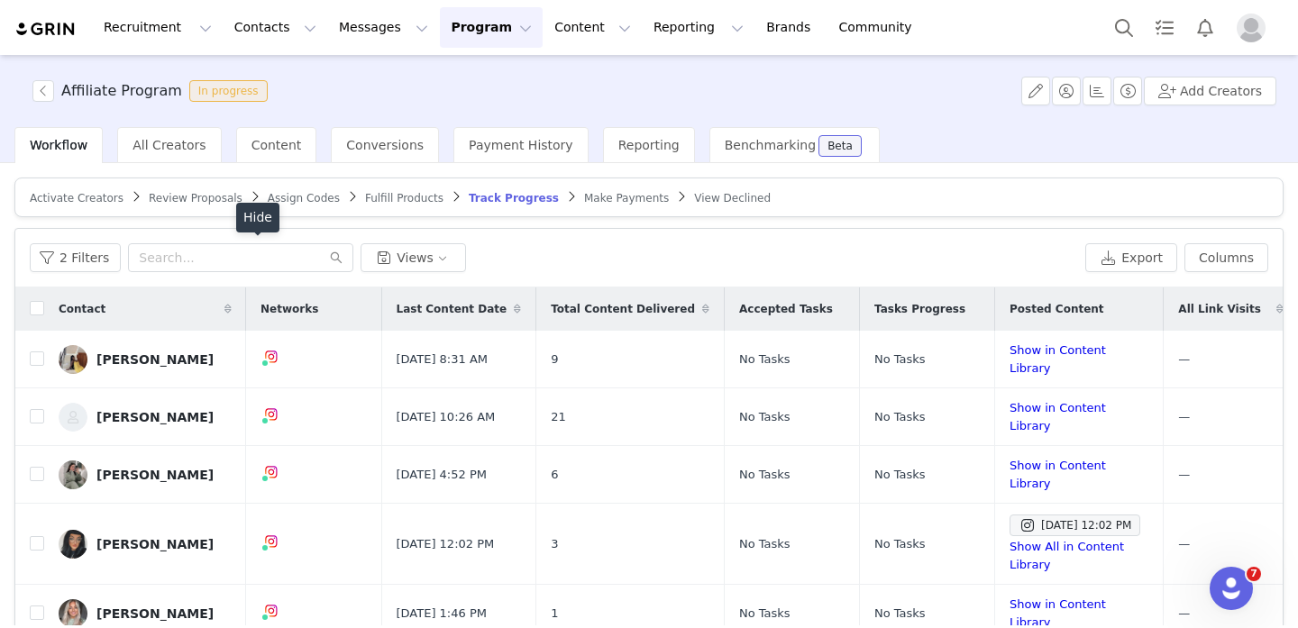
scroll to position [348, 0]
click at [43, 309] on input "checkbox" at bounding box center [37, 308] width 14 height 14
checkbox input "true"
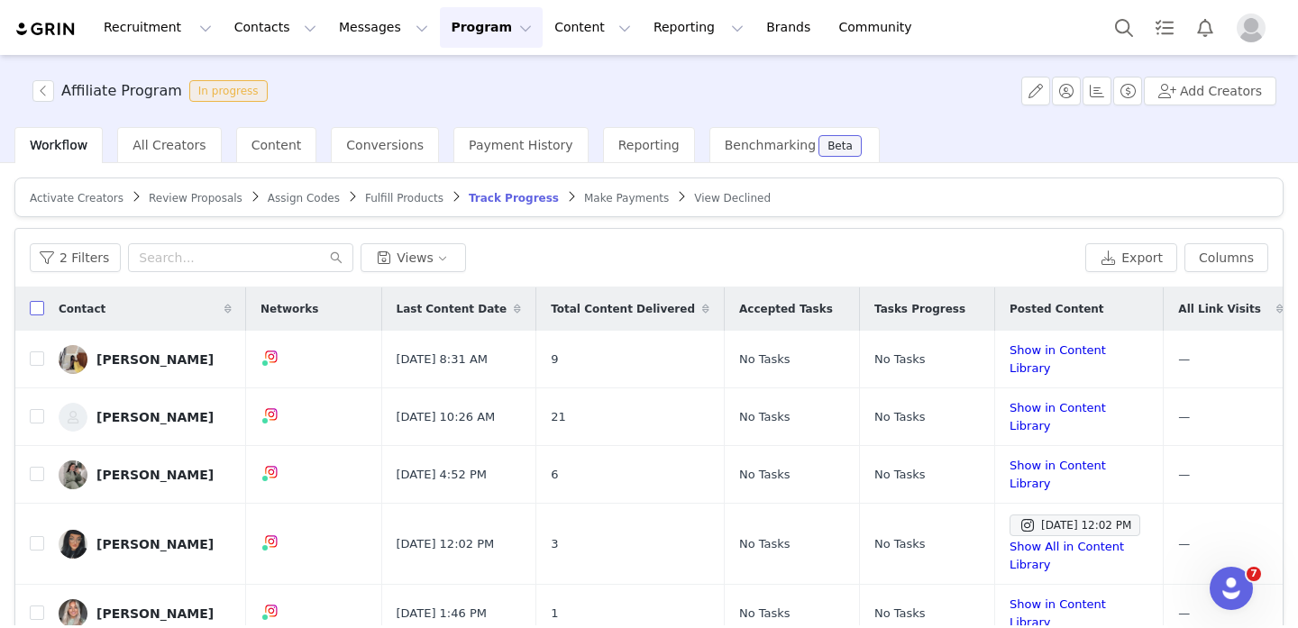
checkbox input "true"
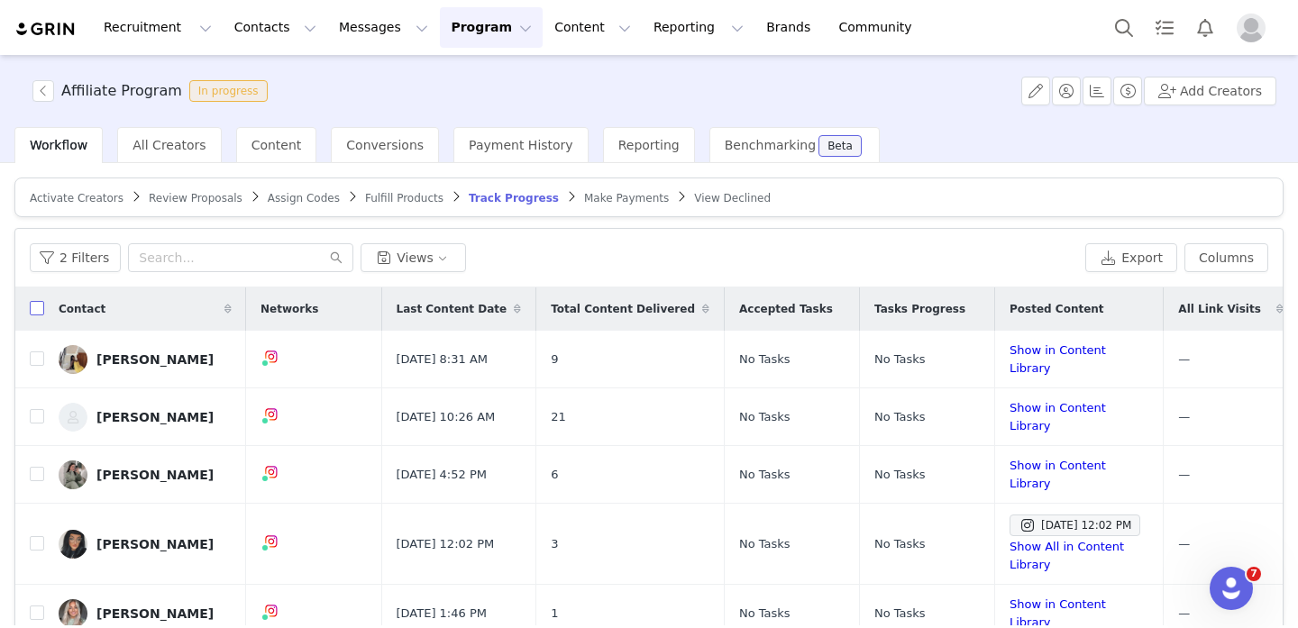
checkbox input "true"
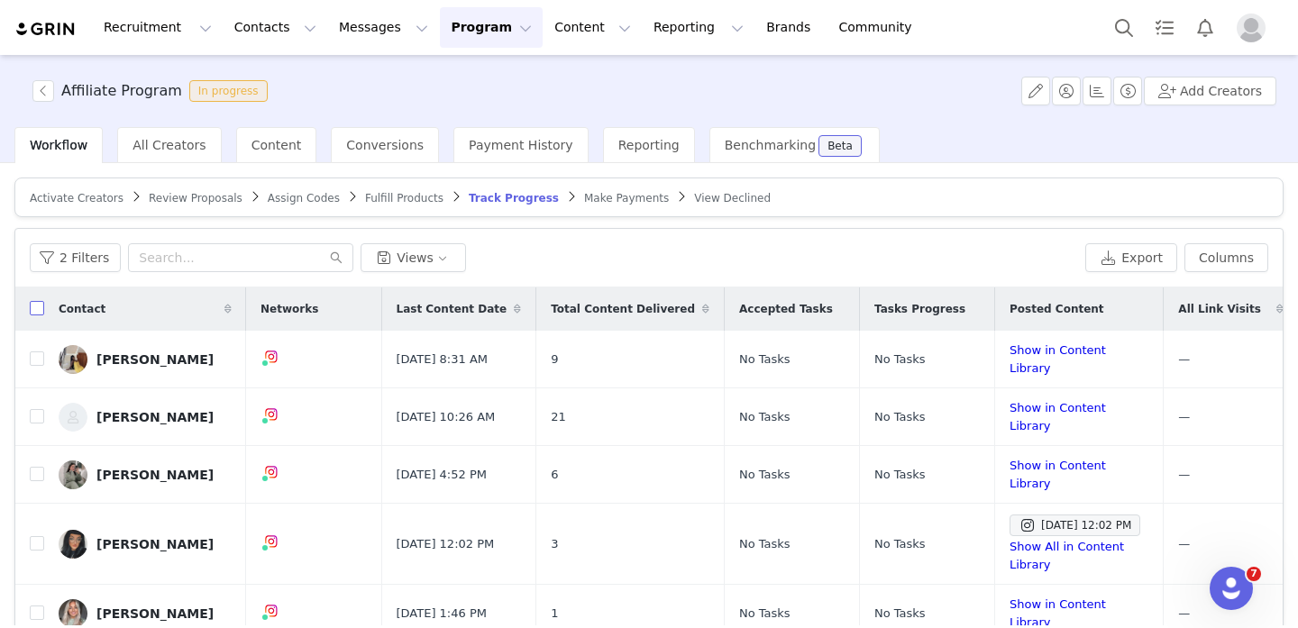
checkbox input "true"
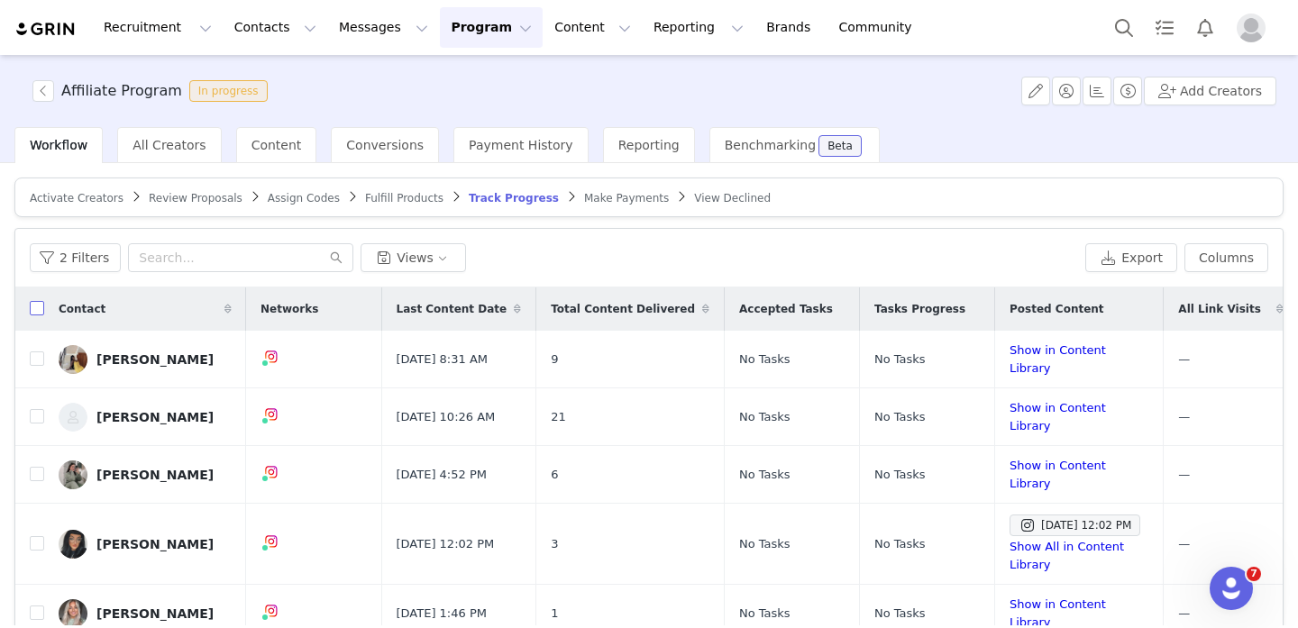
checkbox input "true"
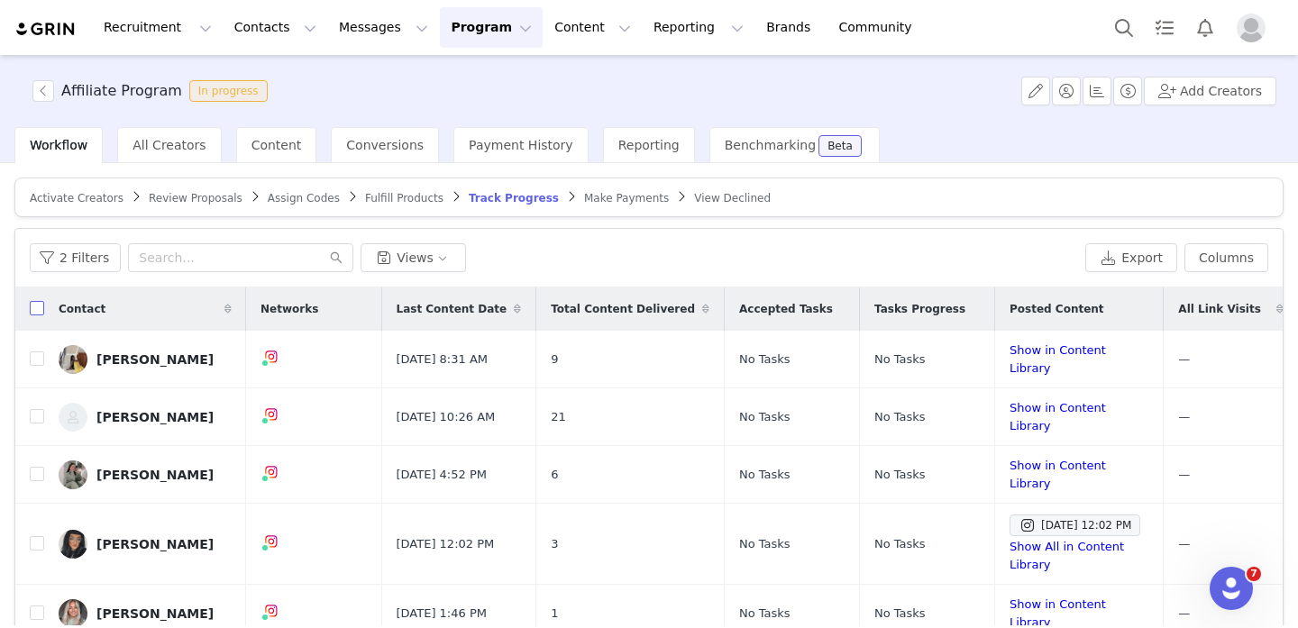
checkbox input "true"
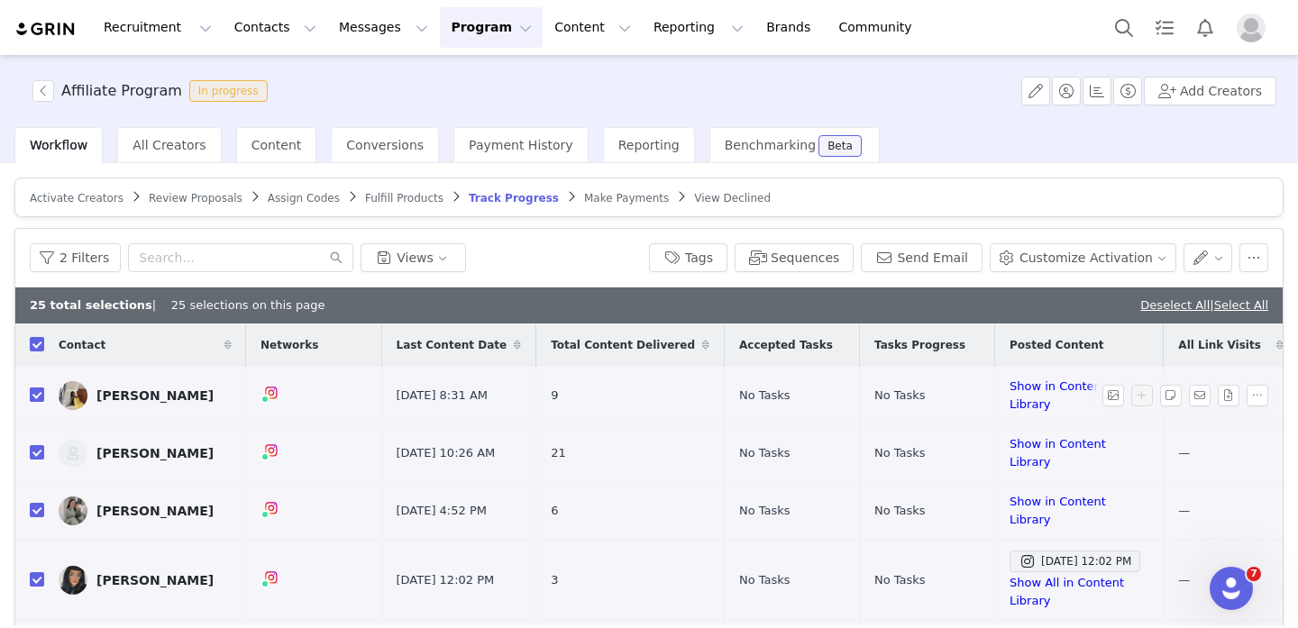
click at [38, 394] on input "checkbox" at bounding box center [37, 395] width 14 height 14
checkbox input "false"
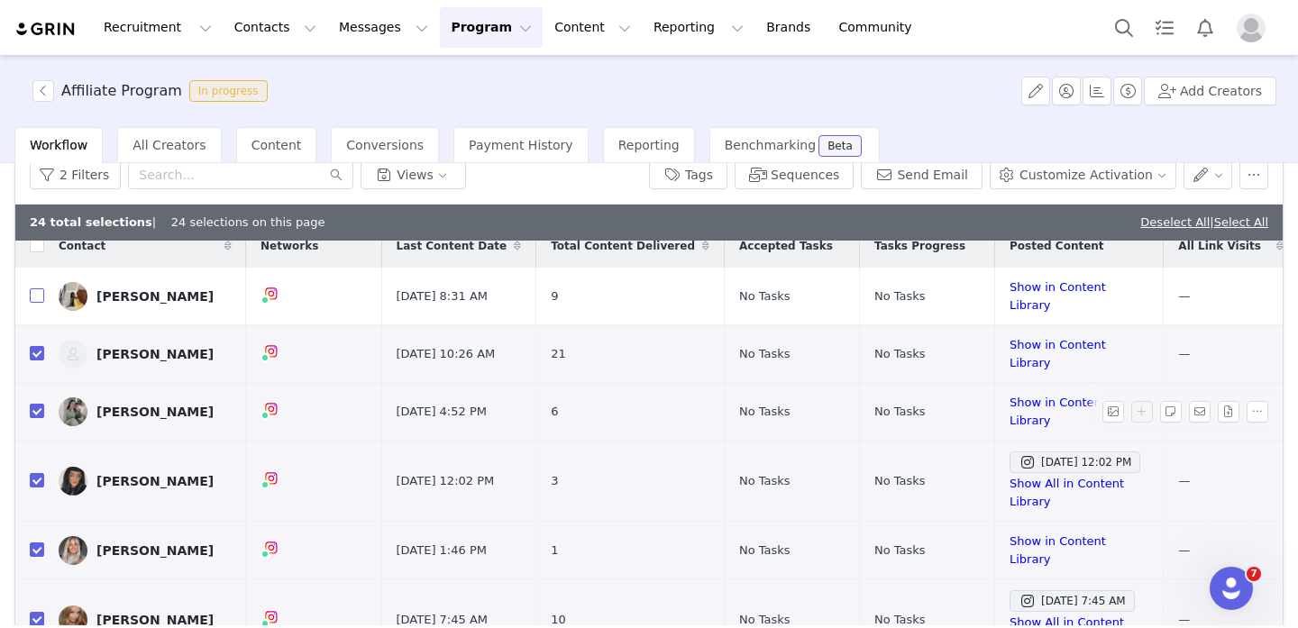
scroll to position [20, 0]
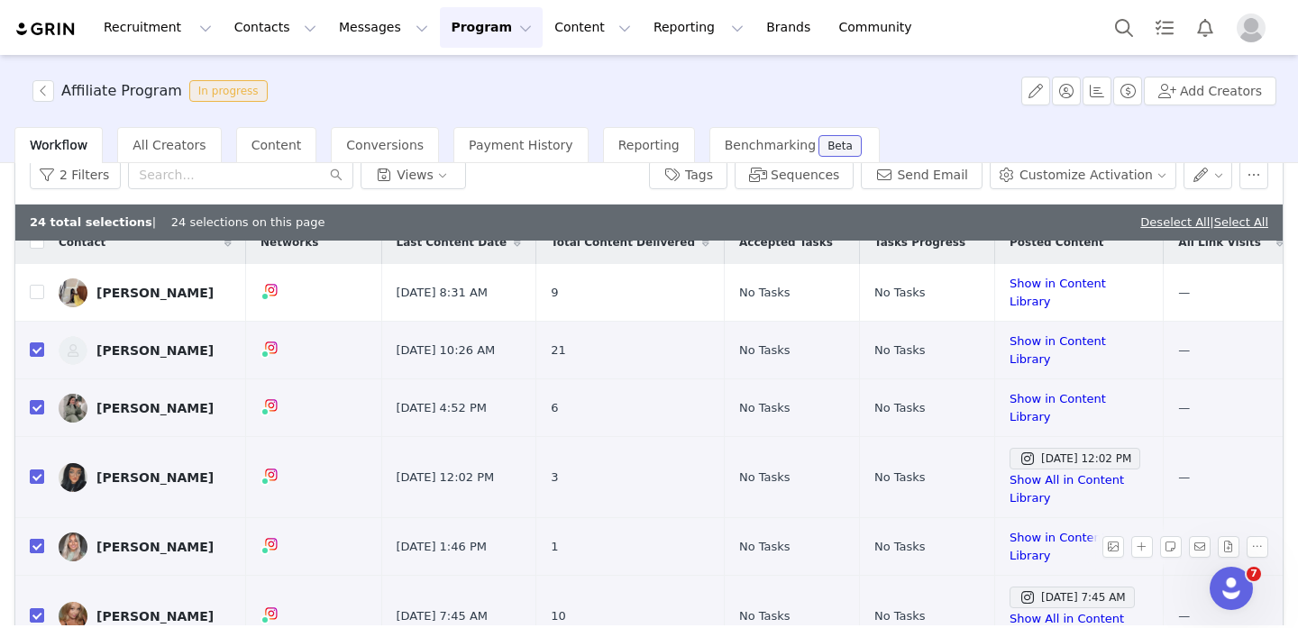
click at [38, 539] on input "checkbox" at bounding box center [37, 546] width 14 height 14
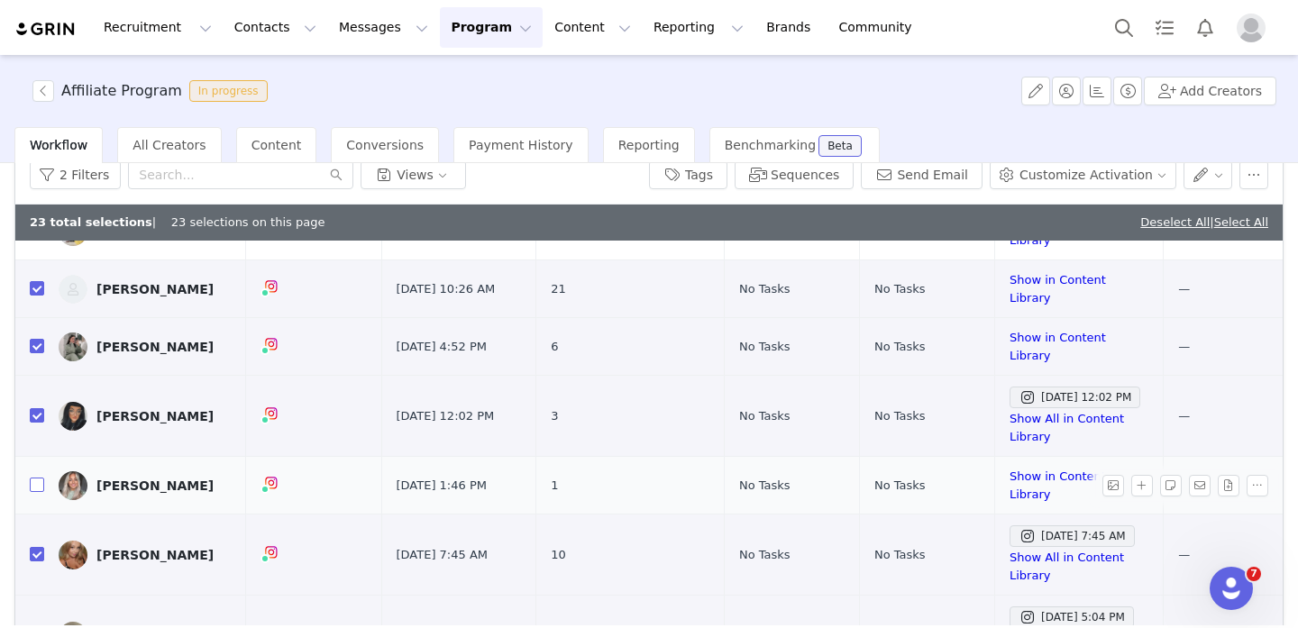
scroll to position [82, 0]
click at [34, 477] on input "checkbox" at bounding box center [37, 484] width 14 height 14
checkbox input "true"
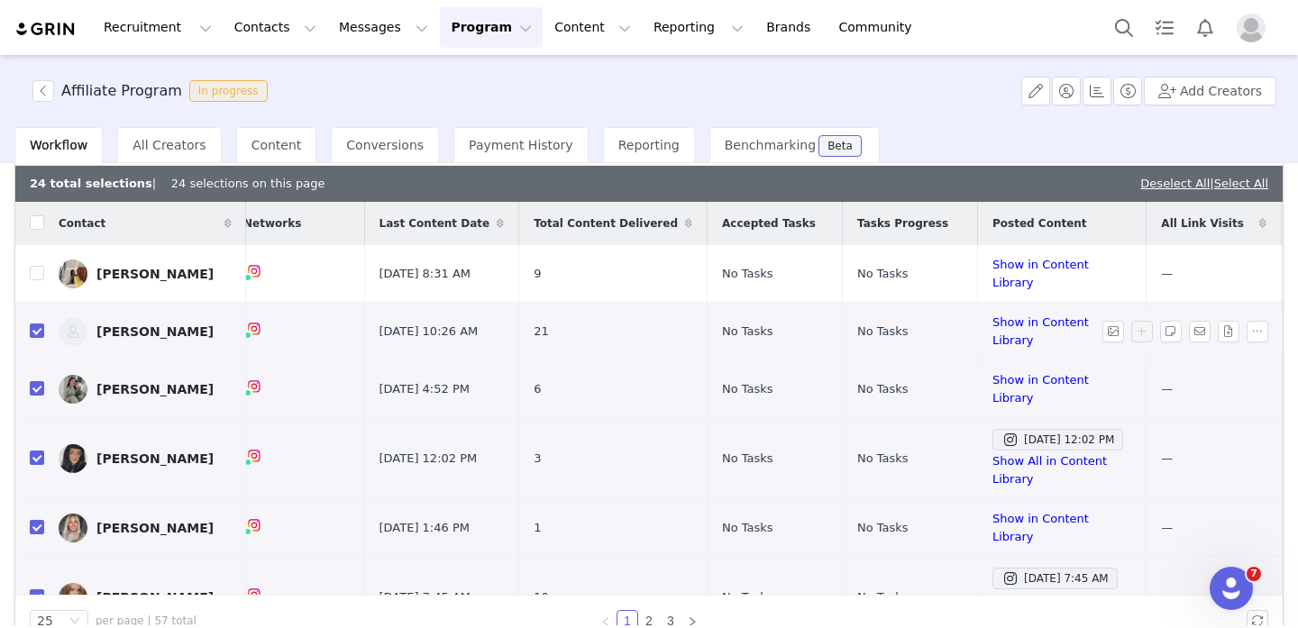
scroll to position [0, 0]
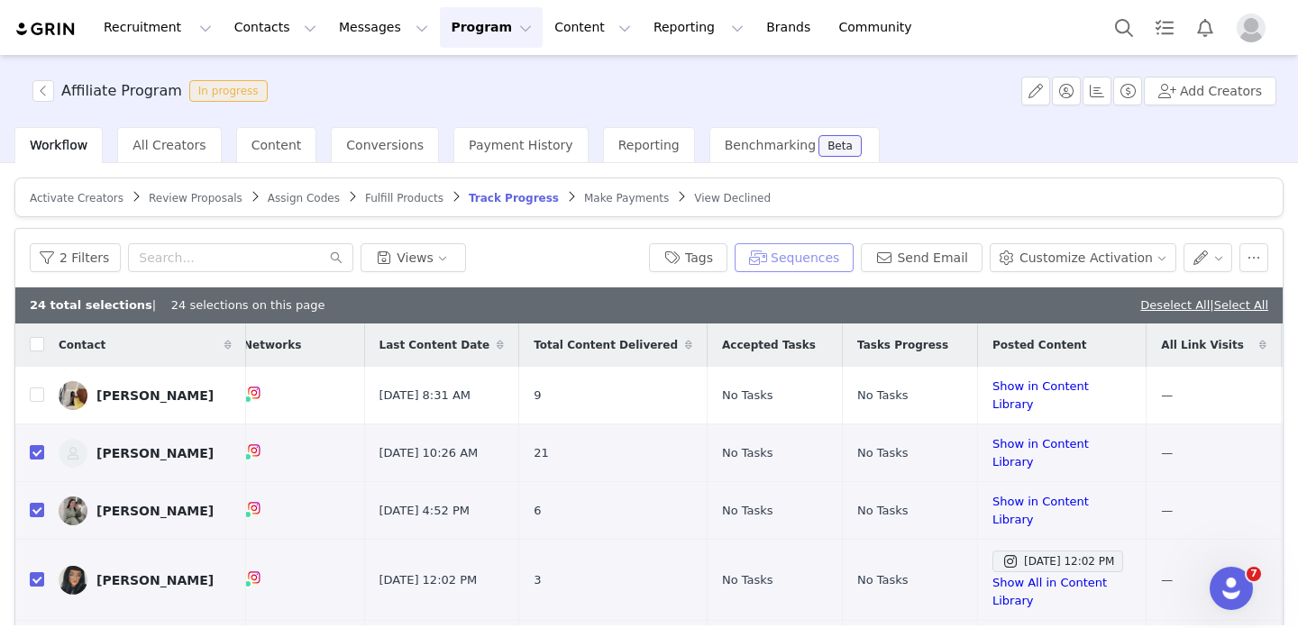
click at [832, 250] on button "Sequences" at bounding box center [794, 257] width 119 height 29
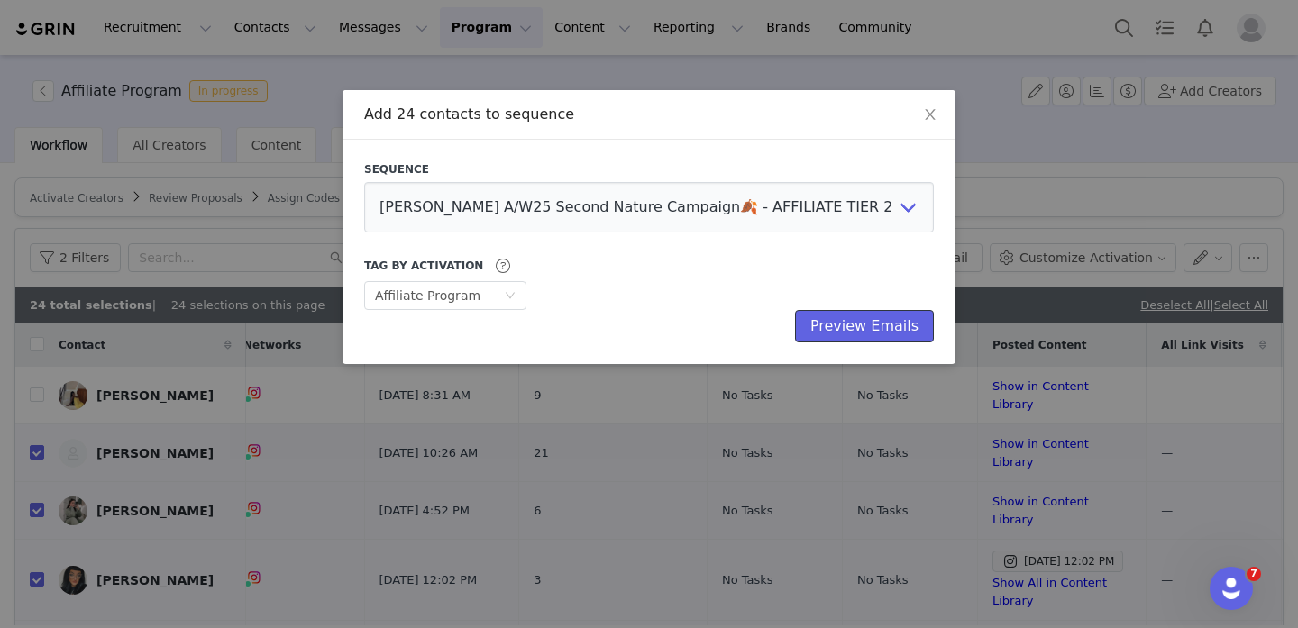
click at [872, 320] on button "Preview Emails" at bounding box center [864, 326] width 139 height 32
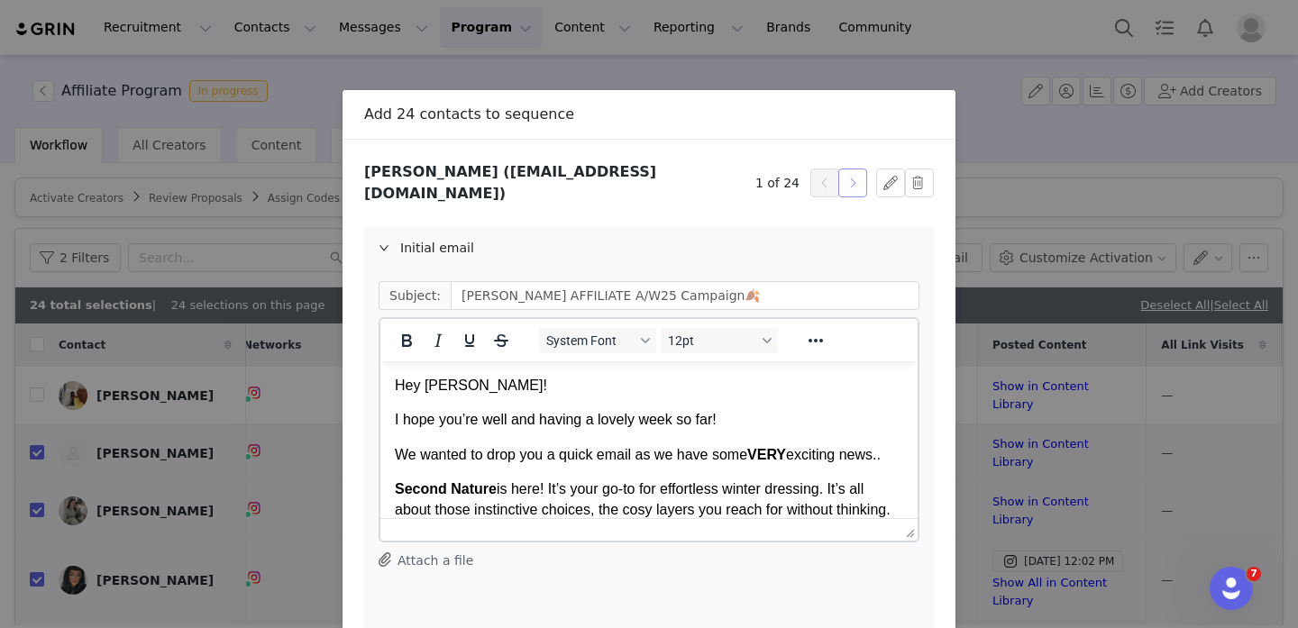
click at [855, 178] on button "button" at bounding box center [852, 183] width 29 height 29
click at [856, 178] on button "button" at bounding box center [852, 183] width 29 height 29
click at [856, 179] on button "button" at bounding box center [852, 183] width 29 height 29
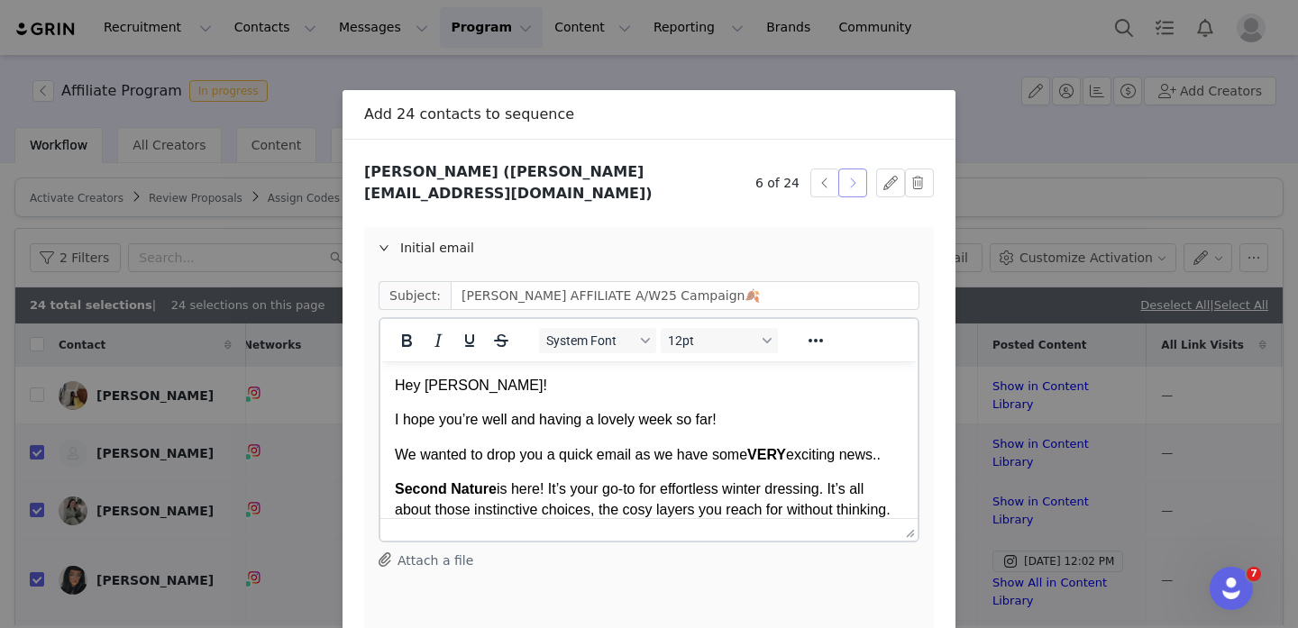
click at [857, 181] on button "button" at bounding box center [852, 183] width 29 height 29
click at [857, 183] on button "button" at bounding box center [852, 183] width 29 height 29
click at [857, 182] on button "button" at bounding box center [852, 183] width 29 height 29
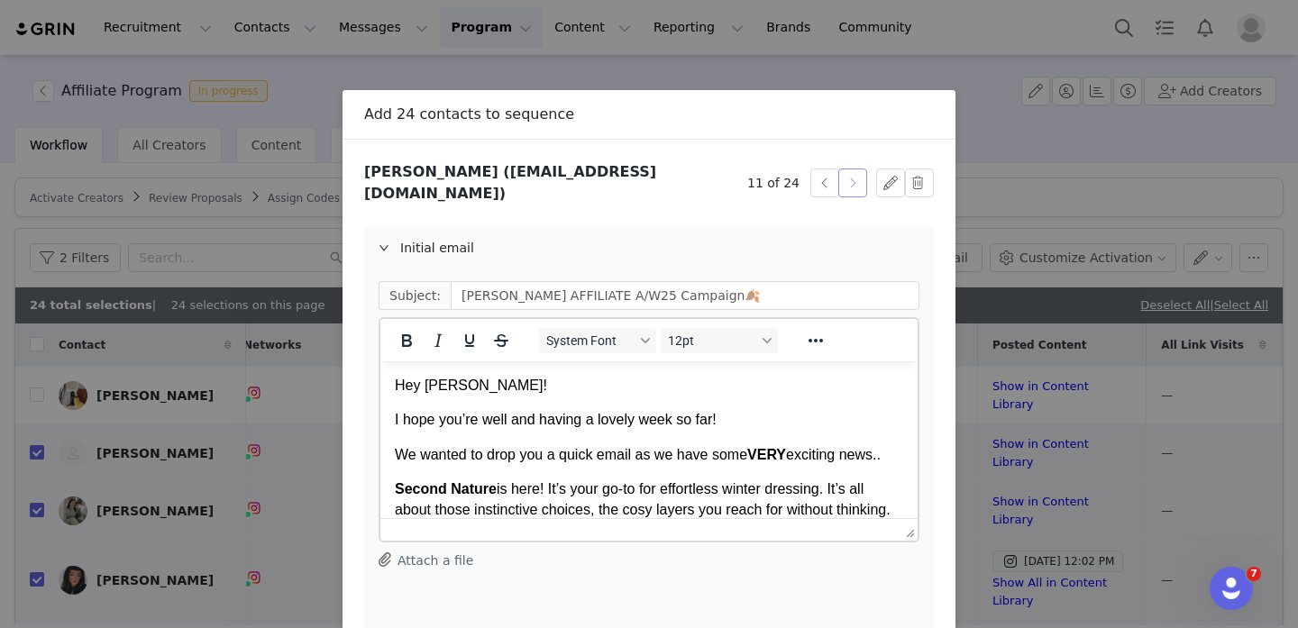
click at [857, 182] on button "button" at bounding box center [852, 183] width 29 height 29
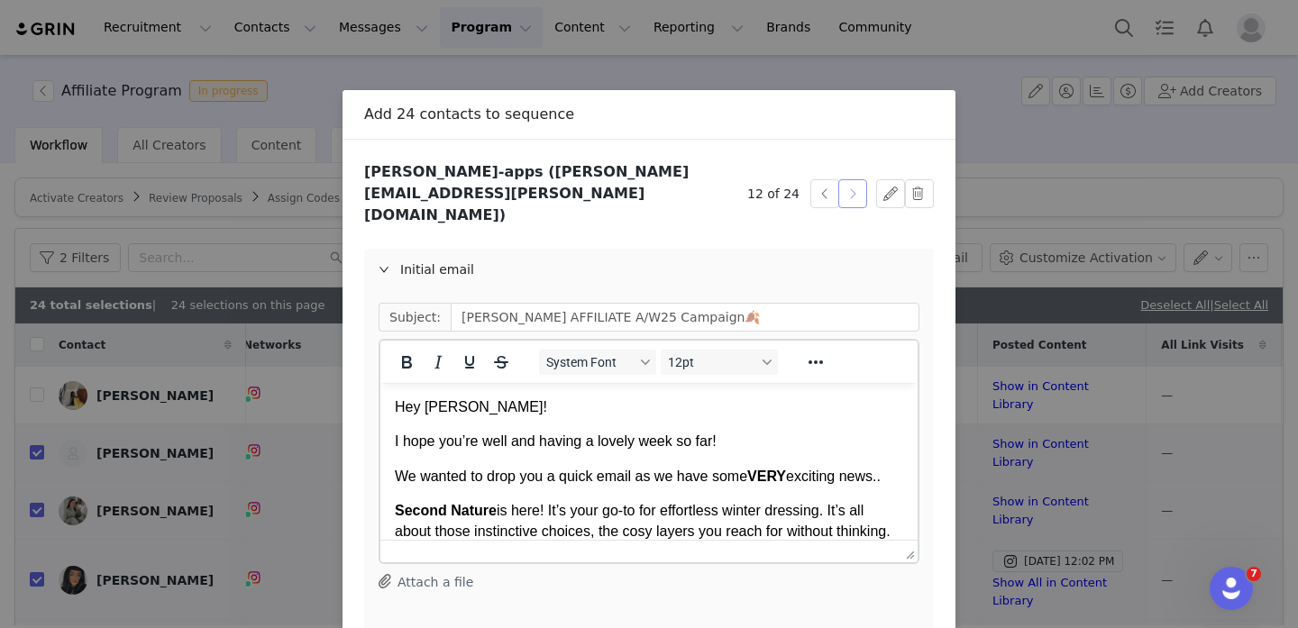
click at [857, 182] on button "button" at bounding box center [852, 193] width 29 height 29
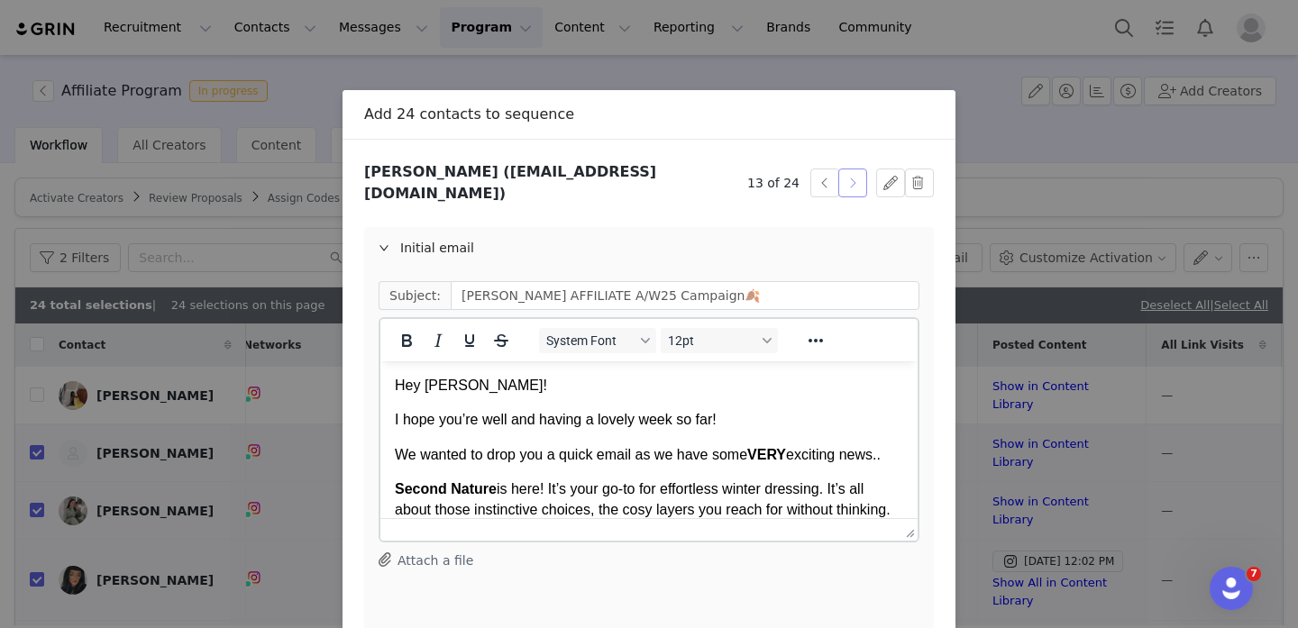
click at [857, 182] on button "button" at bounding box center [852, 183] width 29 height 29
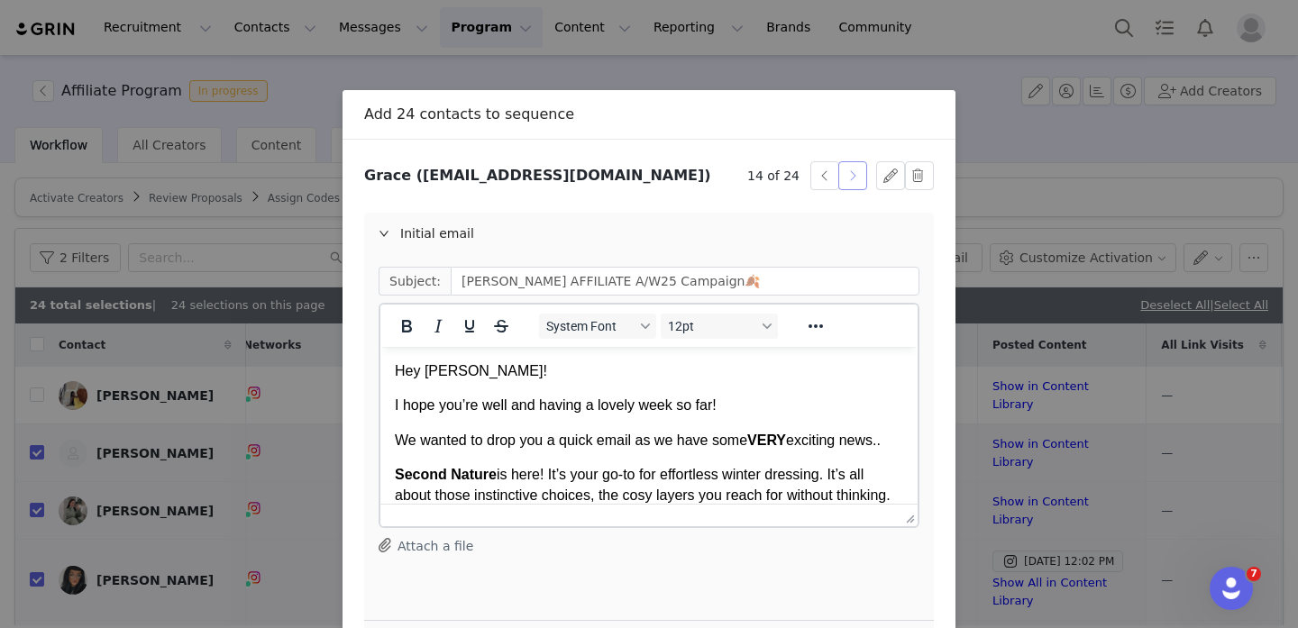
click at [857, 182] on button "button" at bounding box center [852, 175] width 29 height 29
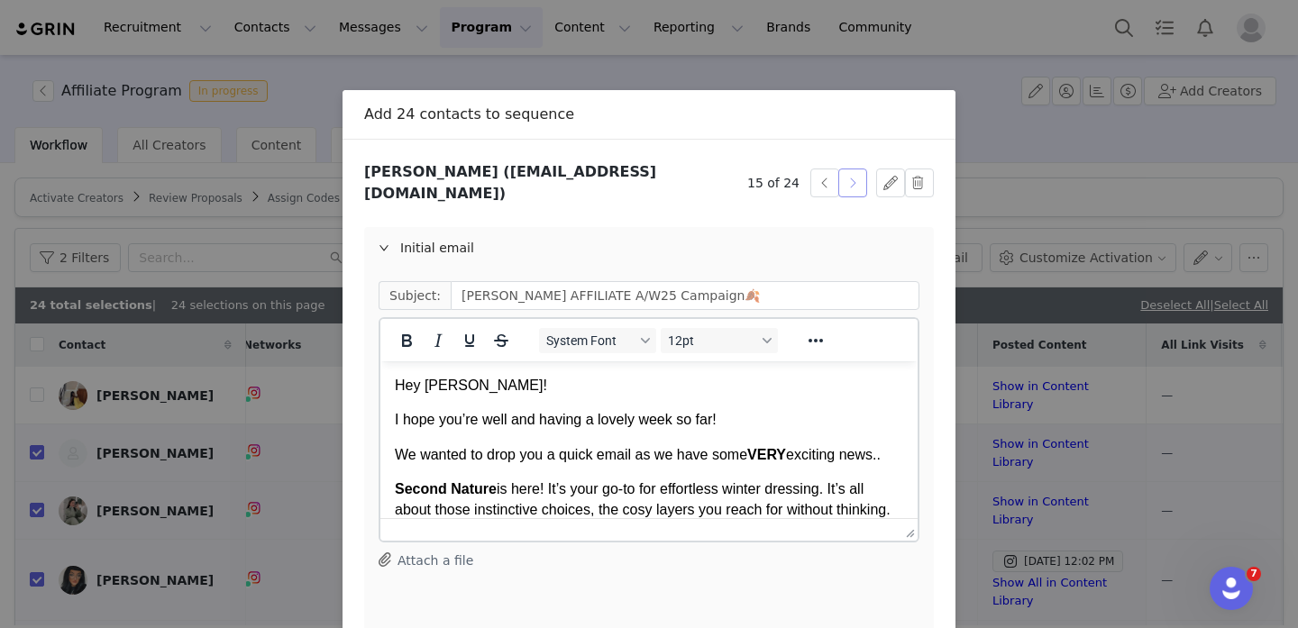
click at [857, 182] on button "button" at bounding box center [852, 183] width 29 height 29
click at [854, 186] on button "button" at bounding box center [852, 183] width 29 height 29
click at [854, 187] on button "button" at bounding box center [852, 183] width 29 height 29
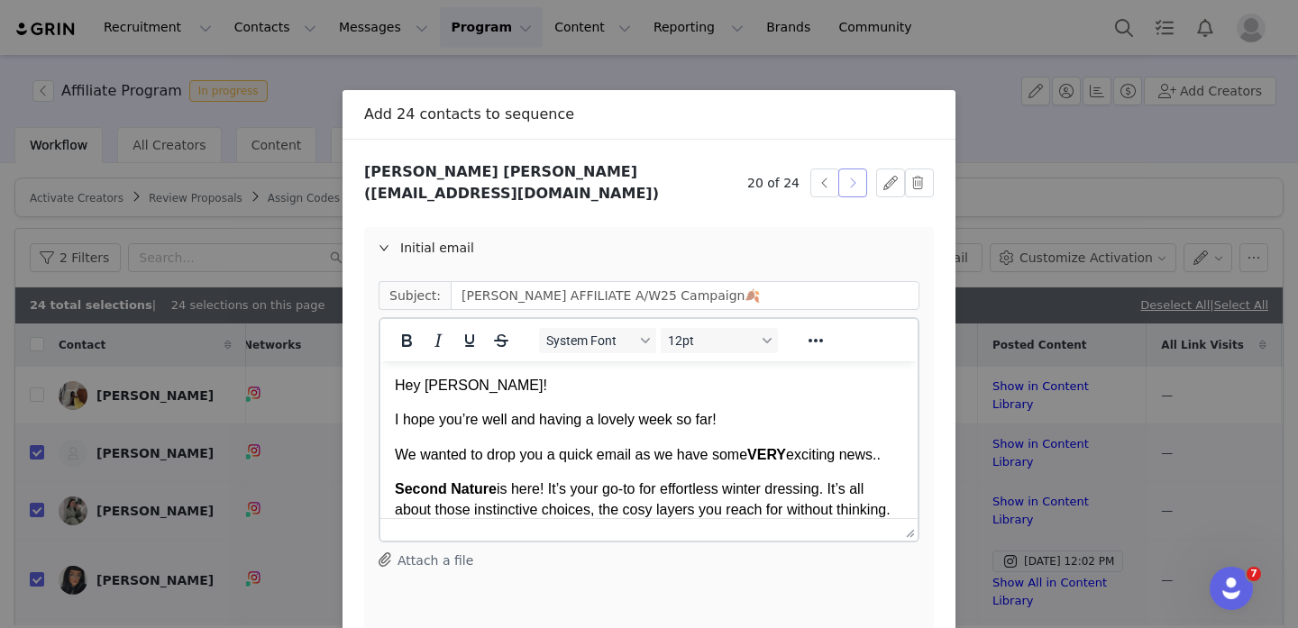
click at [854, 187] on button "button" at bounding box center [852, 183] width 29 height 29
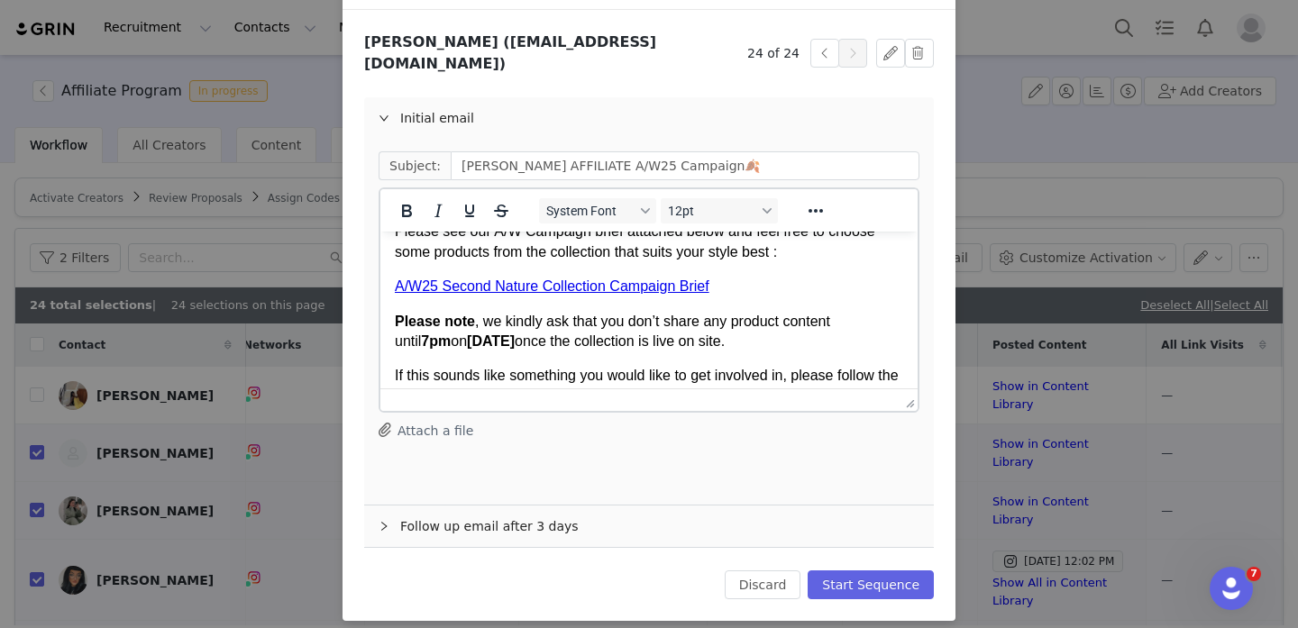
scroll to position [375, 0]
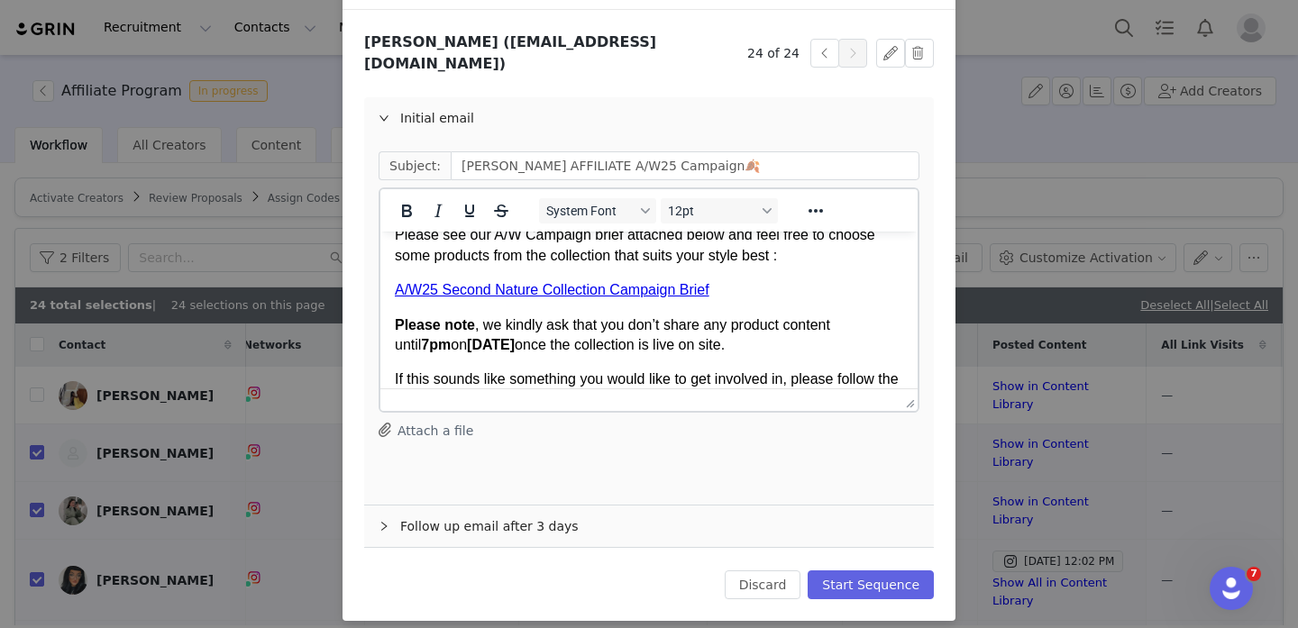
click at [676, 293] on link "A/W25 Second Nature Collection Campaign Brief" at bounding box center [552, 289] width 315 height 15
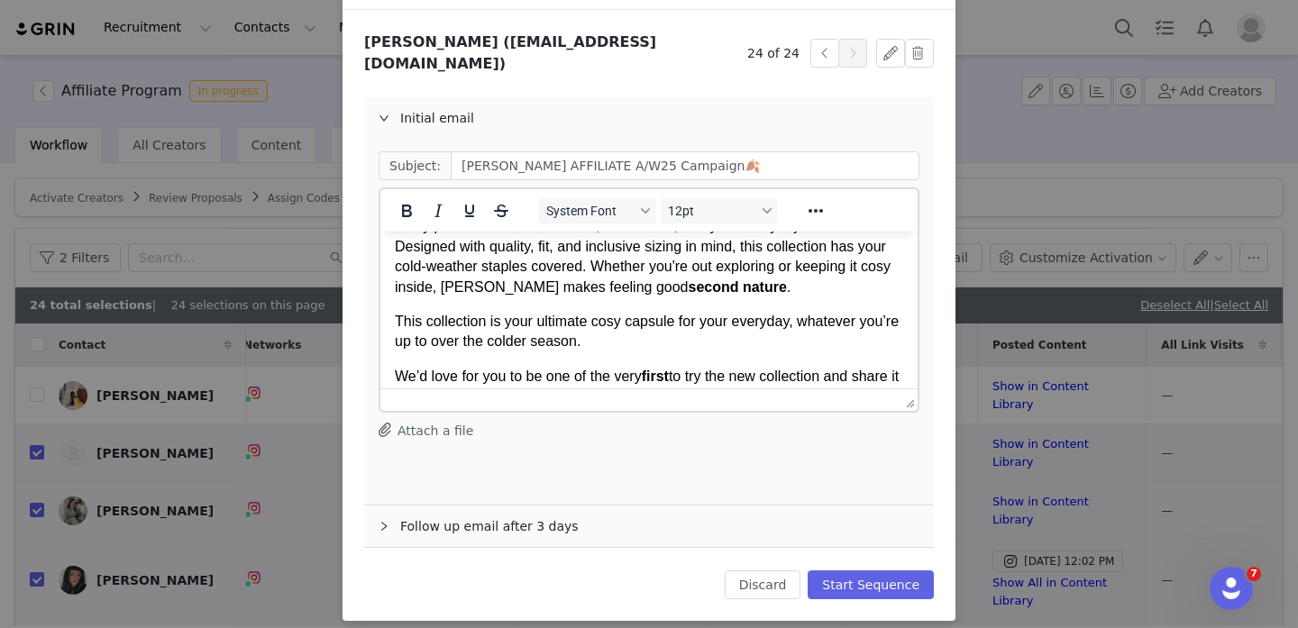
scroll to position [0, 0]
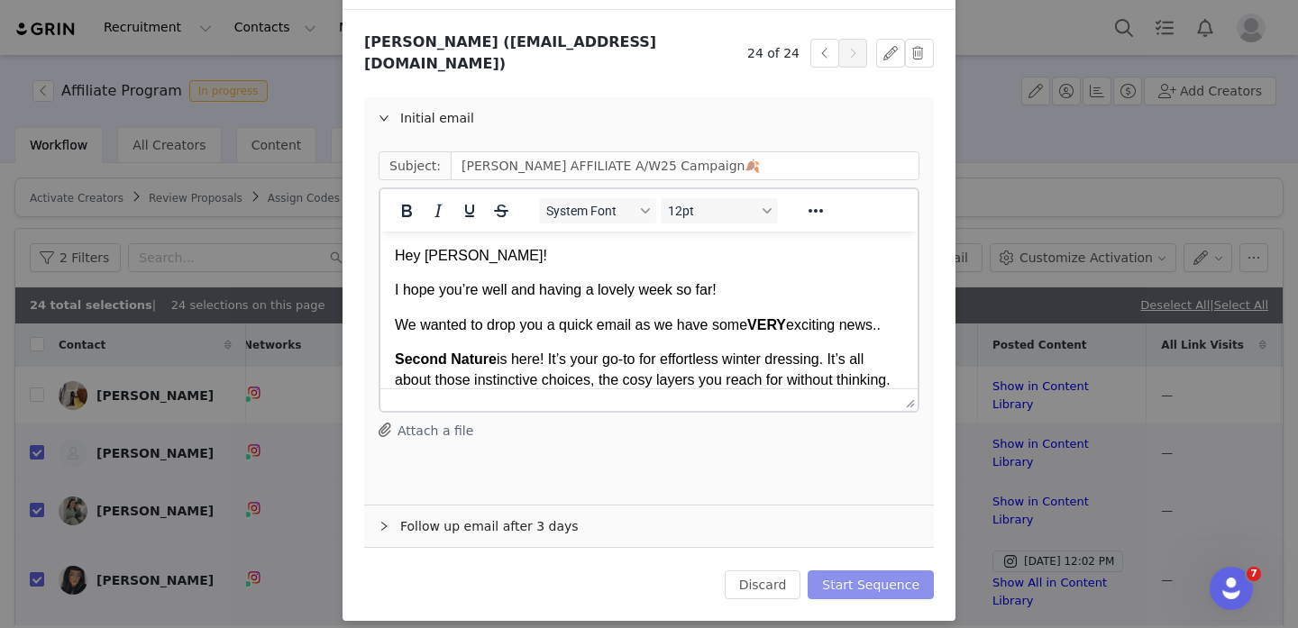
click at [859, 571] on button "Start Sequence" at bounding box center [871, 585] width 126 height 29
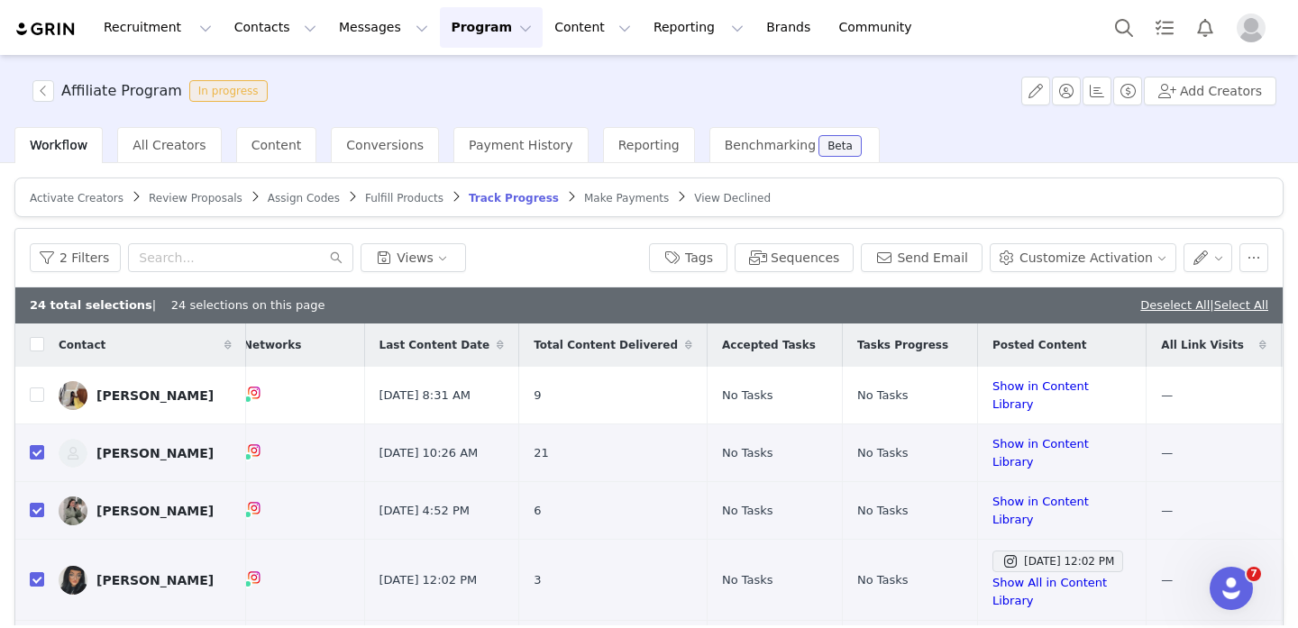
click at [1170, 312] on div "Deselect All | Select All" at bounding box center [1204, 306] width 128 height 18
click at [1166, 307] on link "Deselect All" at bounding box center [1174, 305] width 69 height 14
checkbox input "false"
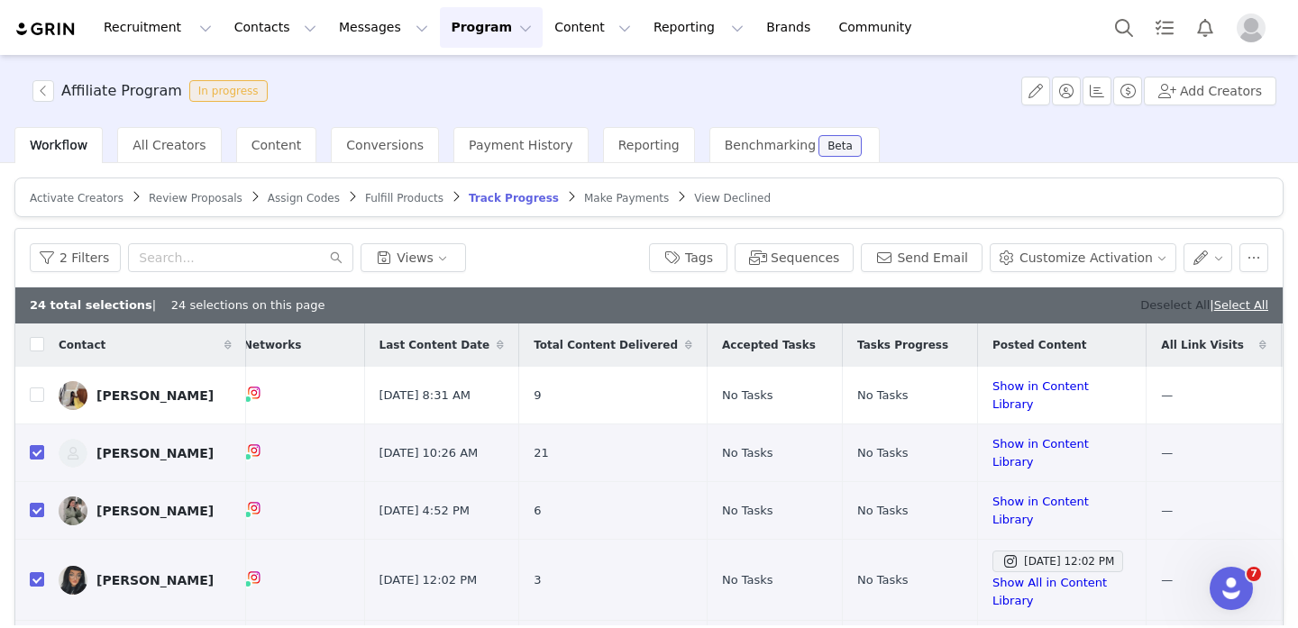
checkbox input "false"
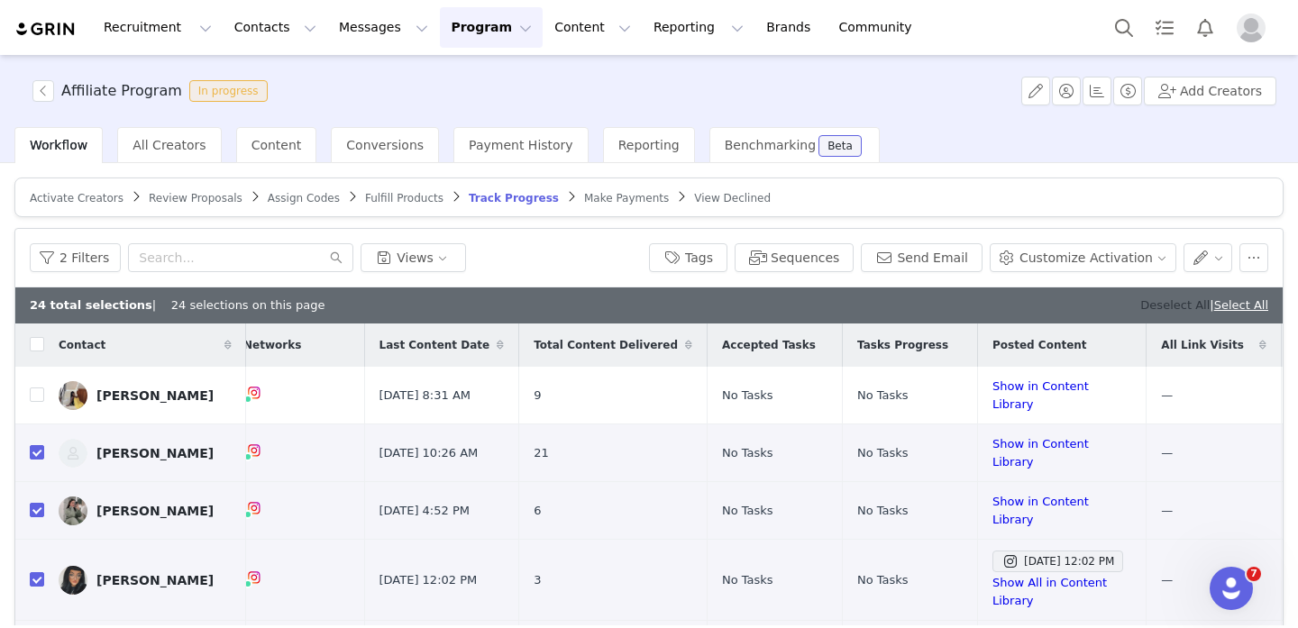
checkbox input "false"
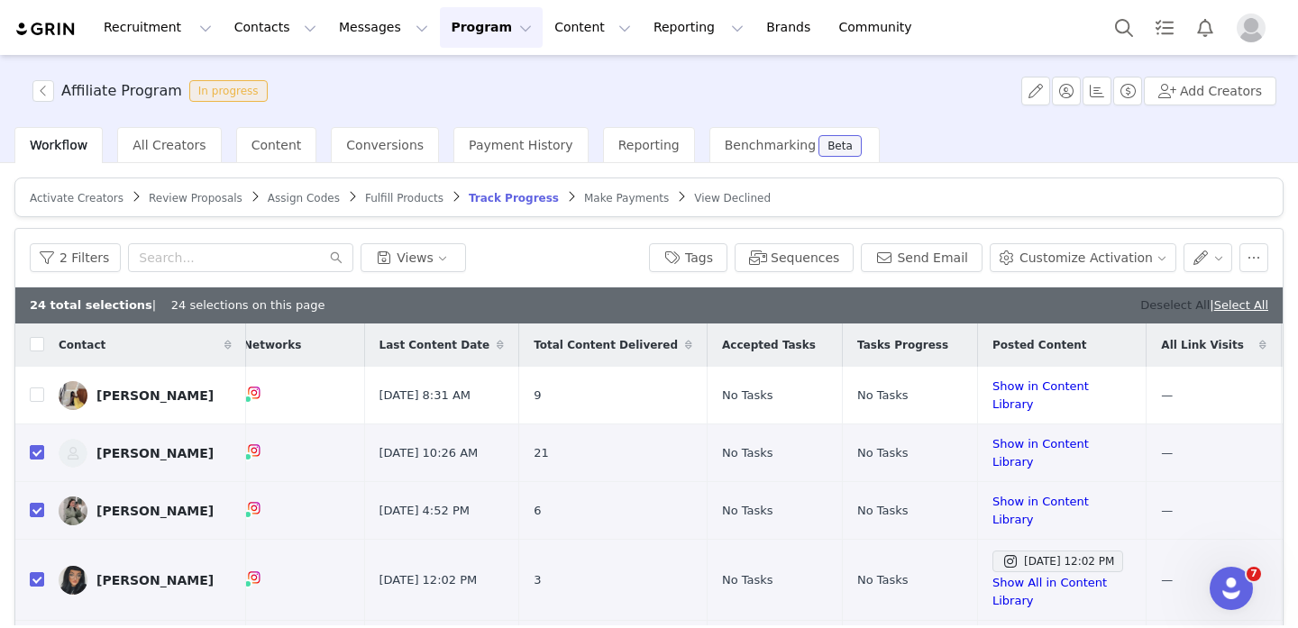
checkbox input "false"
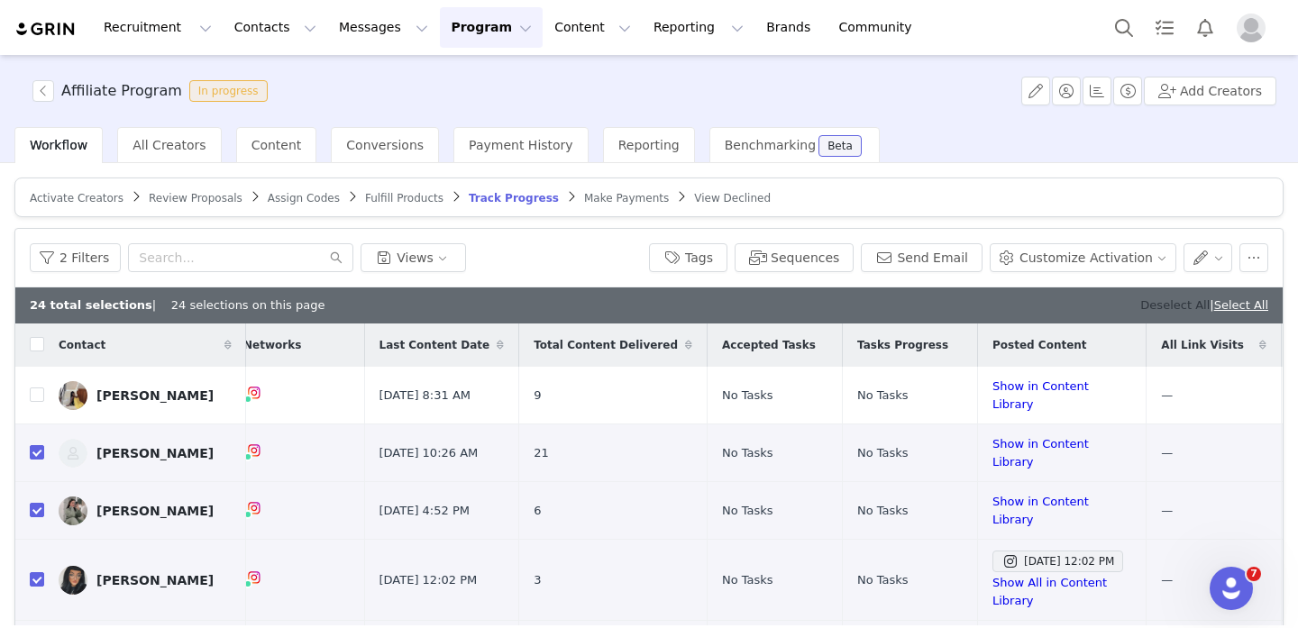
checkbox input "false"
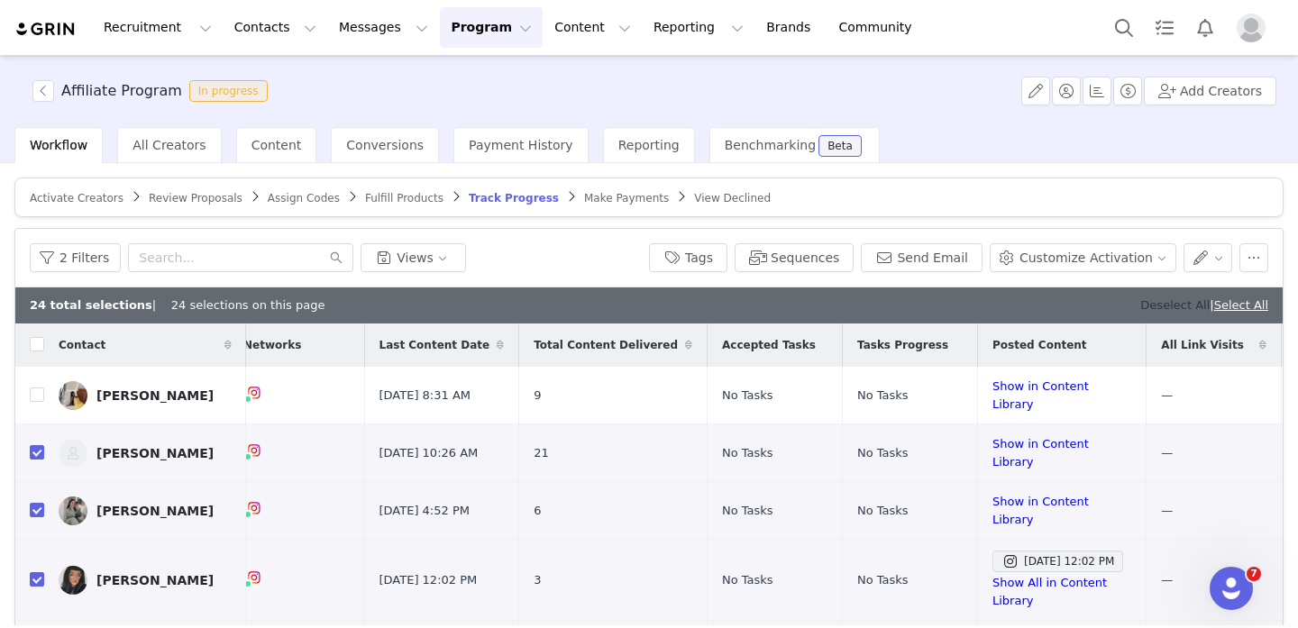
checkbox input "false"
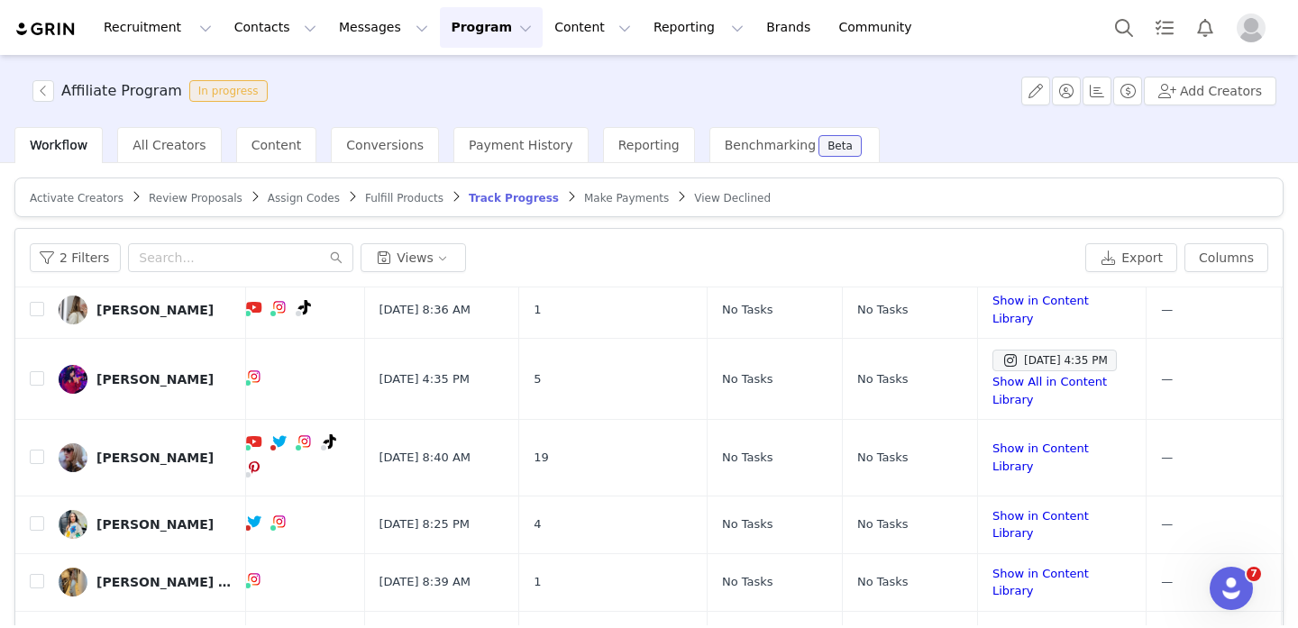
scroll to position [157, 0]
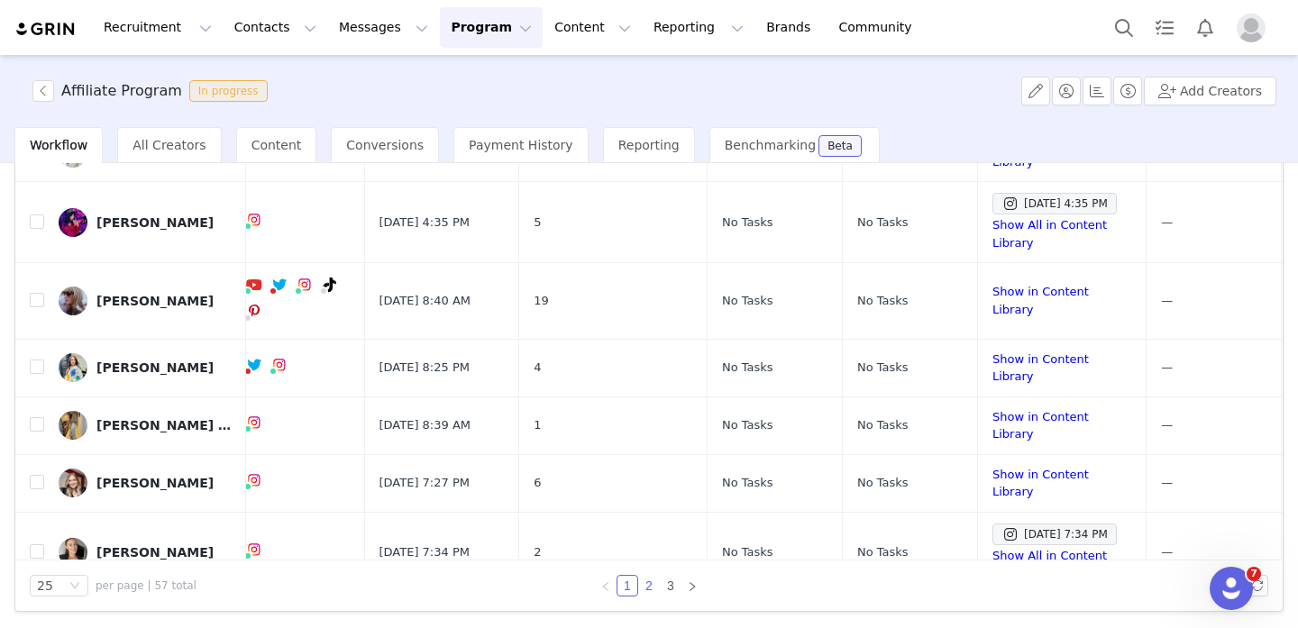
click at [646, 584] on link "2" at bounding box center [649, 586] width 20 height 20
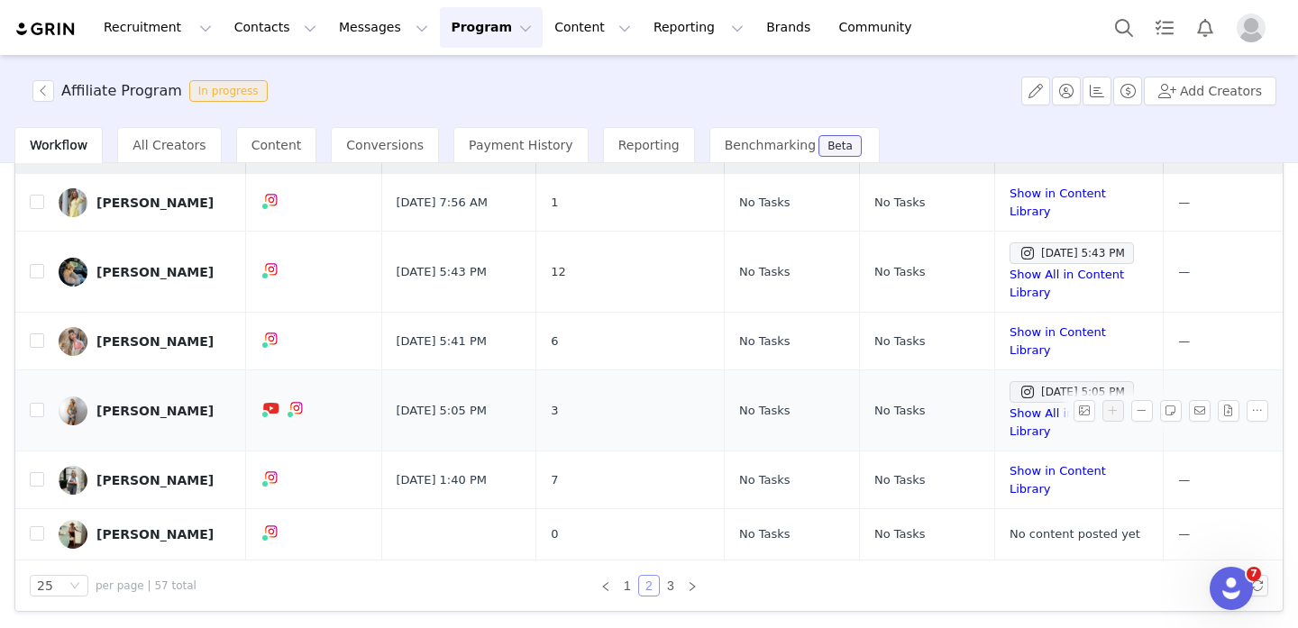
scroll to position [0, 0]
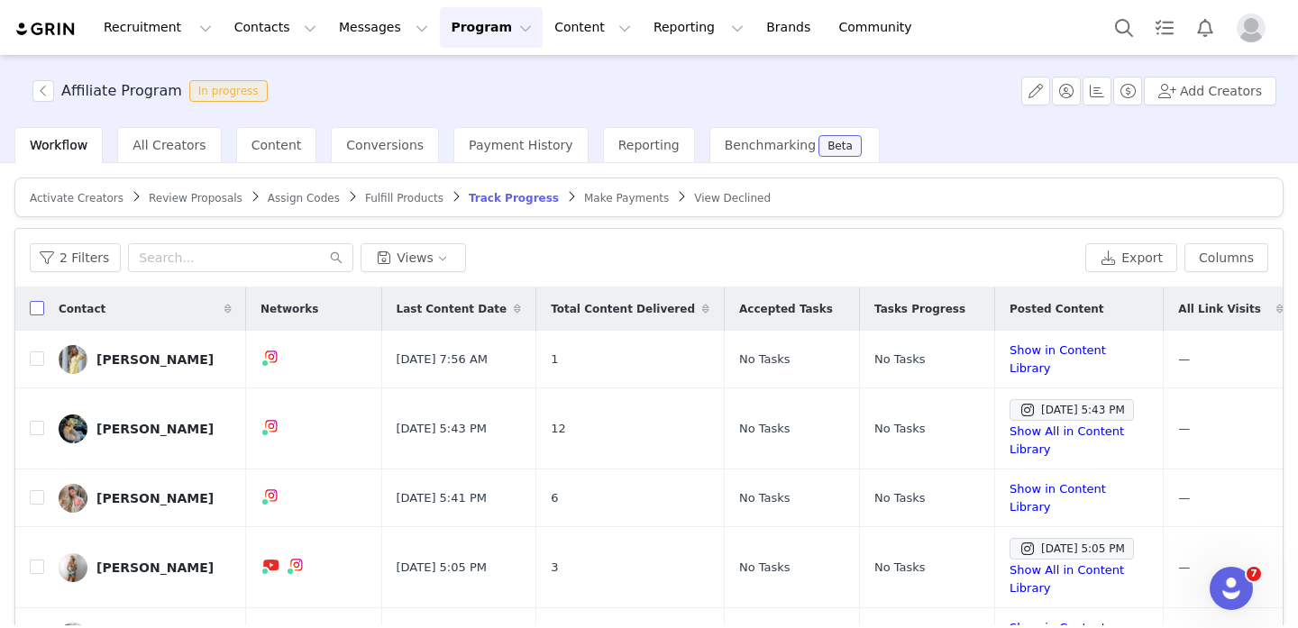
click at [40, 306] on input "checkbox" at bounding box center [37, 308] width 14 height 14
checkbox input "true"
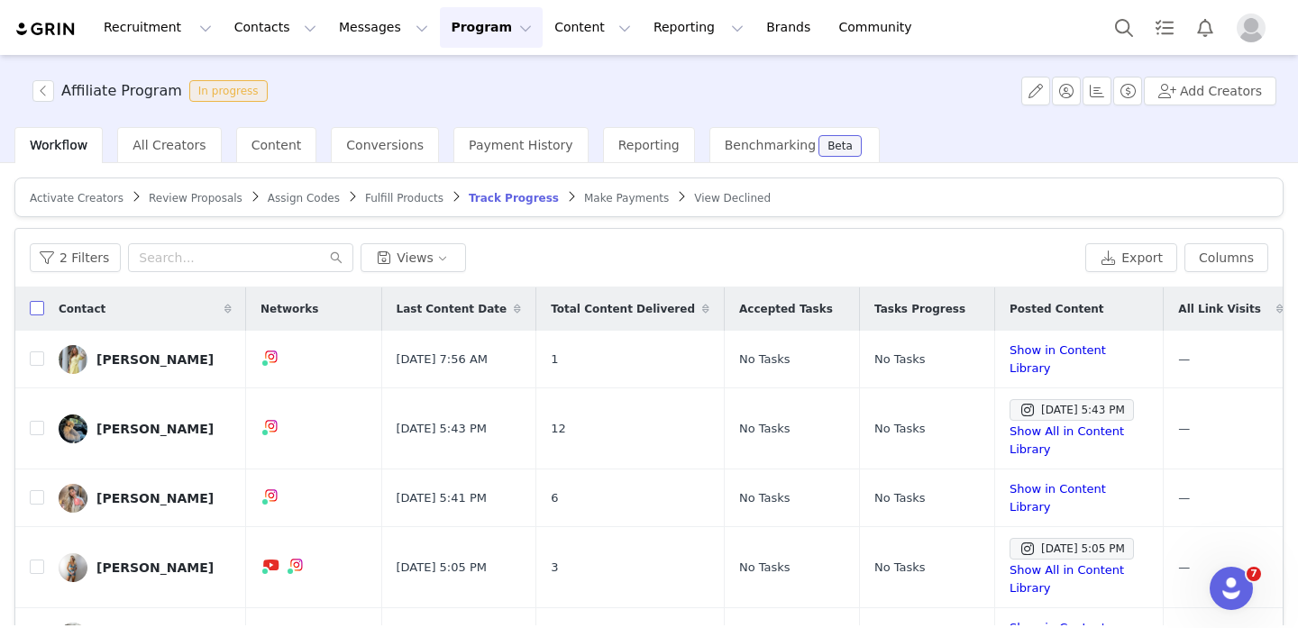
checkbox input "true"
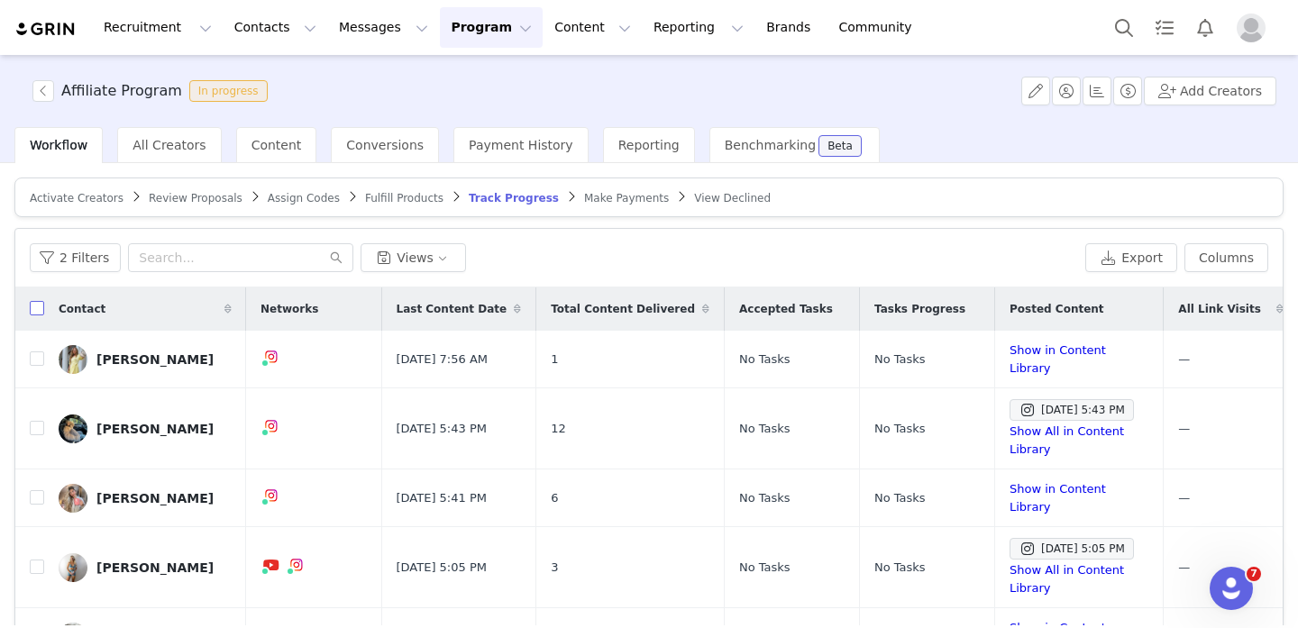
checkbox input "true"
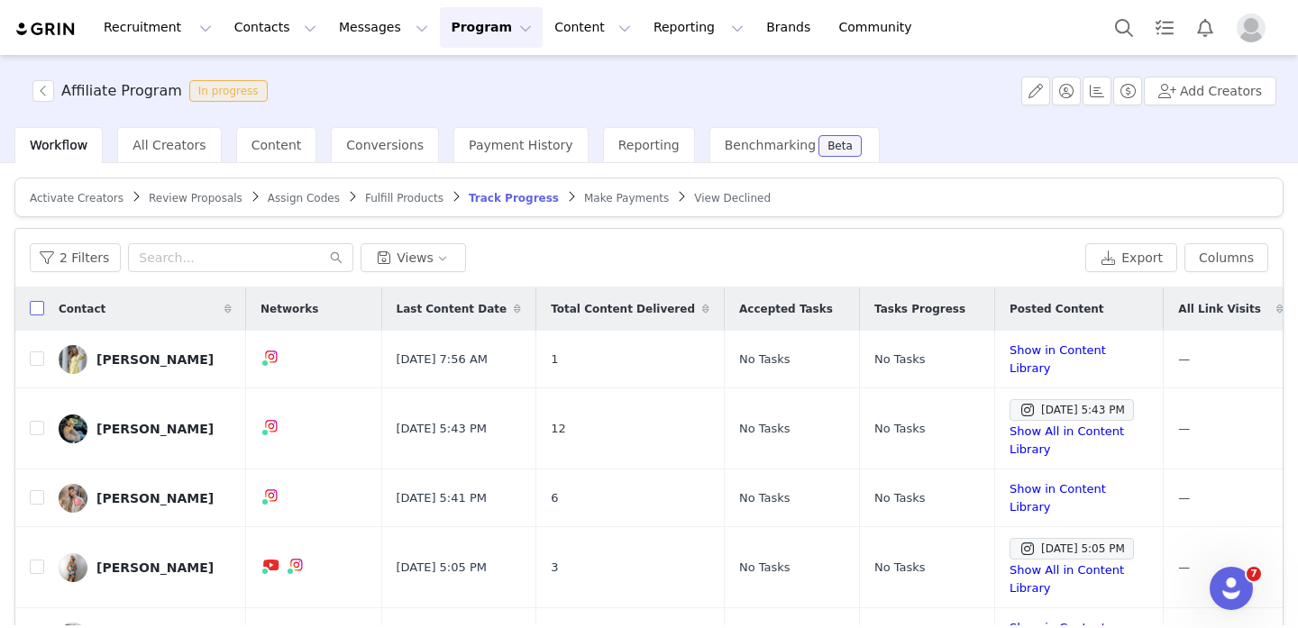
checkbox input "true"
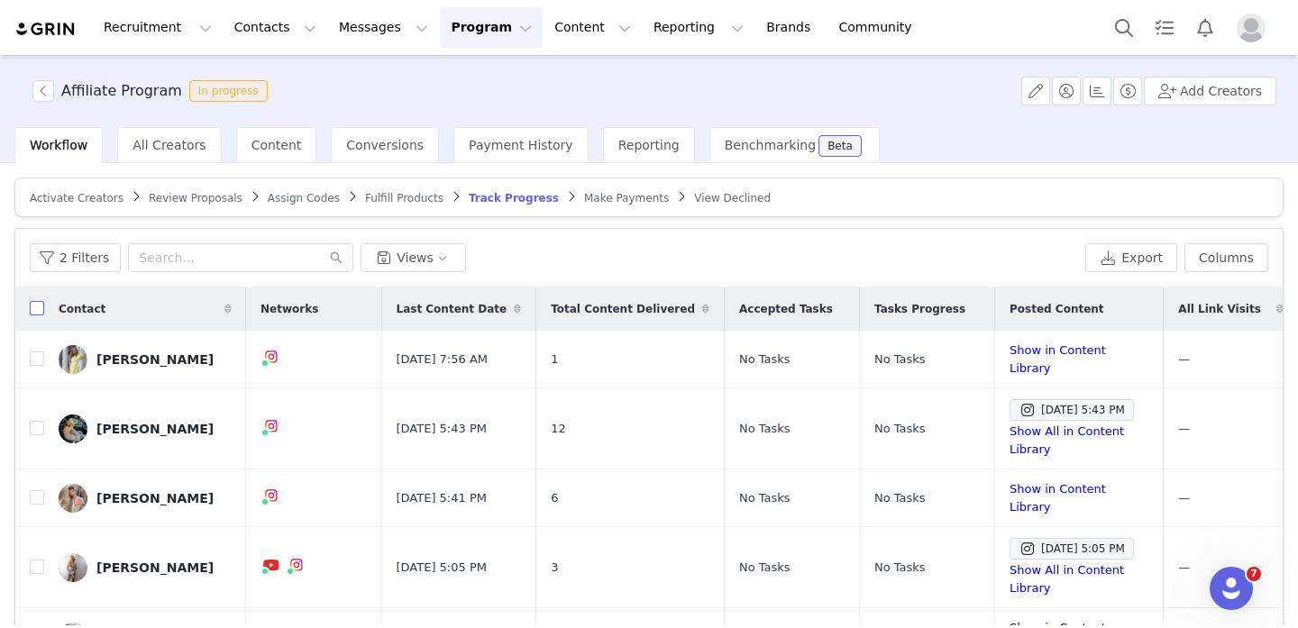
checkbox input "true"
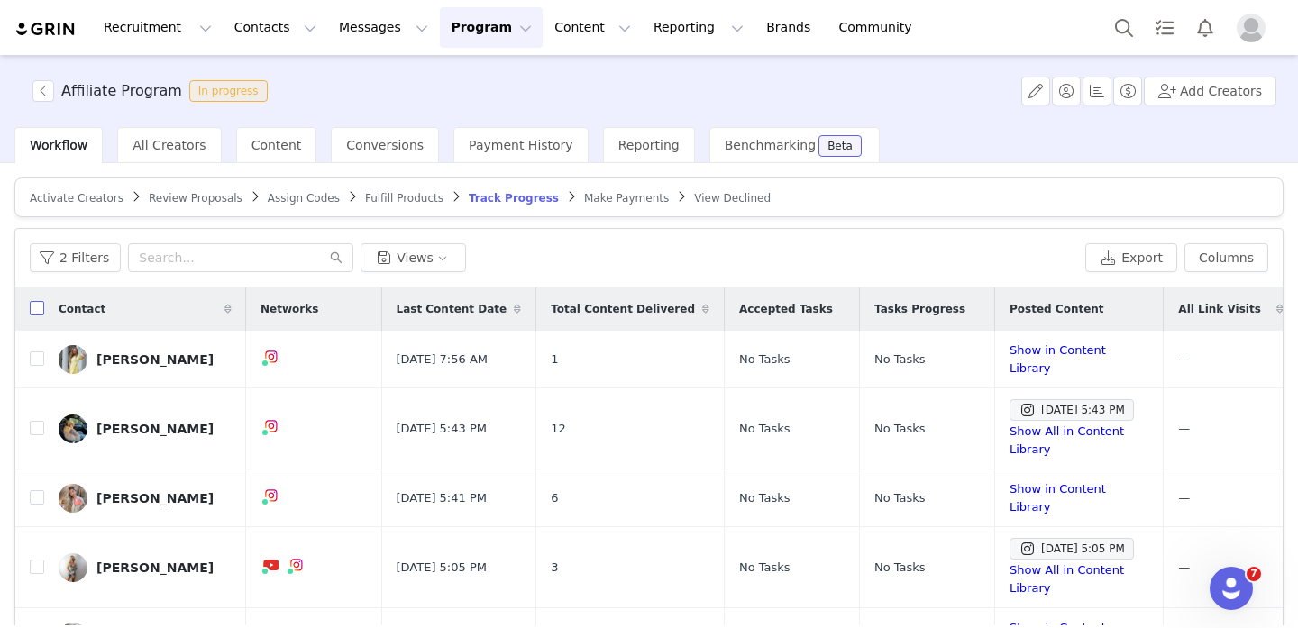
checkbox input "true"
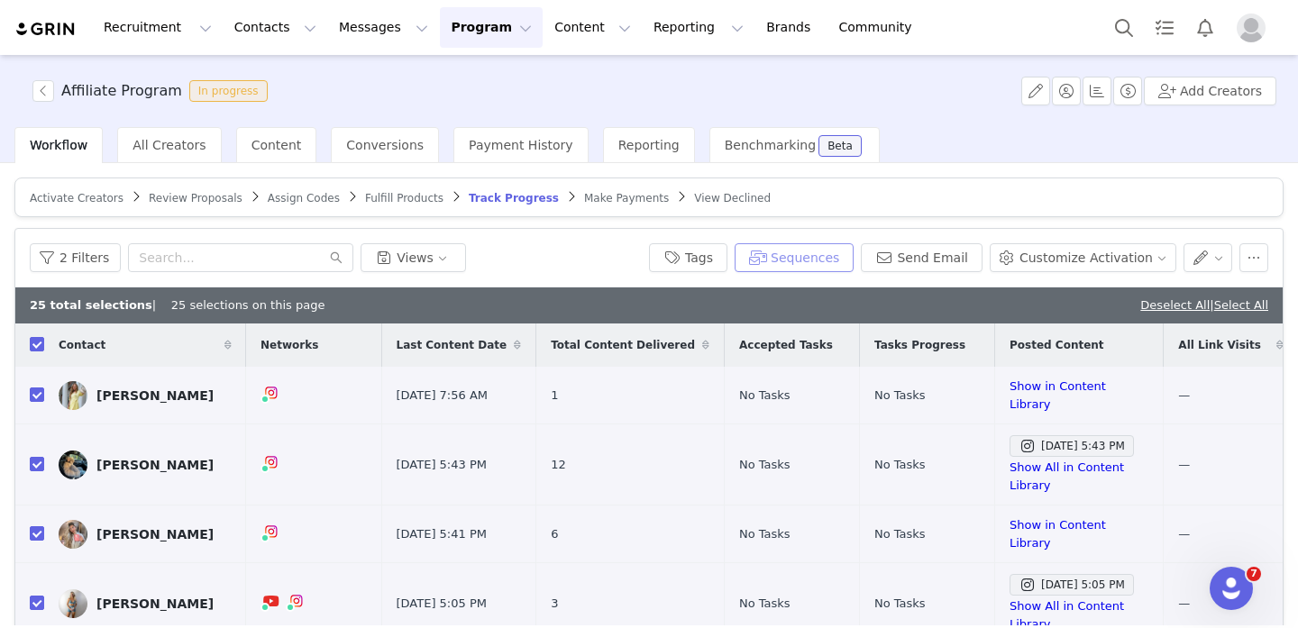
click at [843, 249] on button "Sequences" at bounding box center [794, 257] width 119 height 29
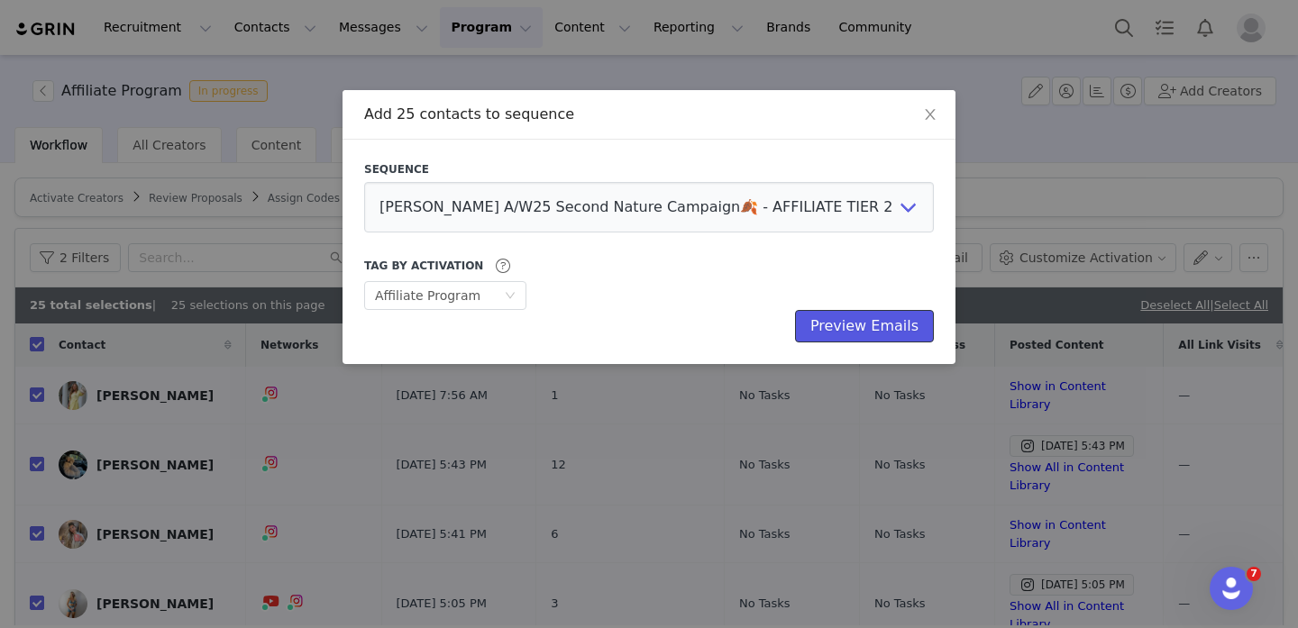
click at [857, 336] on button "Preview Emails" at bounding box center [864, 326] width 139 height 32
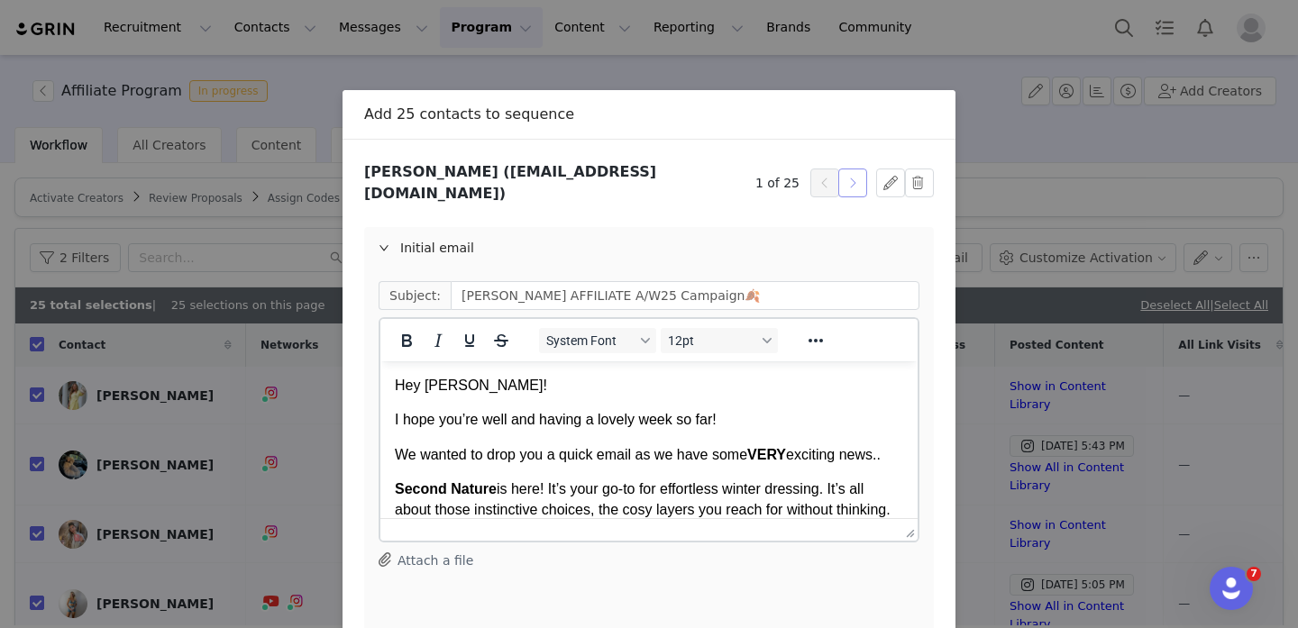
click at [853, 180] on button "button" at bounding box center [852, 183] width 29 height 29
click at [853, 181] on button "button" at bounding box center [852, 183] width 29 height 29
click at [854, 182] on button "button" at bounding box center [852, 183] width 29 height 29
click at [854, 183] on button "button" at bounding box center [852, 183] width 29 height 29
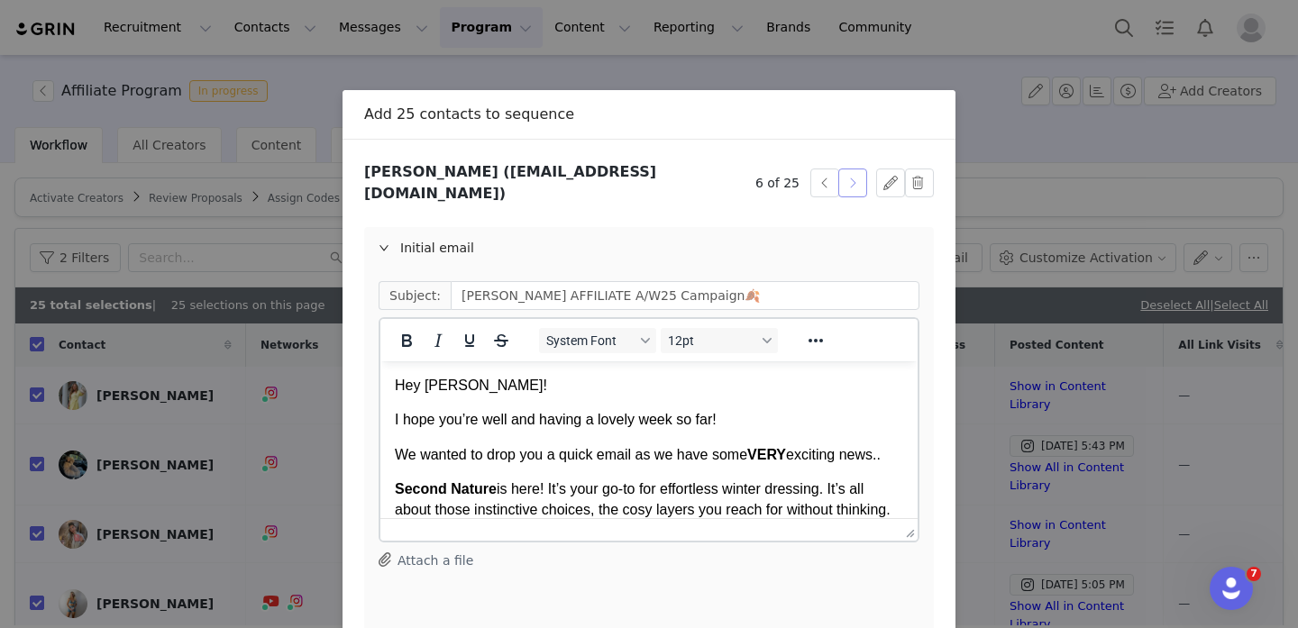
click at [854, 183] on button "button" at bounding box center [852, 183] width 29 height 29
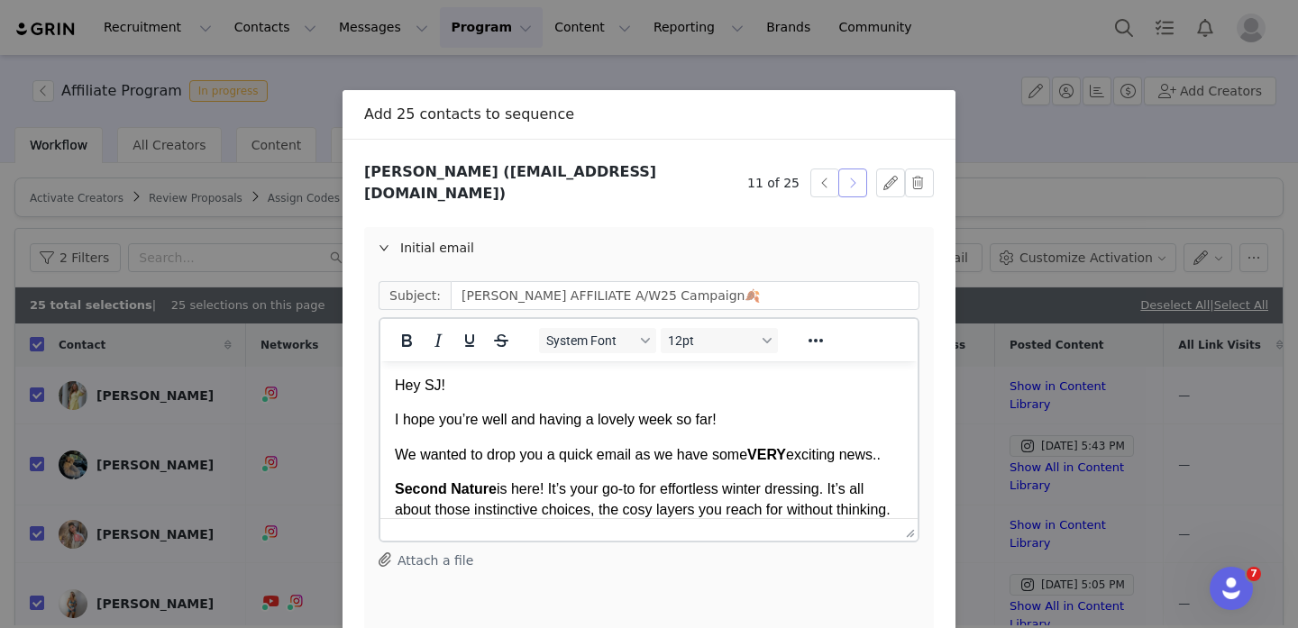
click at [854, 185] on button "button" at bounding box center [852, 183] width 29 height 29
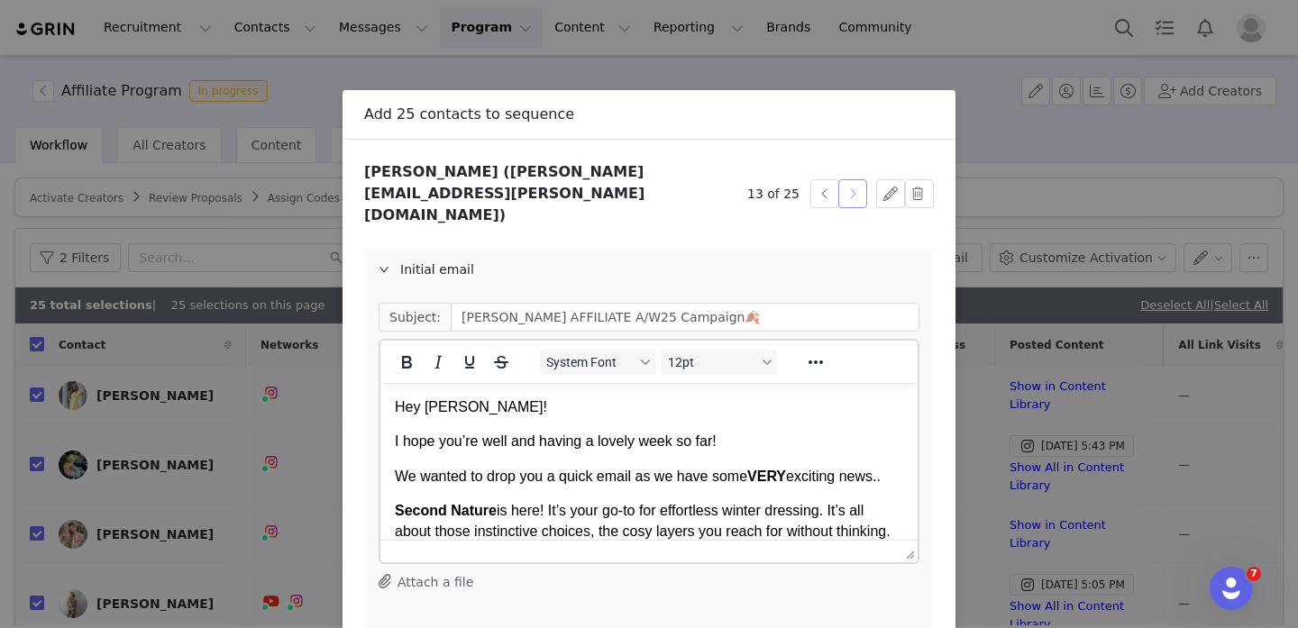
click at [854, 185] on button "button" at bounding box center [852, 193] width 29 height 29
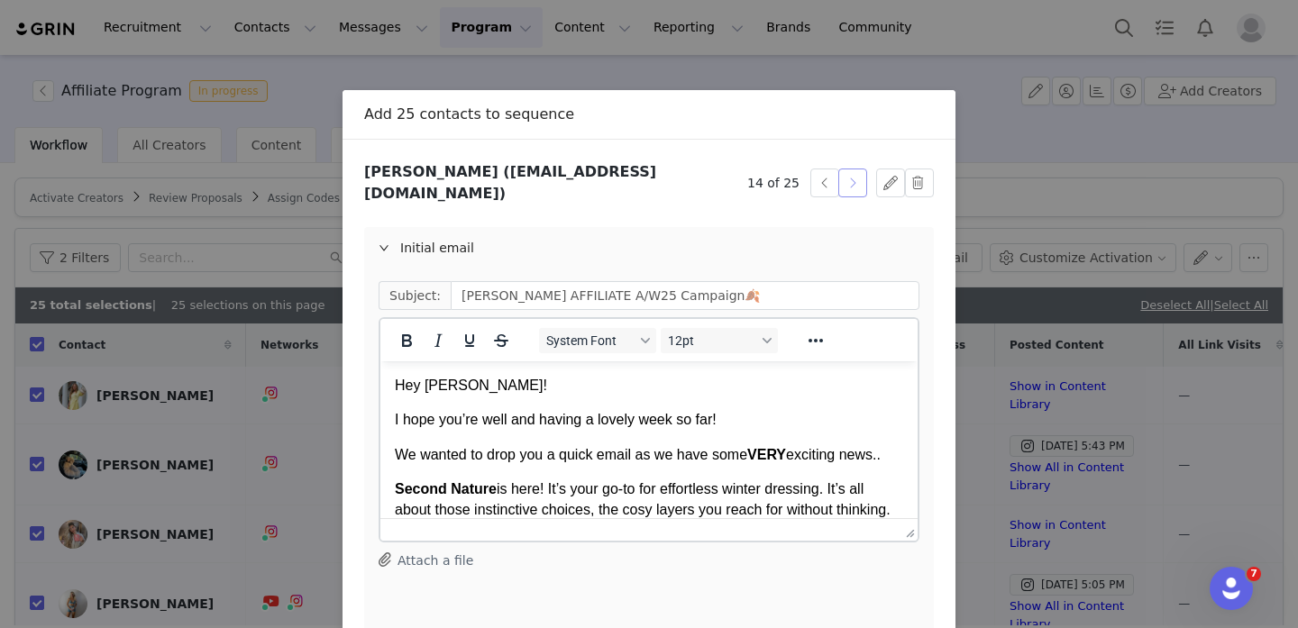
click at [854, 185] on button "button" at bounding box center [852, 183] width 29 height 29
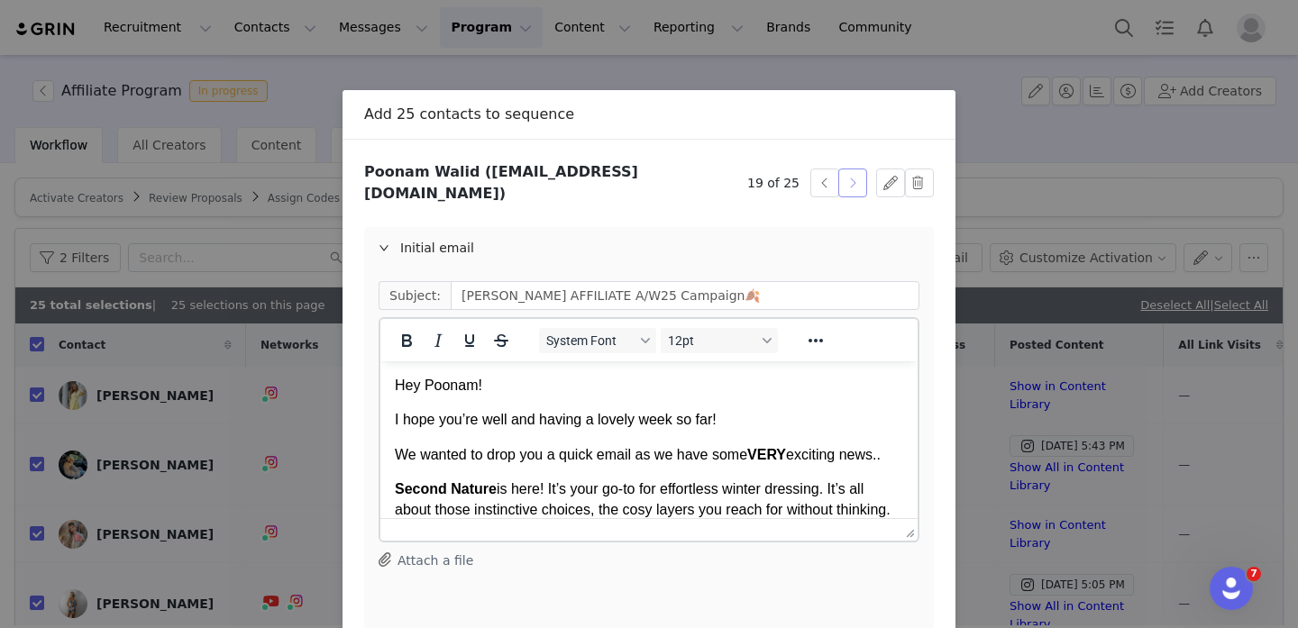
click at [854, 186] on button "button" at bounding box center [852, 183] width 29 height 29
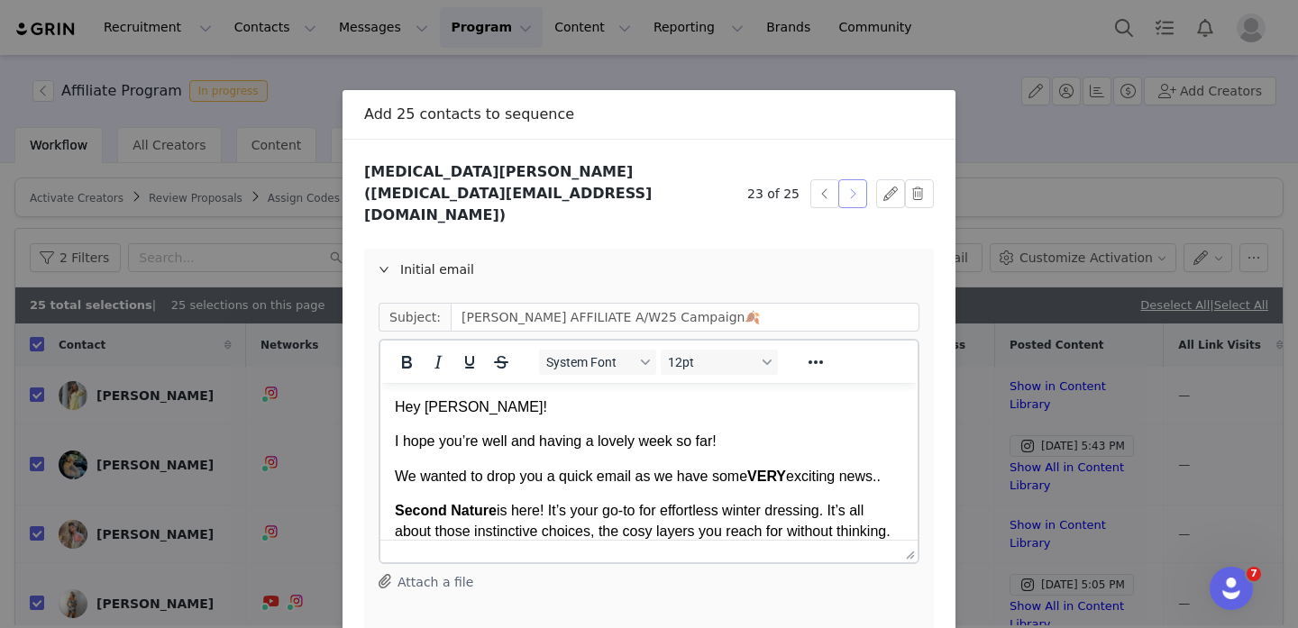
click at [854, 186] on button "button" at bounding box center [852, 193] width 29 height 29
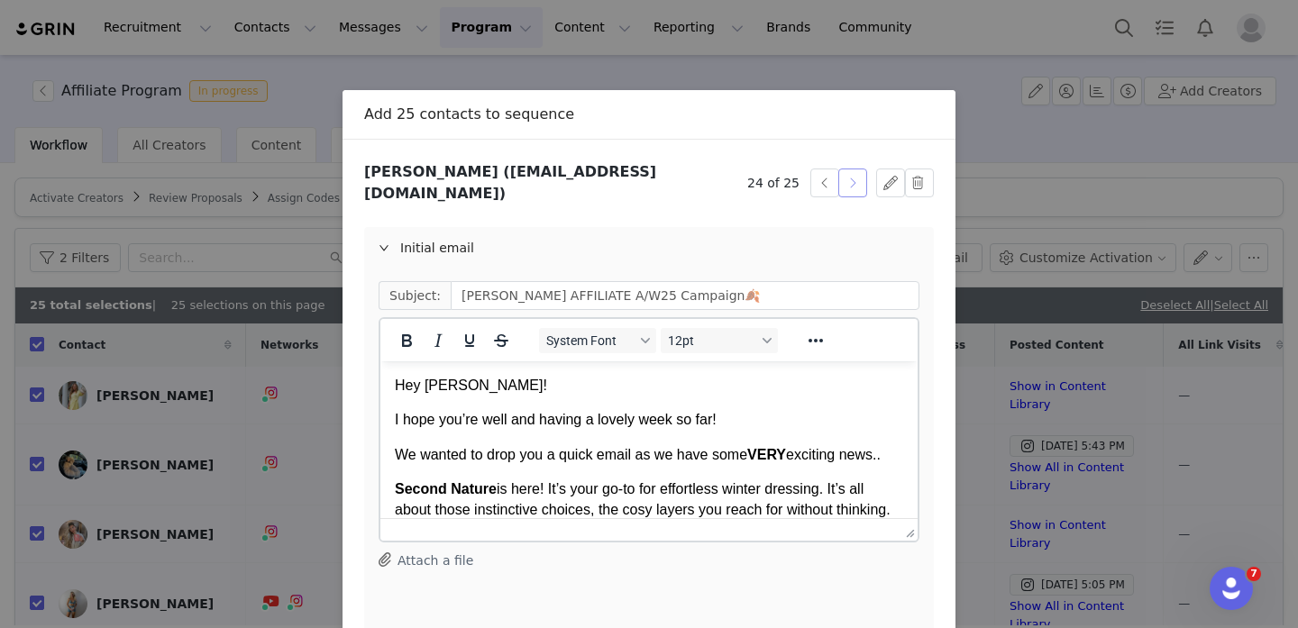
click at [854, 186] on button "button" at bounding box center [852, 183] width 29 height 29
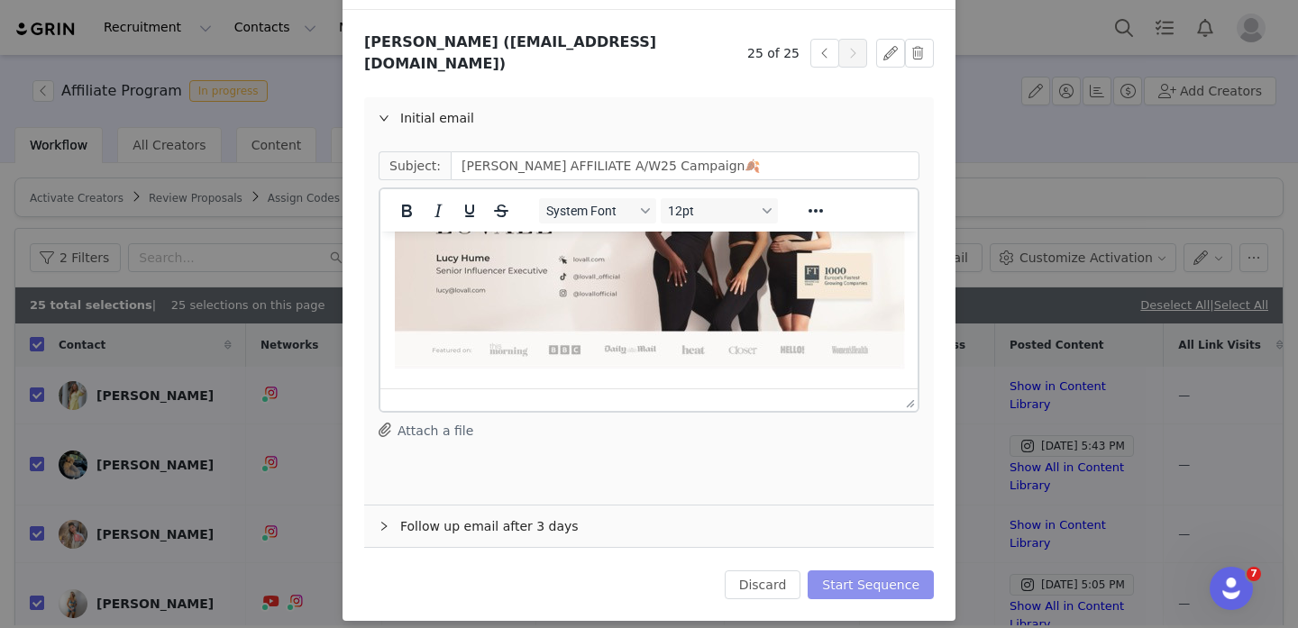
click at [850, 571] on button "Start Sequence" at bounding box center [871, 585] width 126 height 29
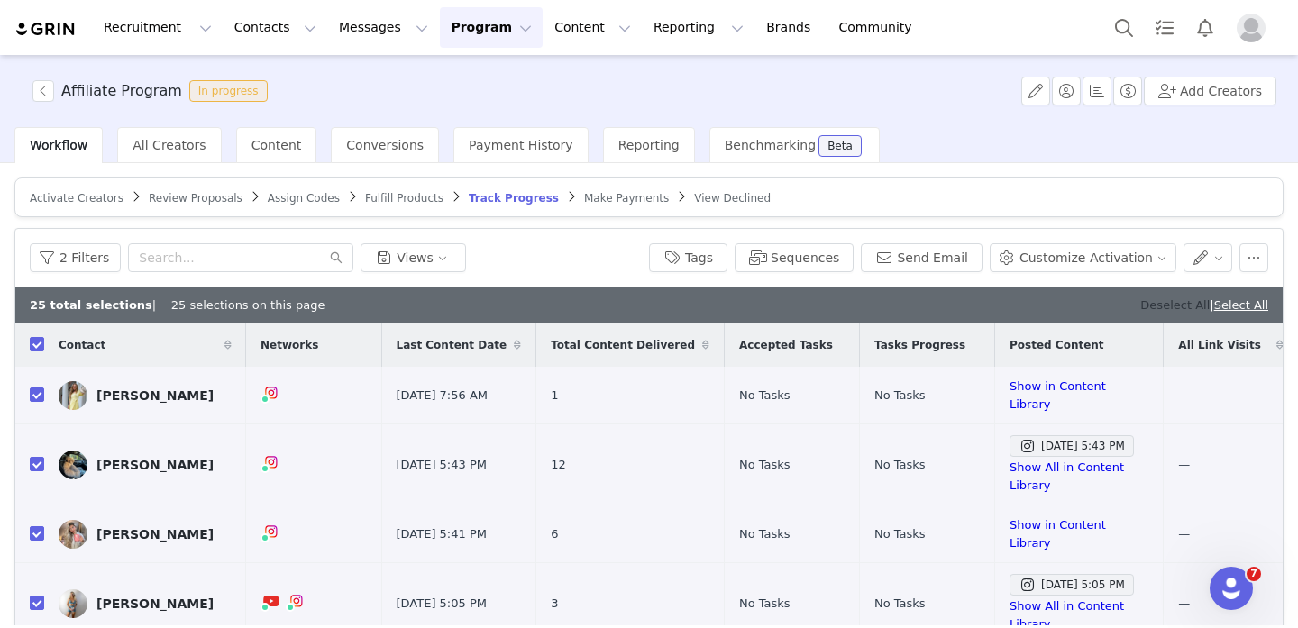
click at [1140, 305] on link "Deselect All" at bounding box center [1174, 305] width 69 height 14
checkbox input "false"
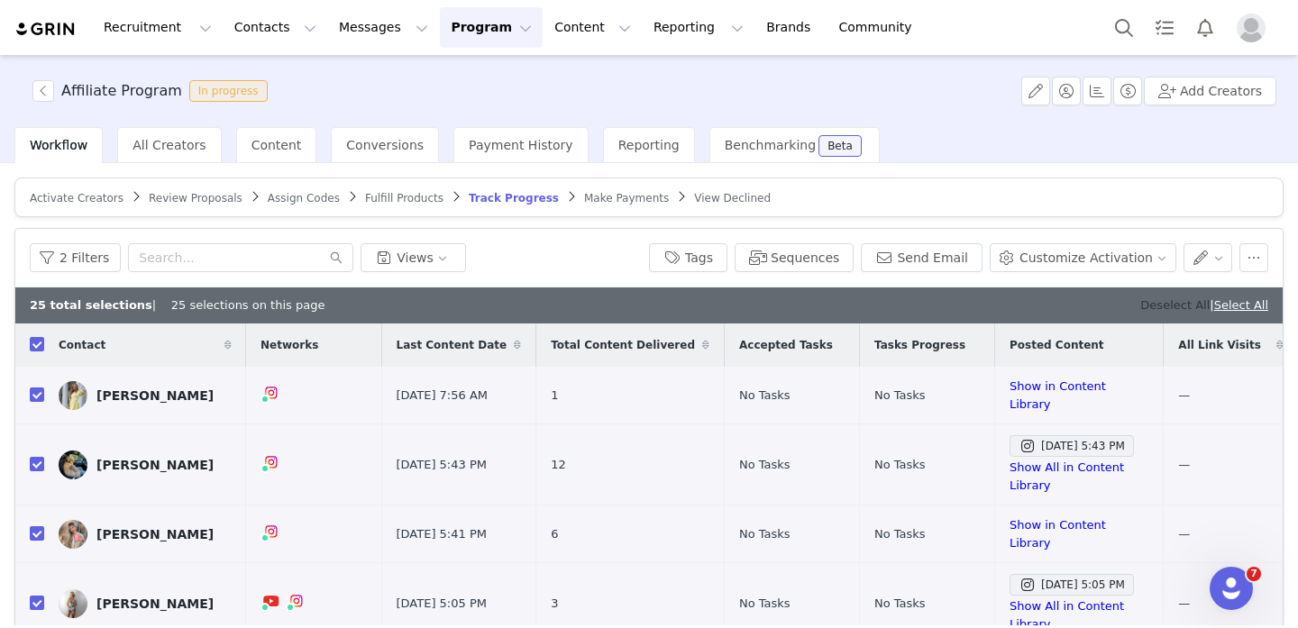
checkbox input "false"
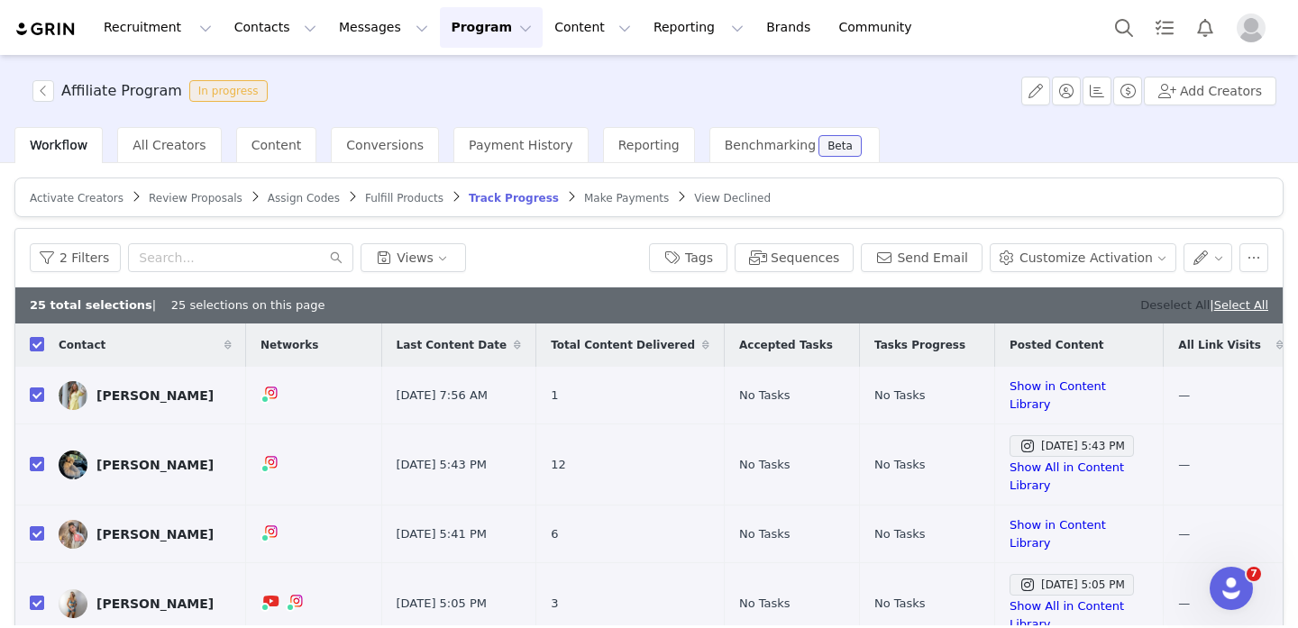
checkbox input "false"
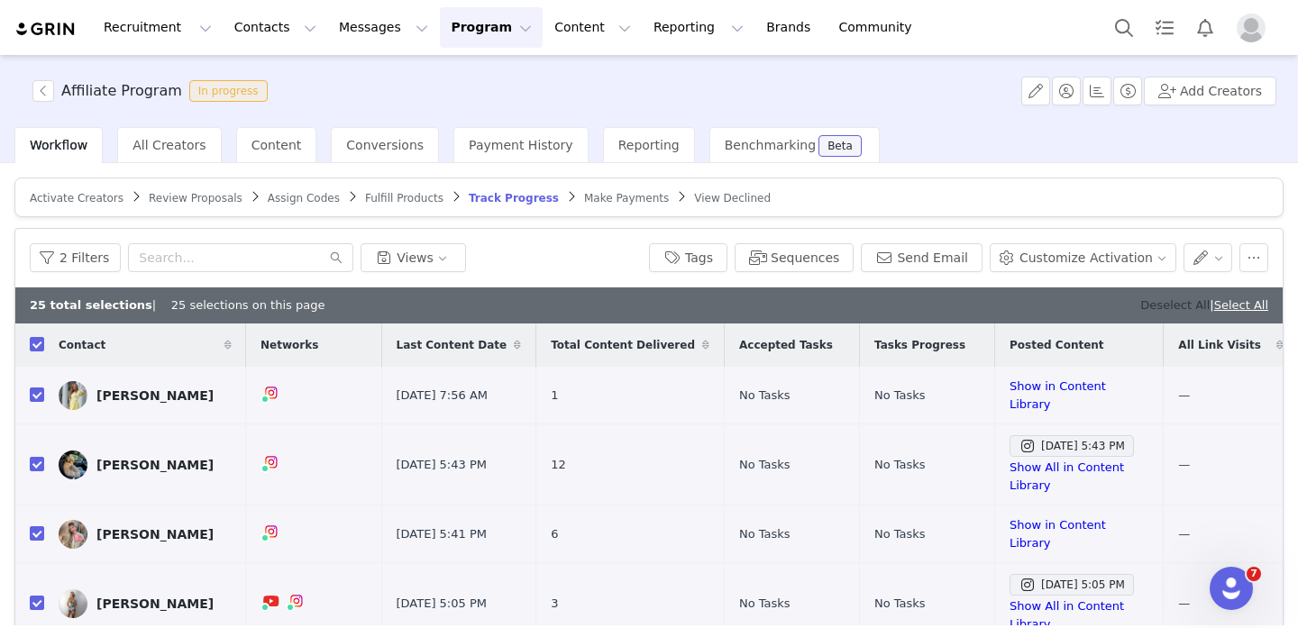
checkbox input "false"
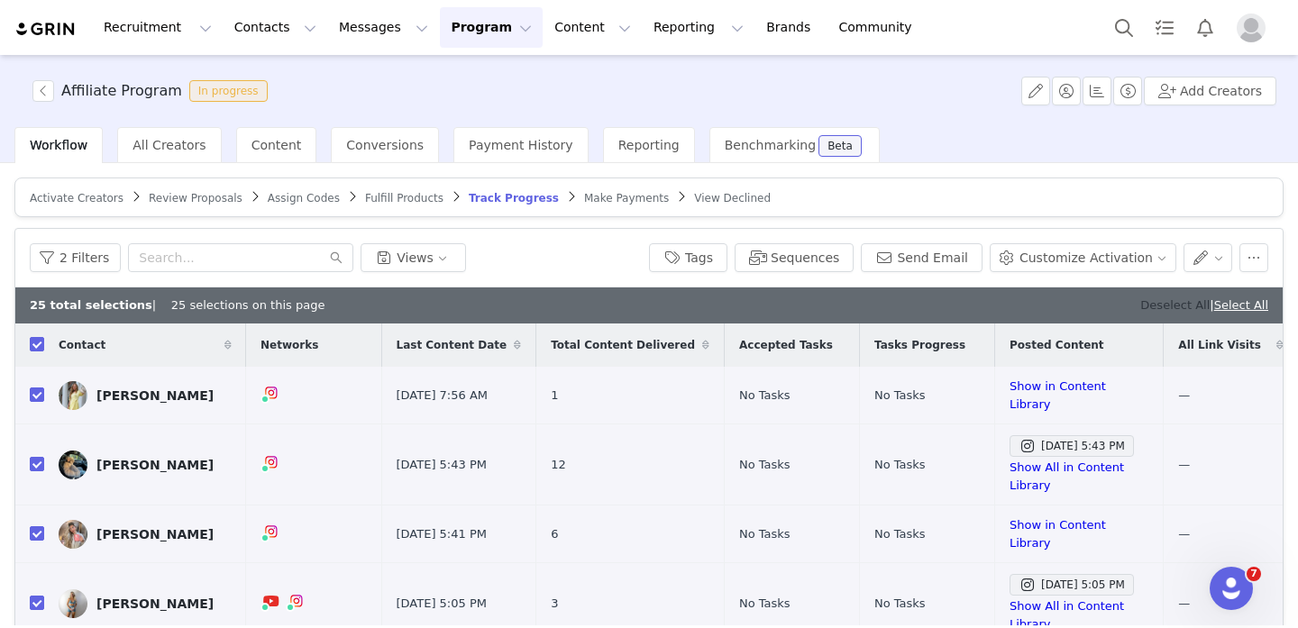
checkbox input "false"
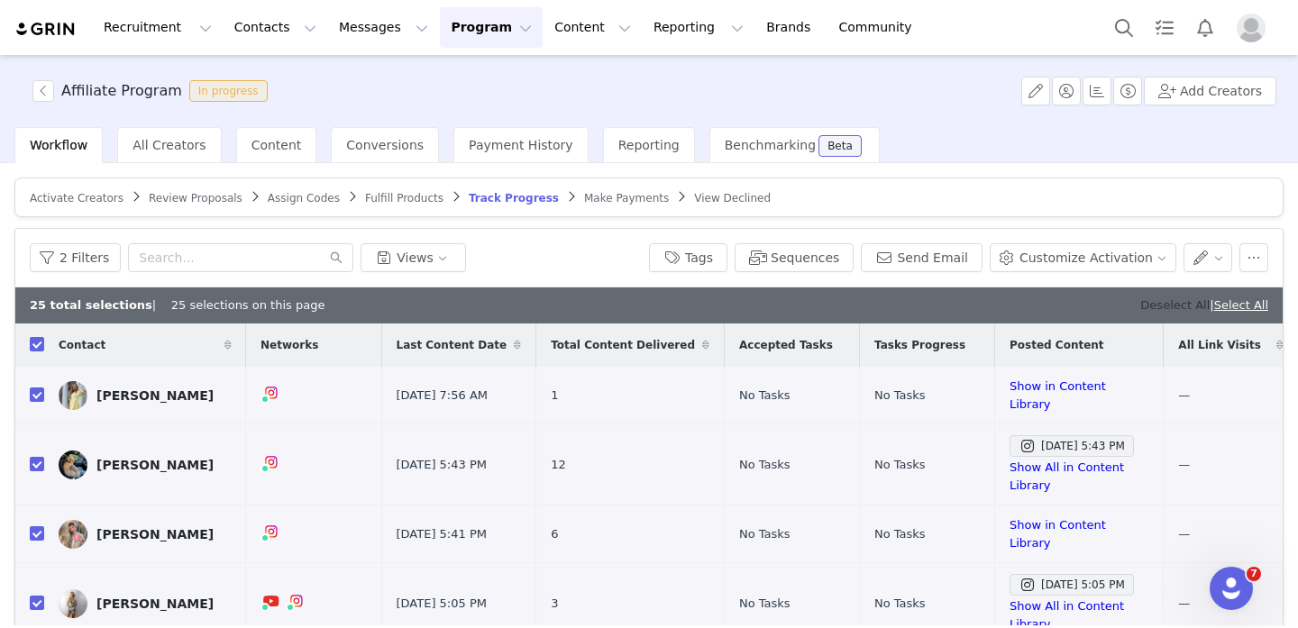
checkbox input "false"
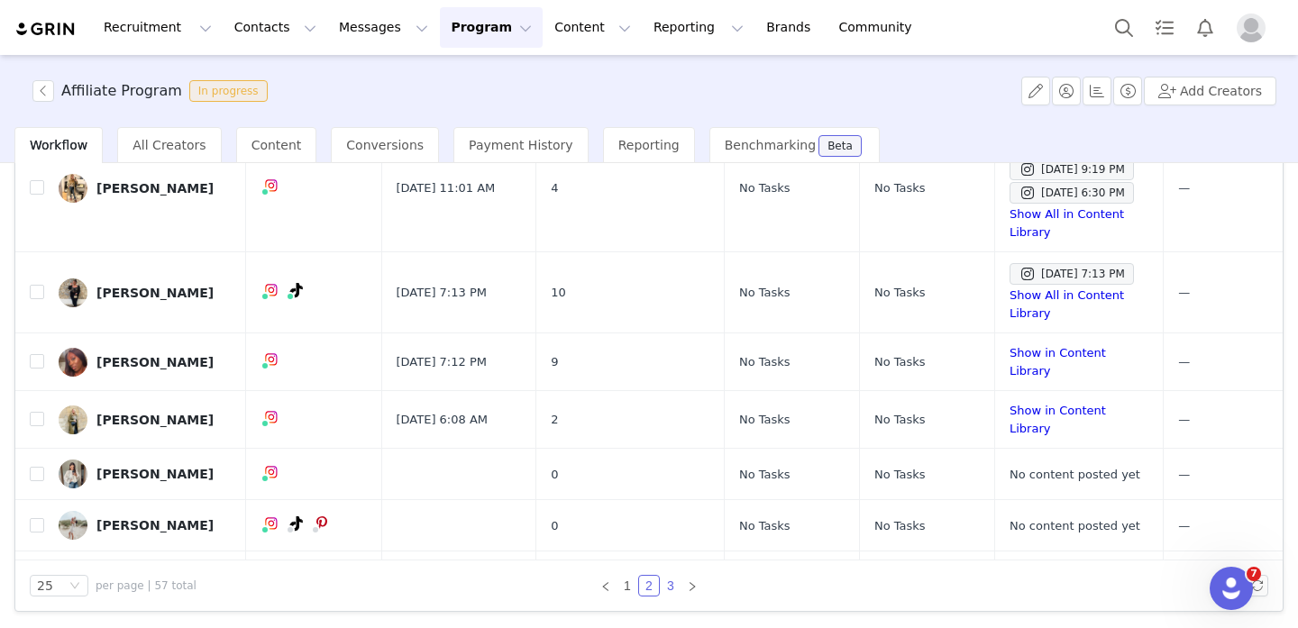
click at [673, 579] on link "3" at bounding box center [671, 586] width 20 height 20
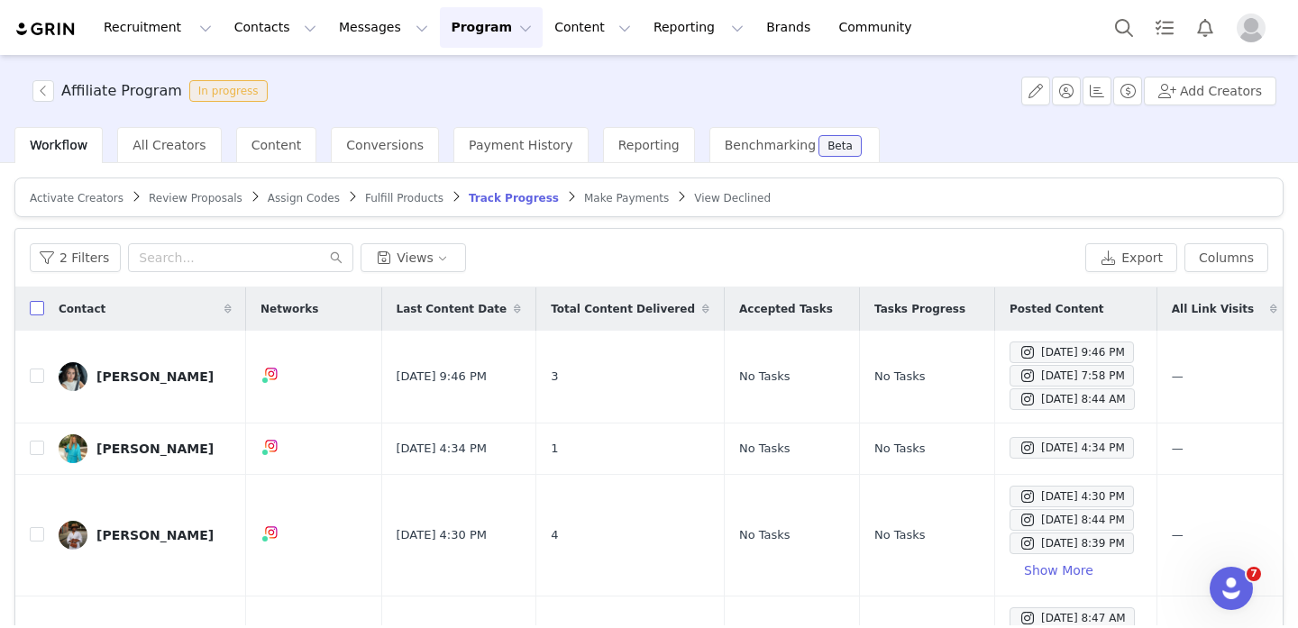
click at [41, 306] on input "checkbox" at bounding box center [37, 308] width 14 height 14
checkbox input "true"
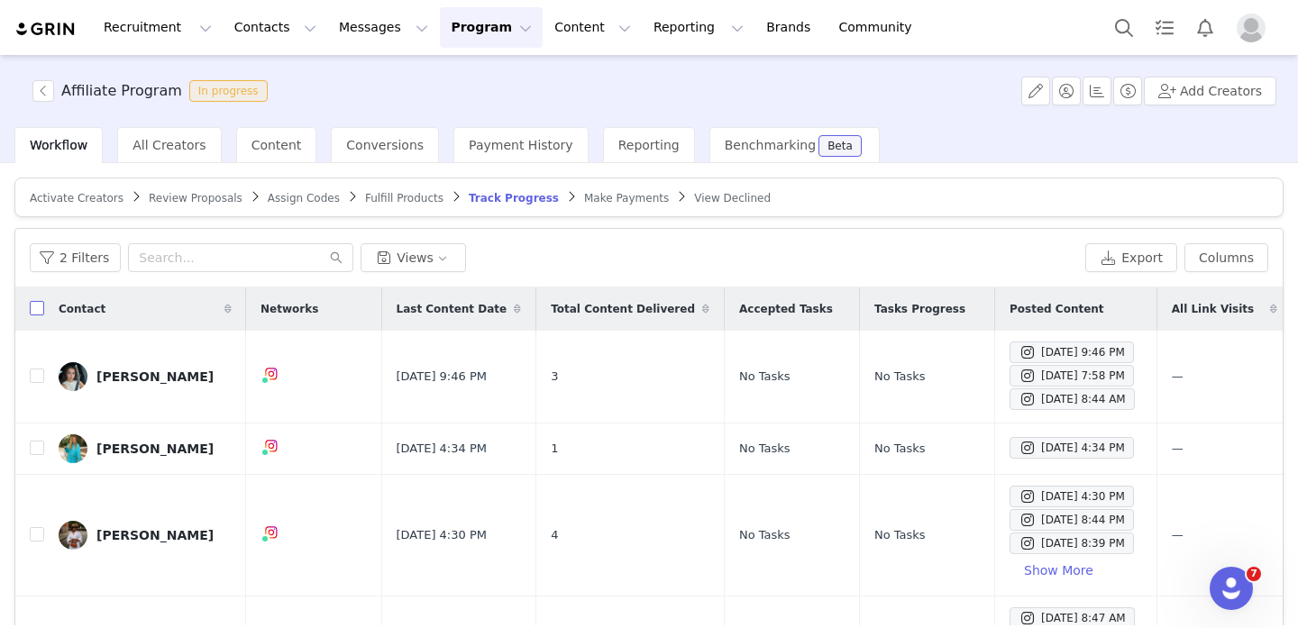
checkbox input "true"
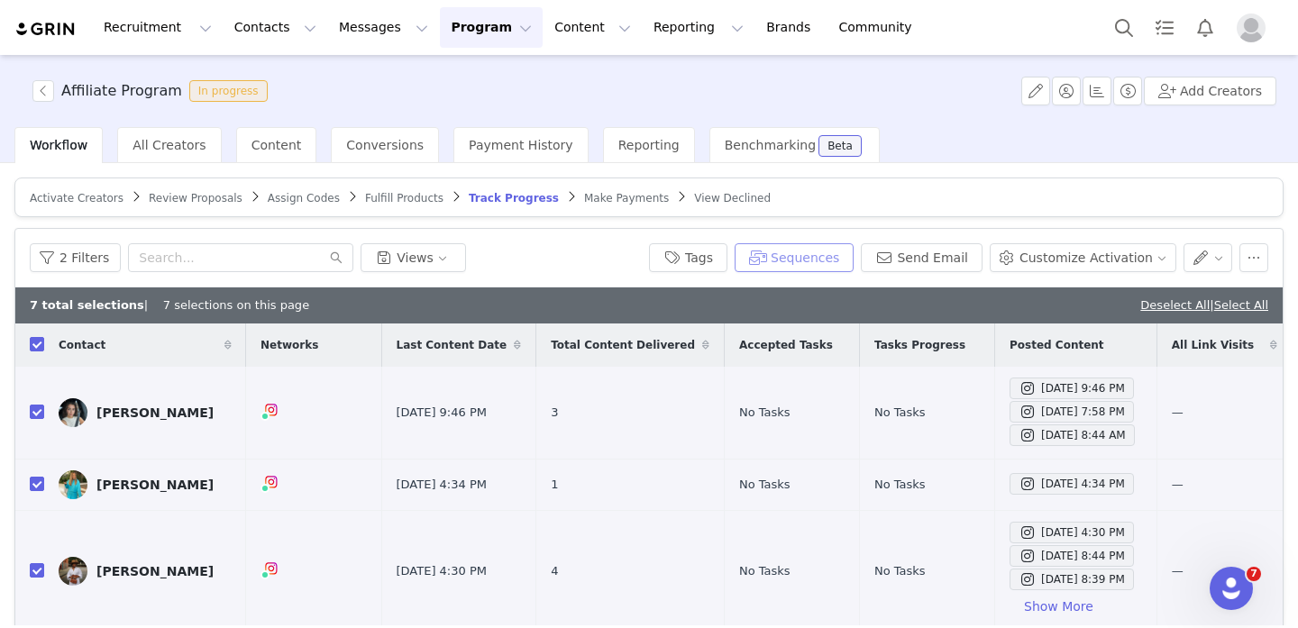
click at [816, 258] on button "Sequences" at bounding box center [794, 257] width 119 height 29
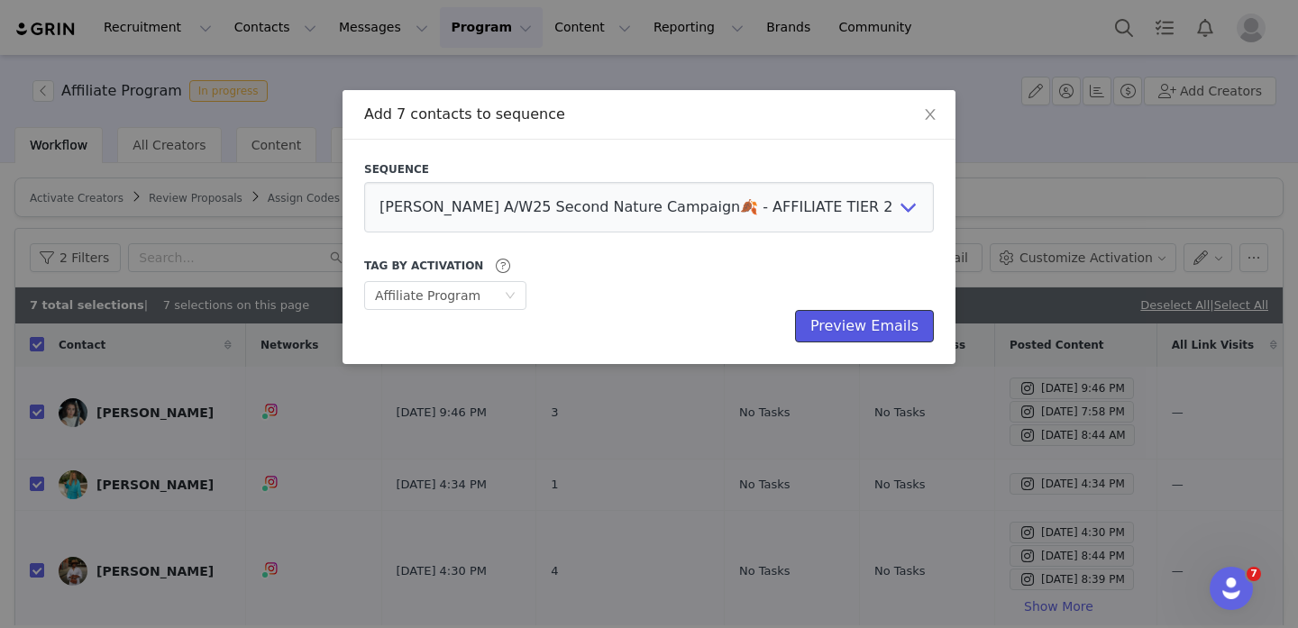
click at [849, 334] on button "Preview Emails" at bounding box center [864, 326] width 139 height 32
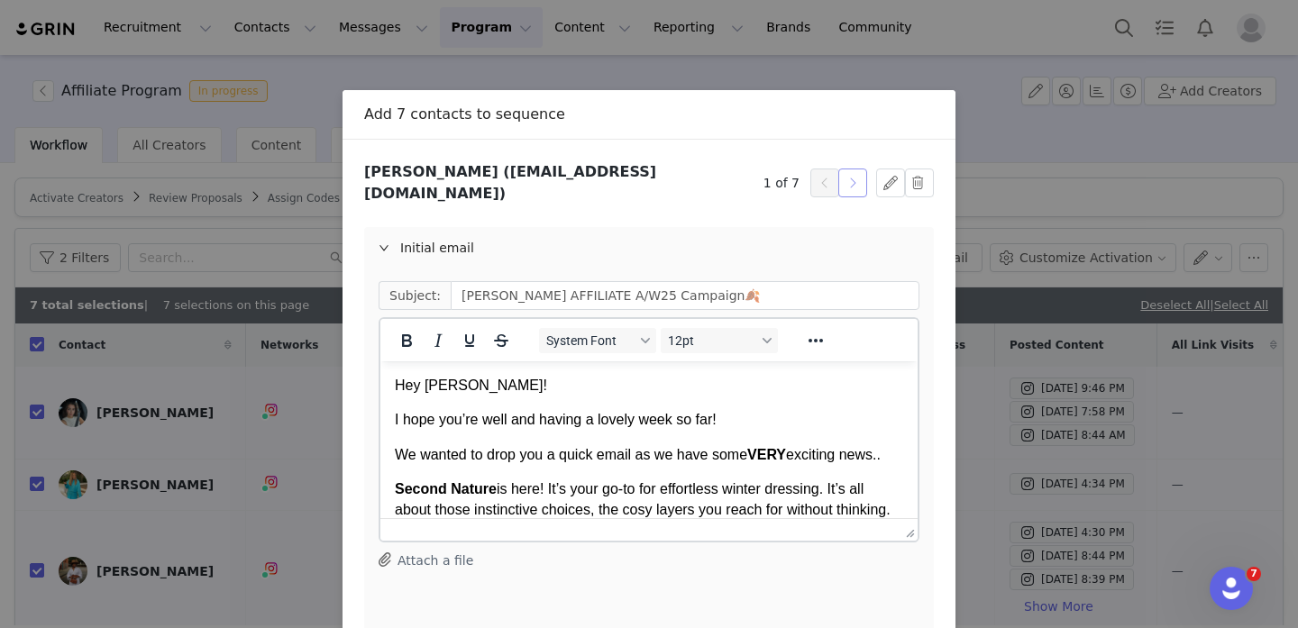
click at [856, 176] on button "button" at bounding box center [852, 183] width 29 height 29
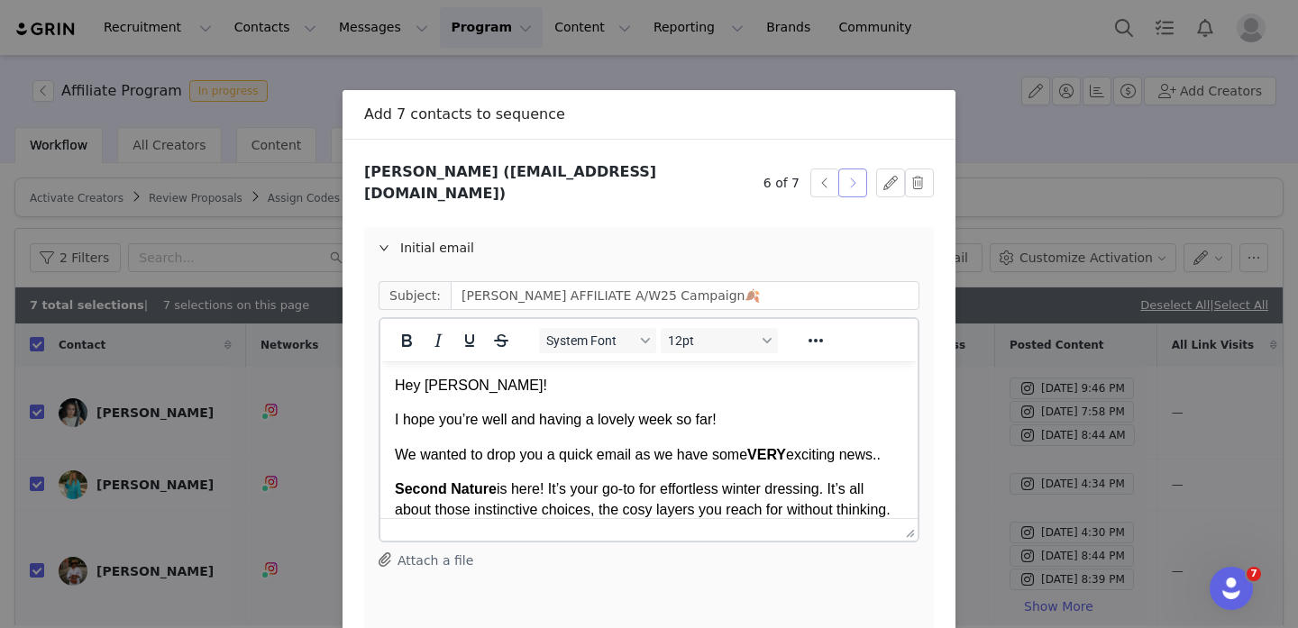
click at [856, 176] on button "button" at bounding box center [852, 183] width 29 height 29
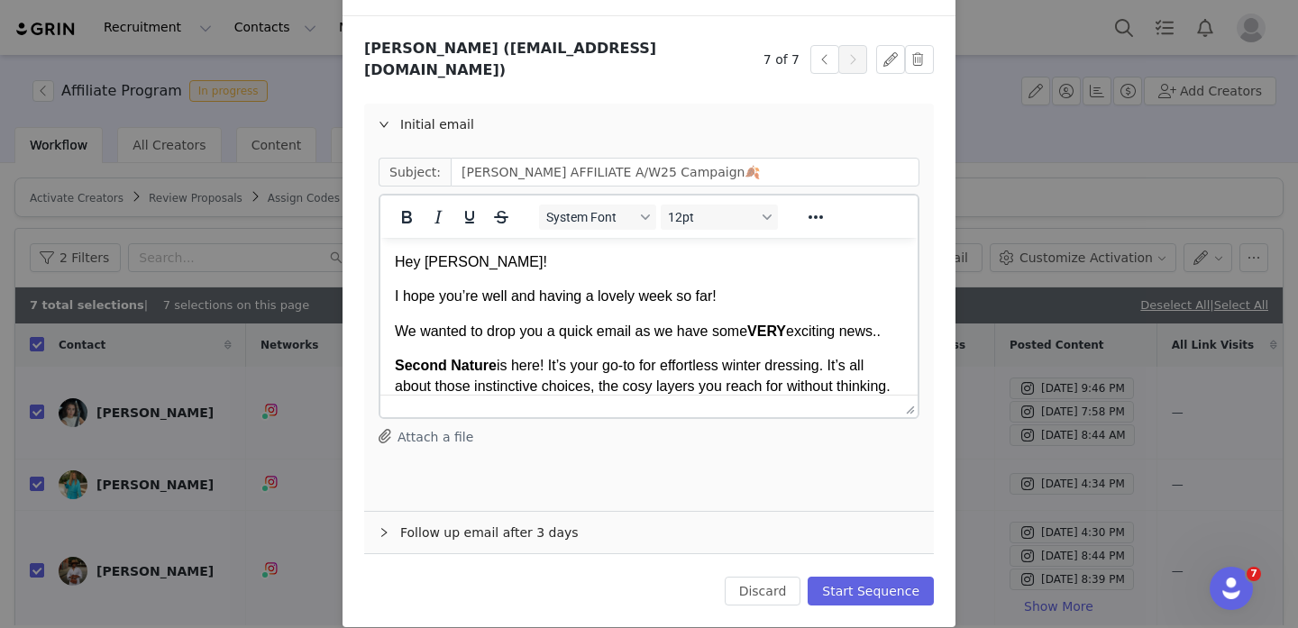
scroll to position [130, 0]
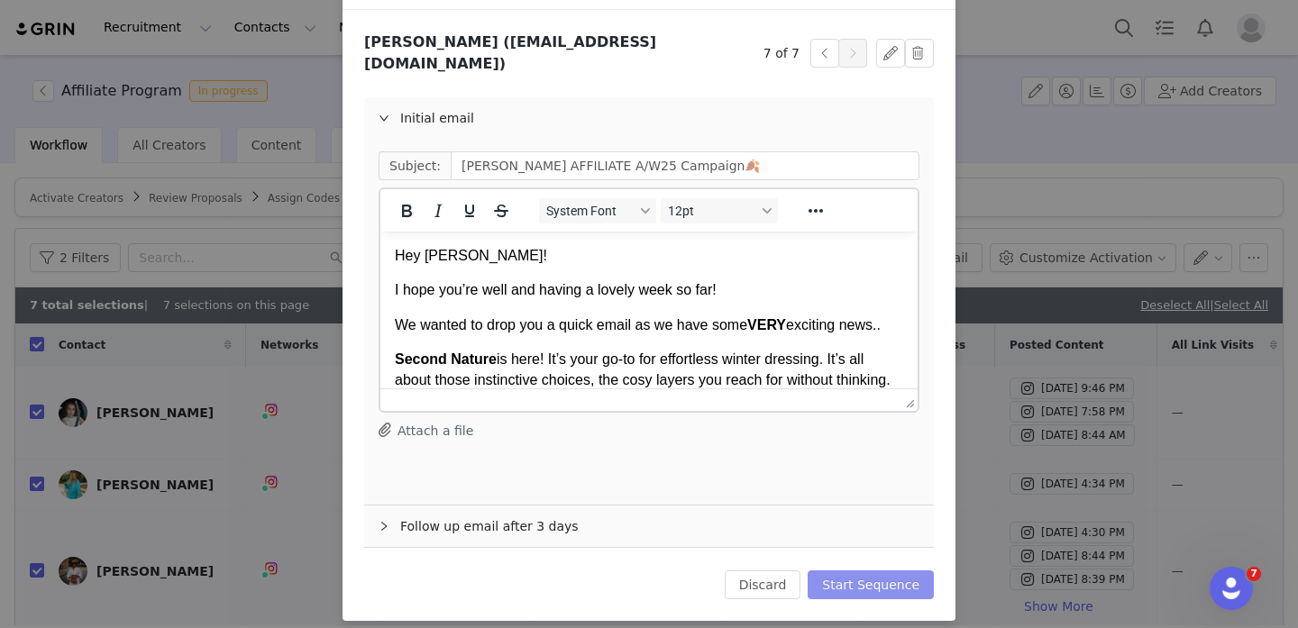
click at [855, 574] on button "Start Sequence" at bounding box center [871, 585] width 126 height 29
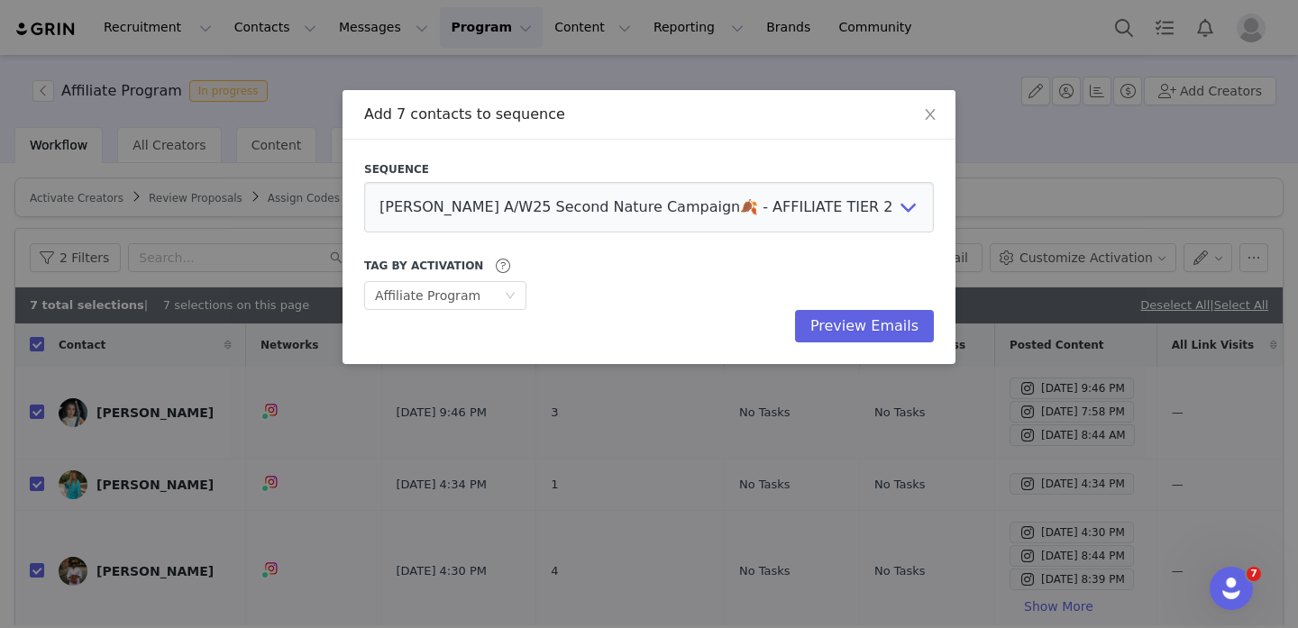
scroll to position [0, 0]
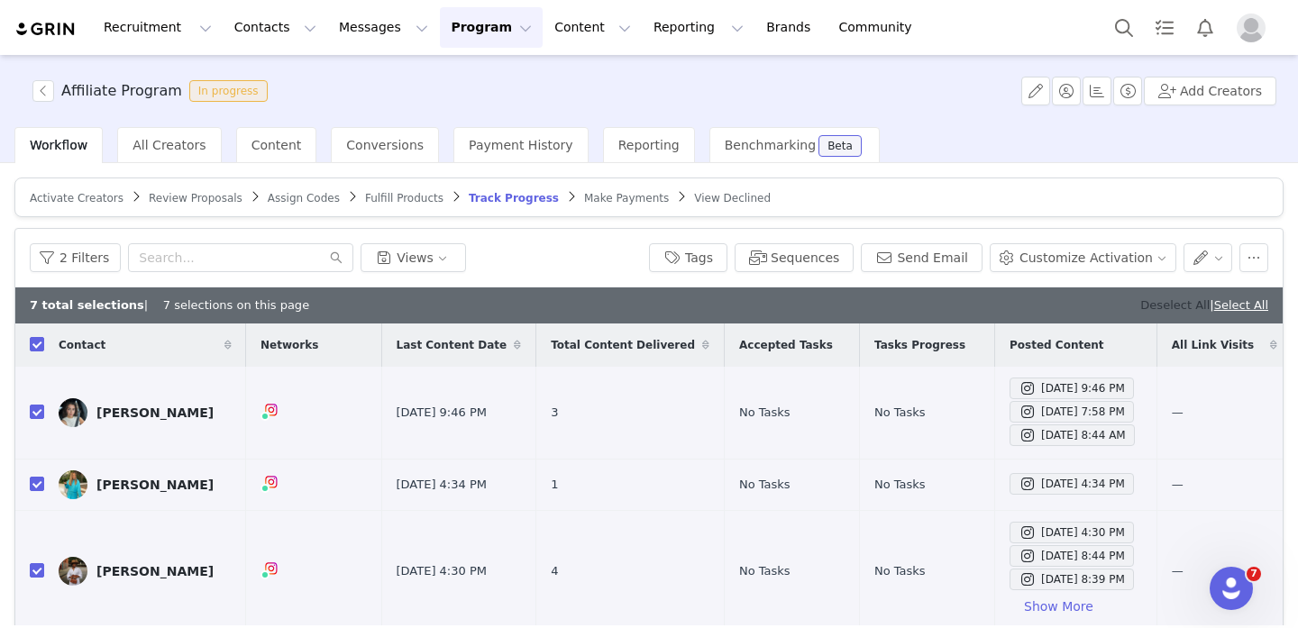
click at [1159, 307] on link "Deselect All" at bounding box center [1174, 305] width 69 height 14
checkbox input "false"
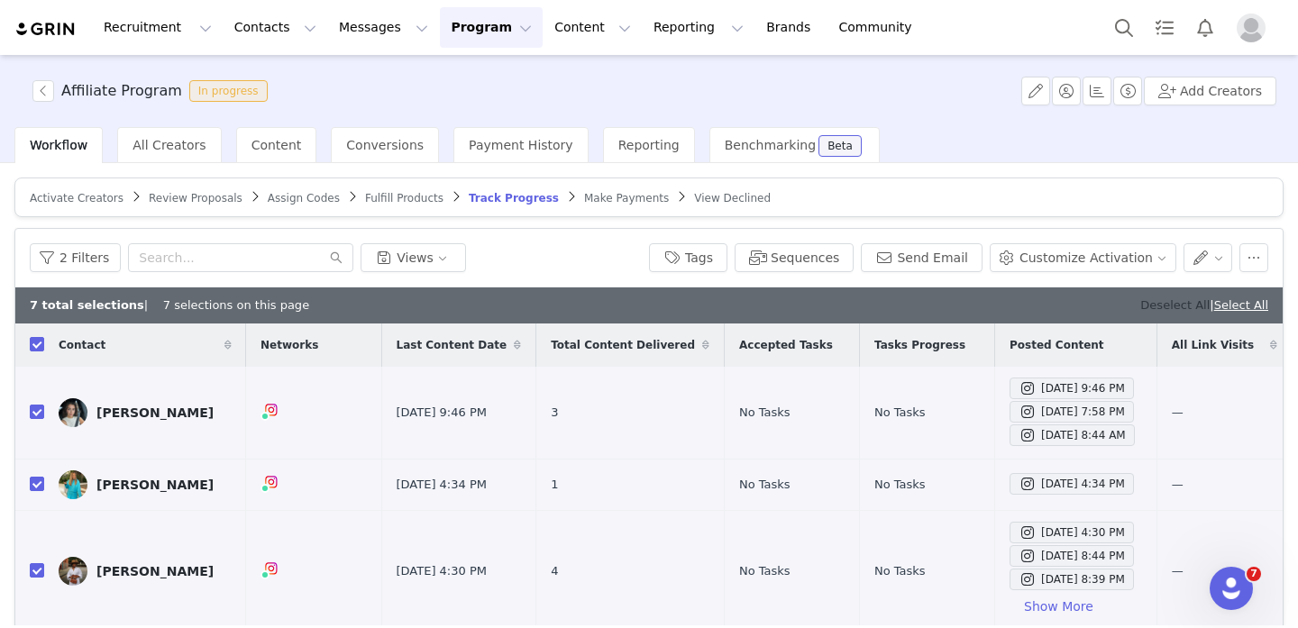
checkbox input "false"
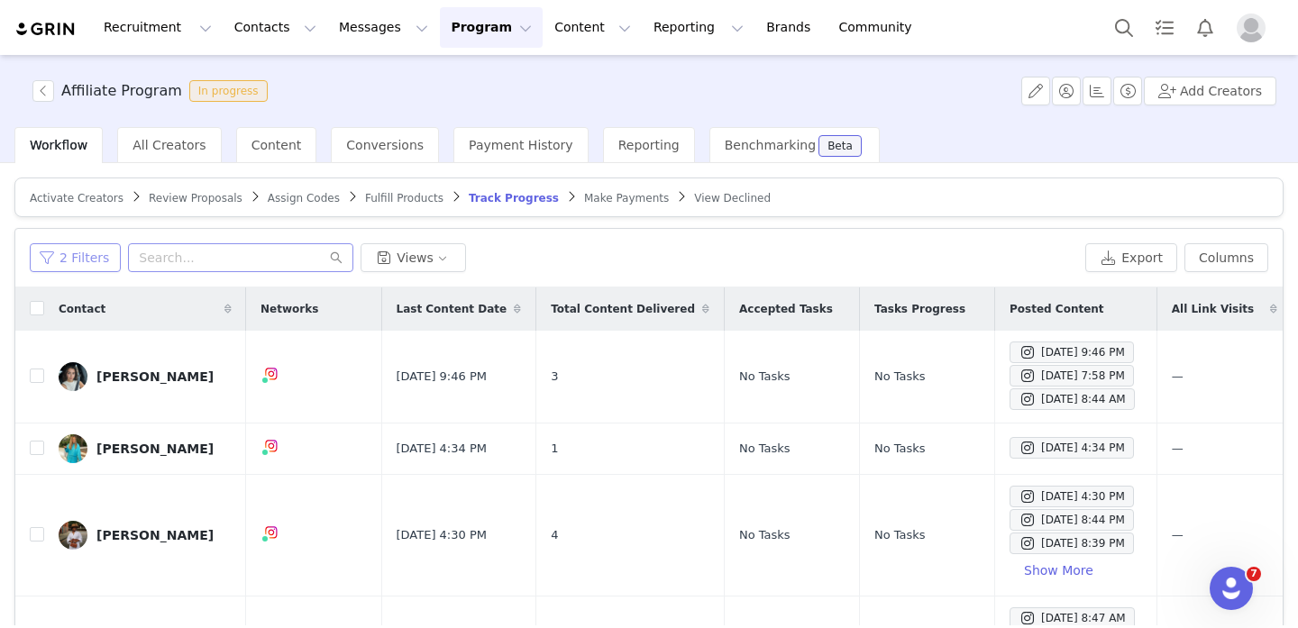
click at [46, 257] on button "2 Filters" at bounding box center [75, 257] width 91 height 29
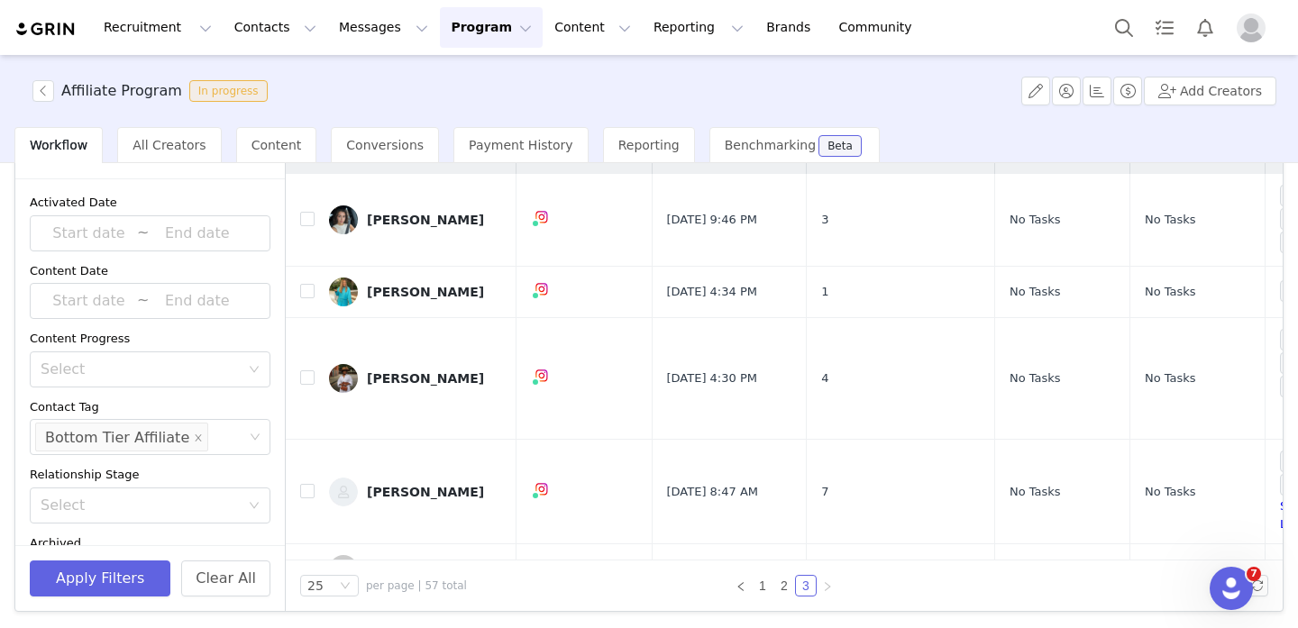
scroll to position [80, 0]
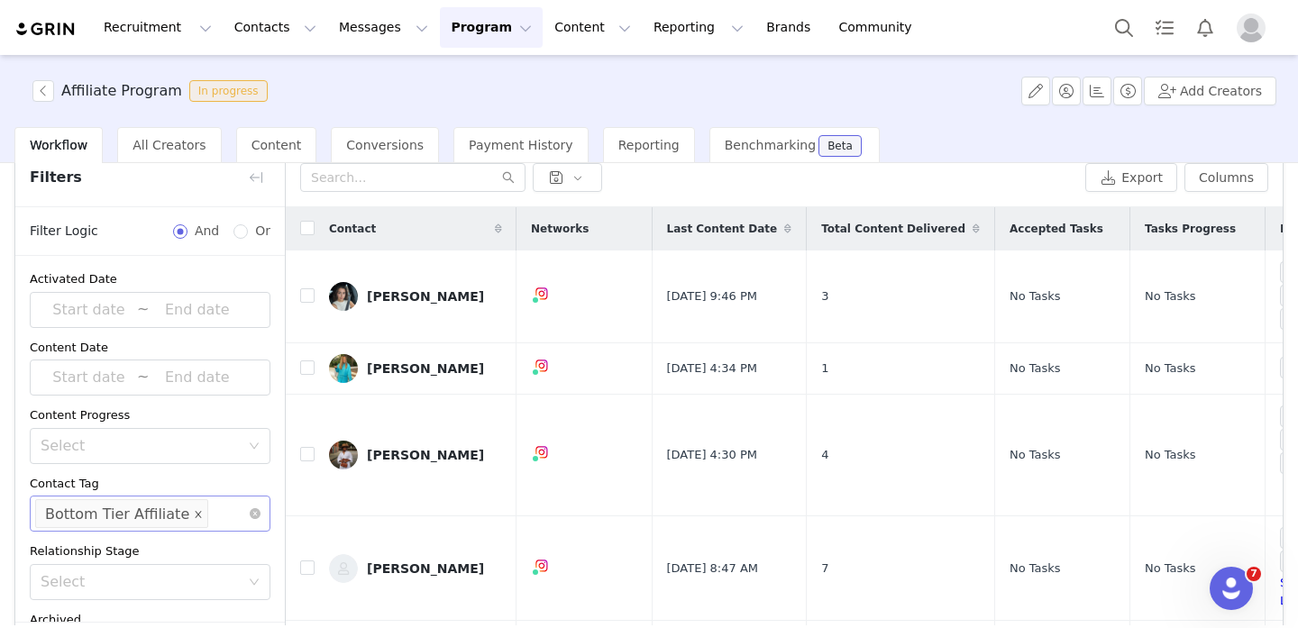
click at [194, 512] on icon "icon: close" at bounding box center [198, 514] width 9 height 9
click at [177, 510] on div "Select" at bounding box center [142, 514] width 203 height 18
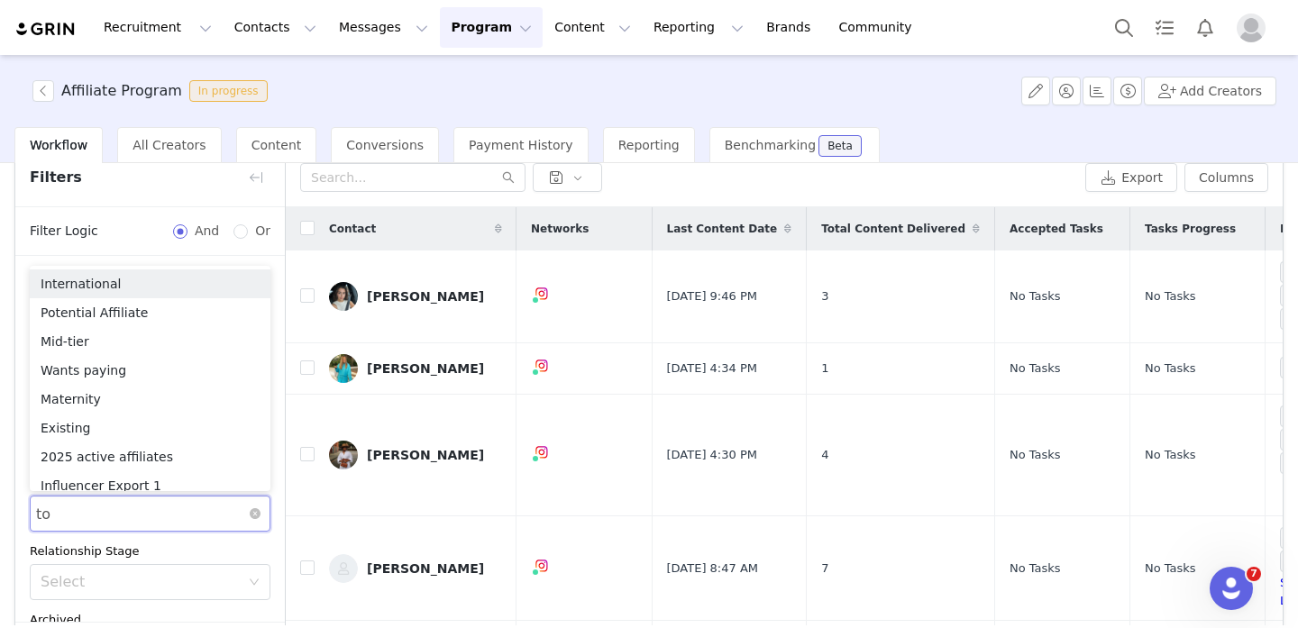
type input "top"
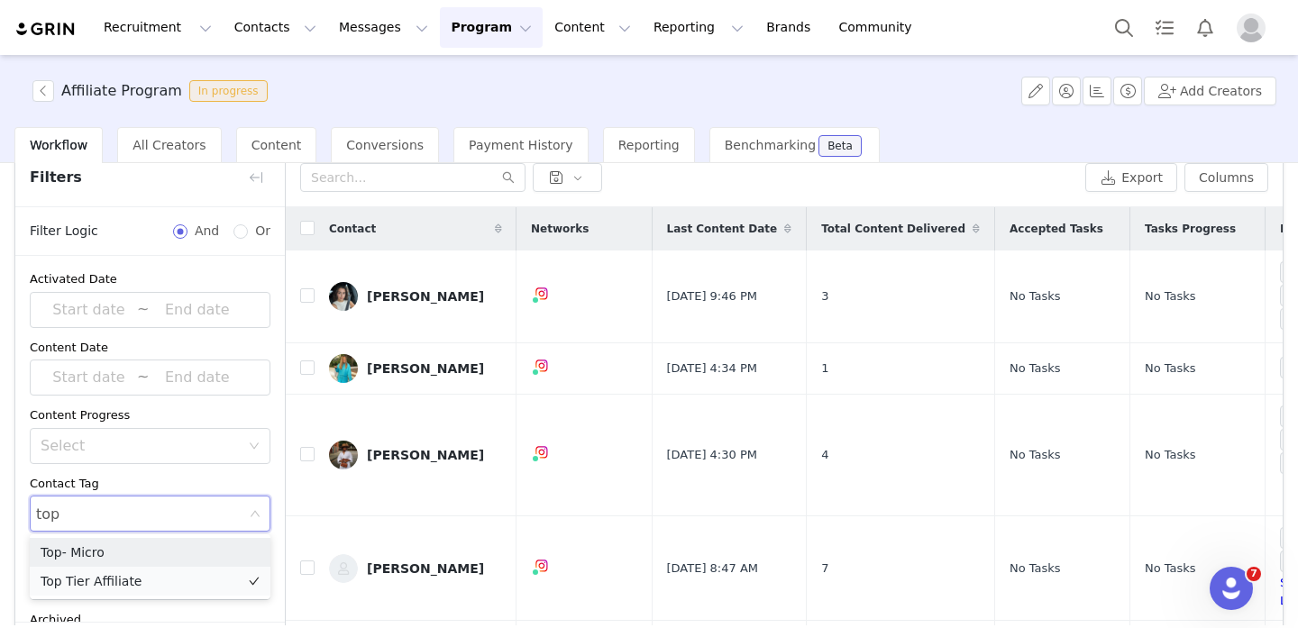
click at [133, 571] on li "Top Tier Affiliate" at bounding box center [150, 581] width 241 height 29
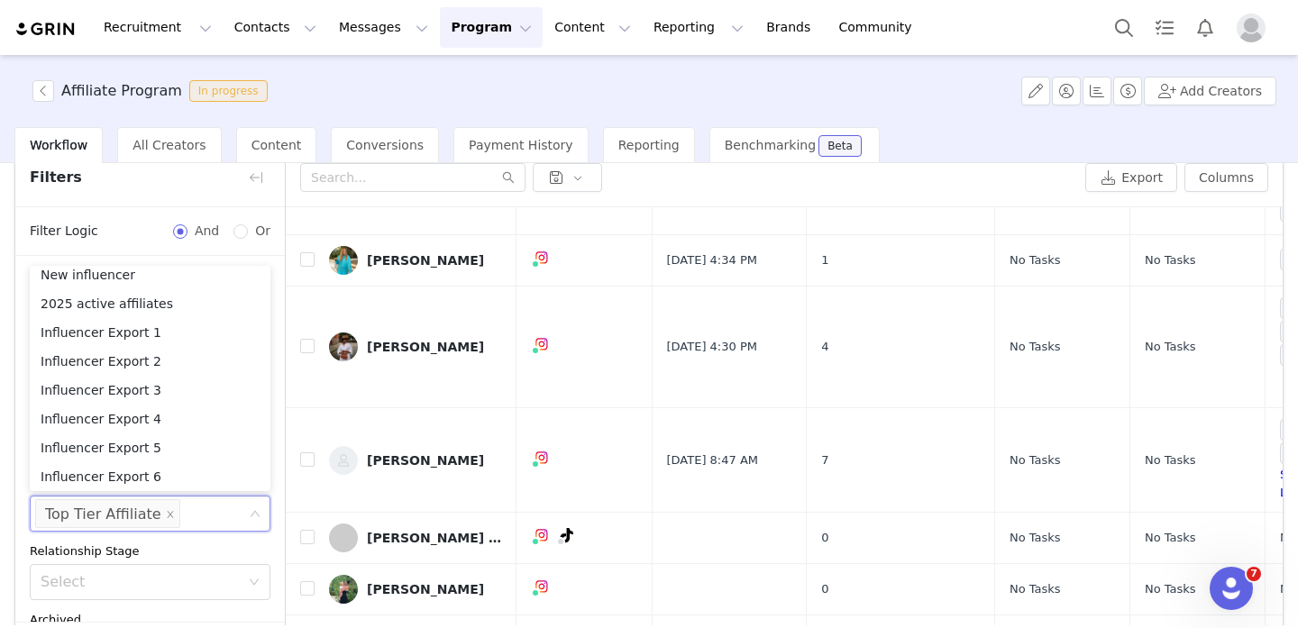
scroll to position [114, 0]
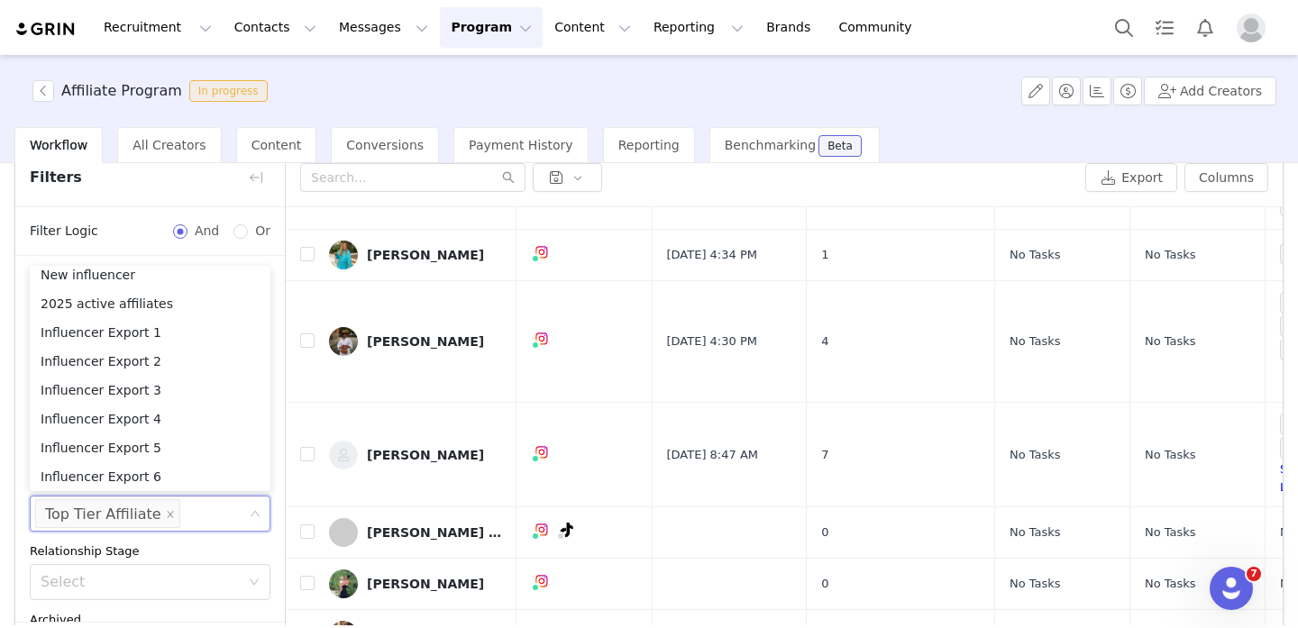
click at [246, 546] on div "Relationship Stage" at bounding box center [150, 552] width 241 height 18
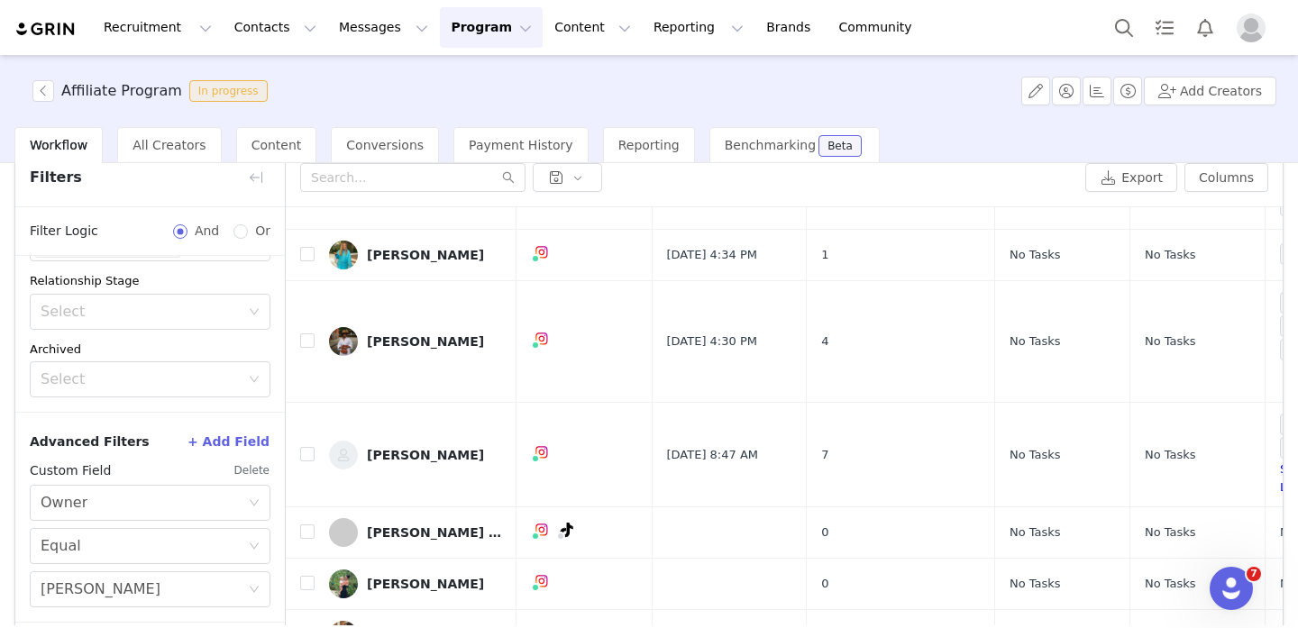
scroll to position [157, 0]
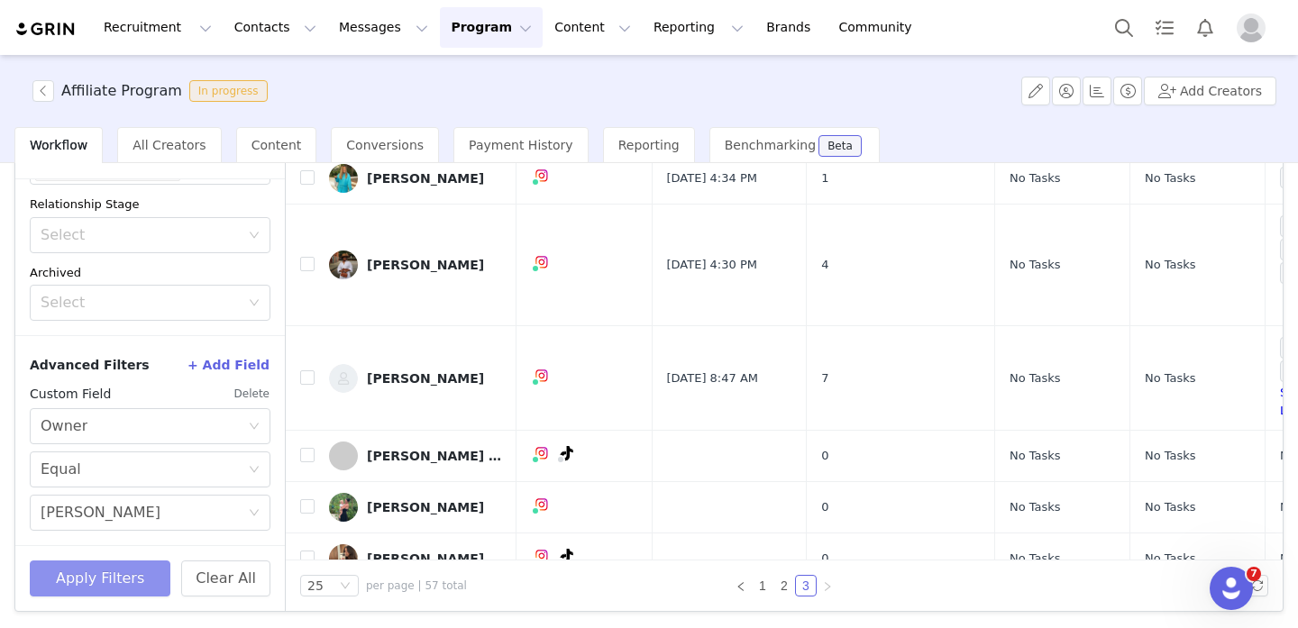
click at [111, 570] on button "Apply Filters" at bounding box center [100, 579] width 141 height 36
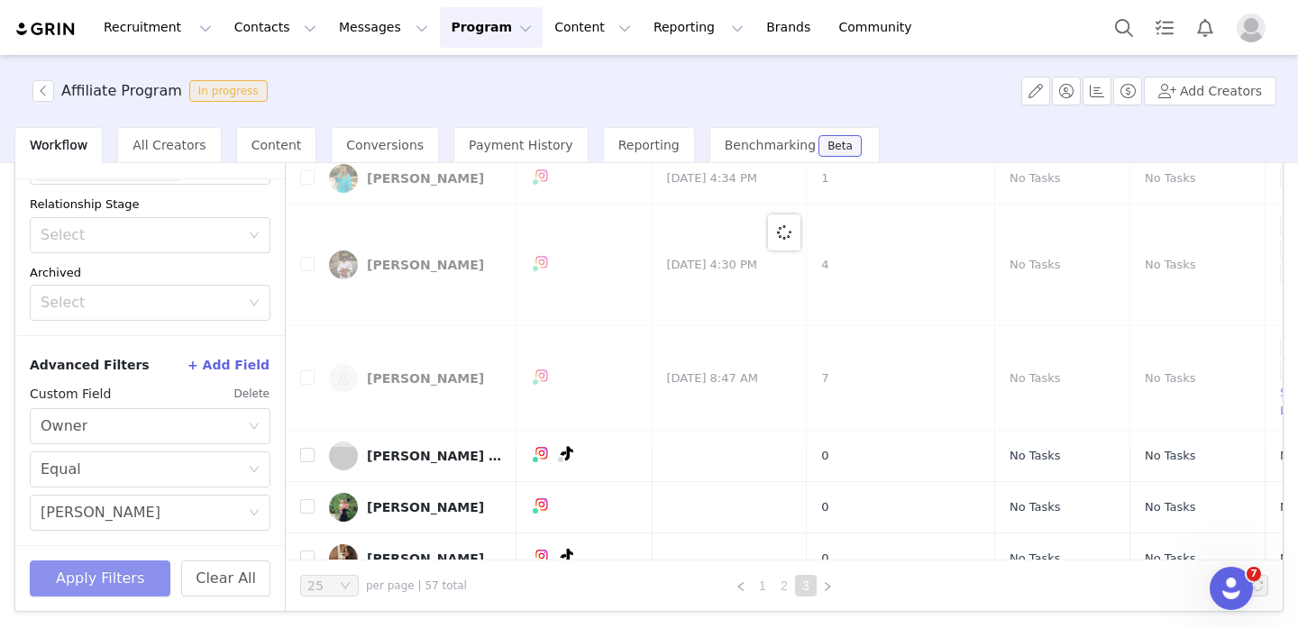
scroll to position [0, 0]
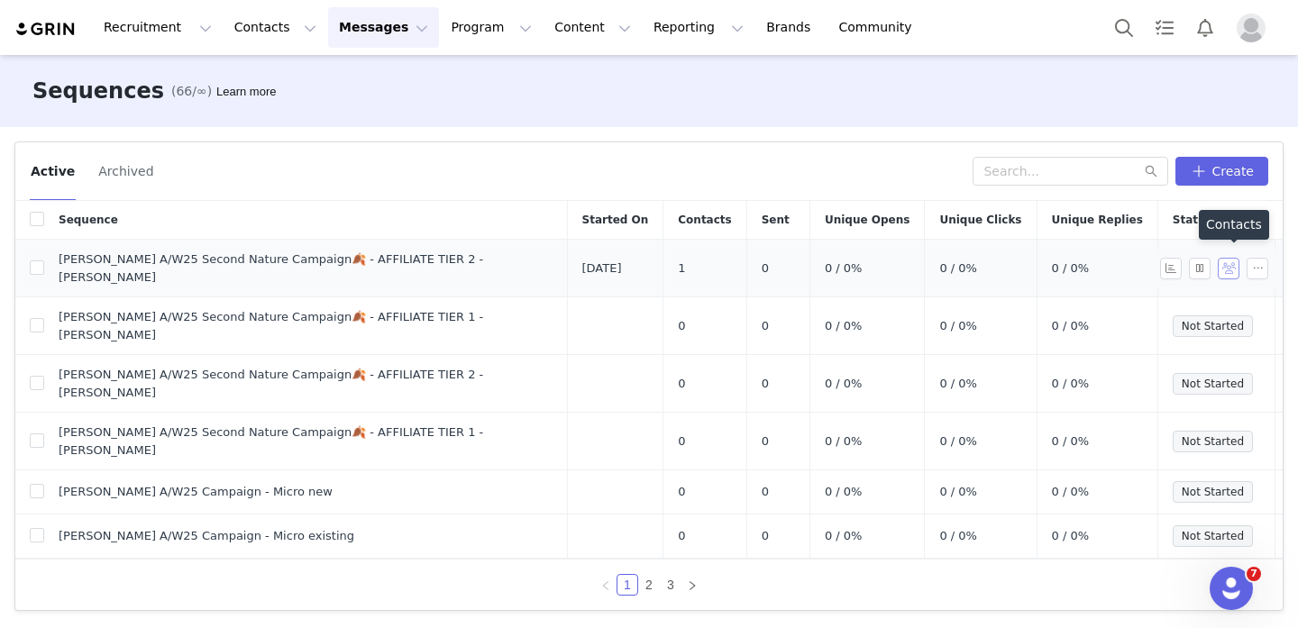
click at [1227, 258] on button "button" at bounding box center [1229, 269] width 22 height 22
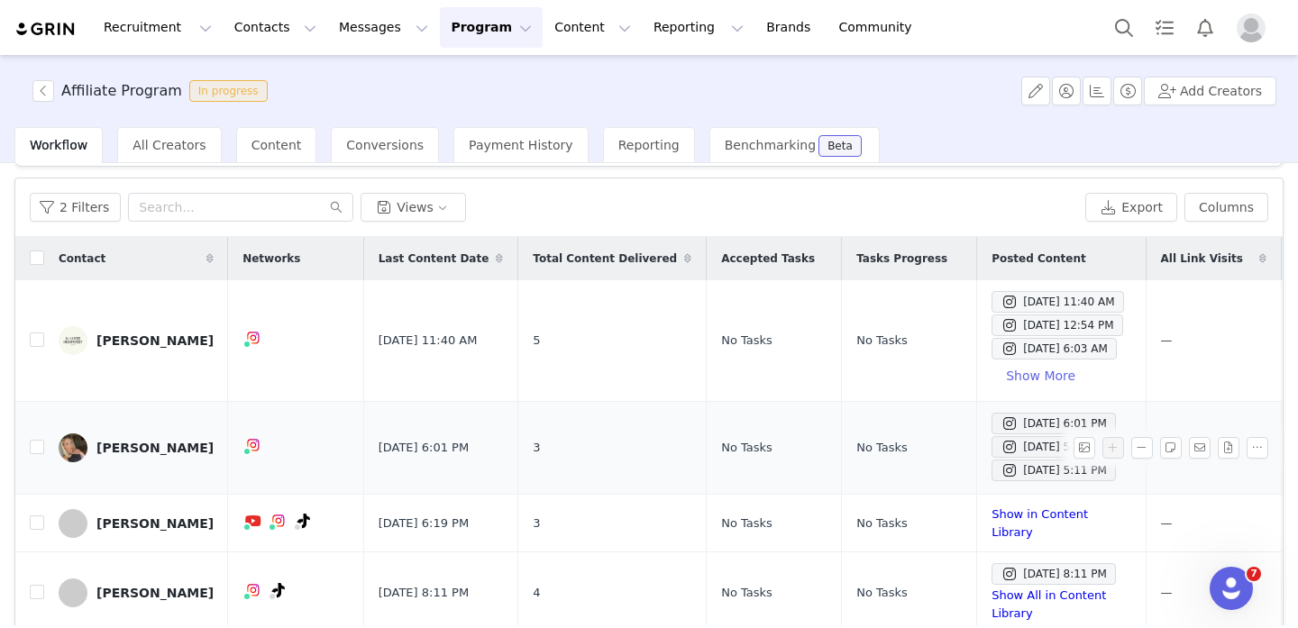
scroll to position [12, 0]
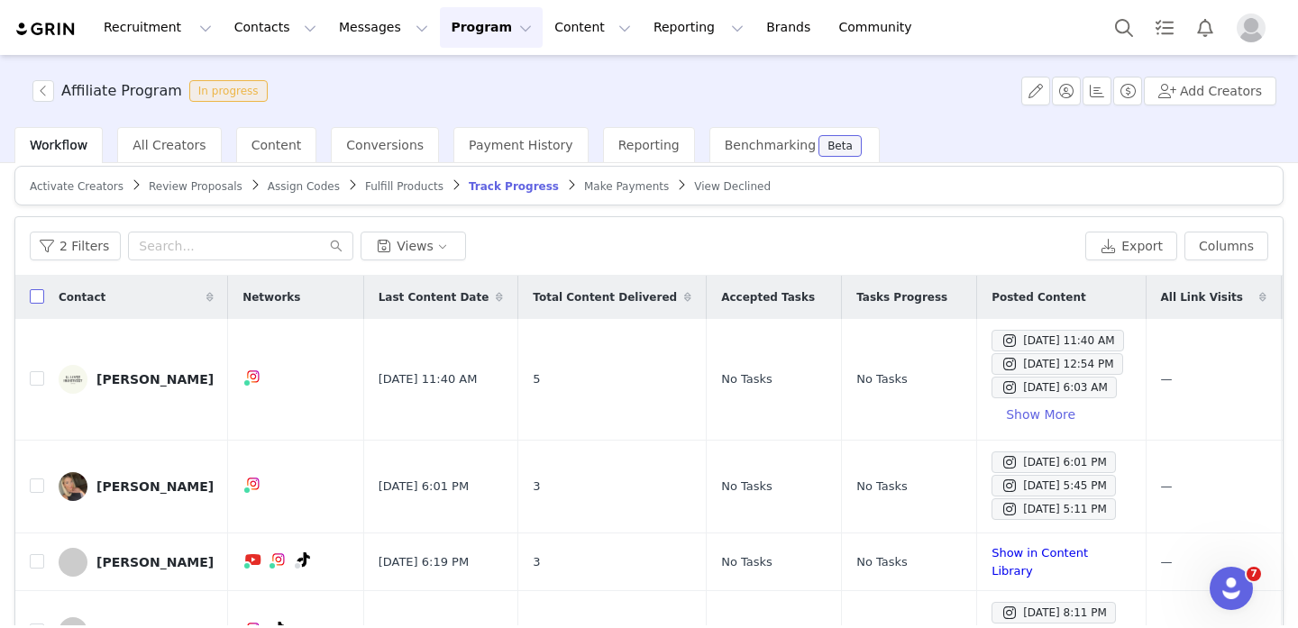
click at [40, 293] on input "checkbox" at bounding box center [37, 296] width 14 height 14
checkbox input "true"
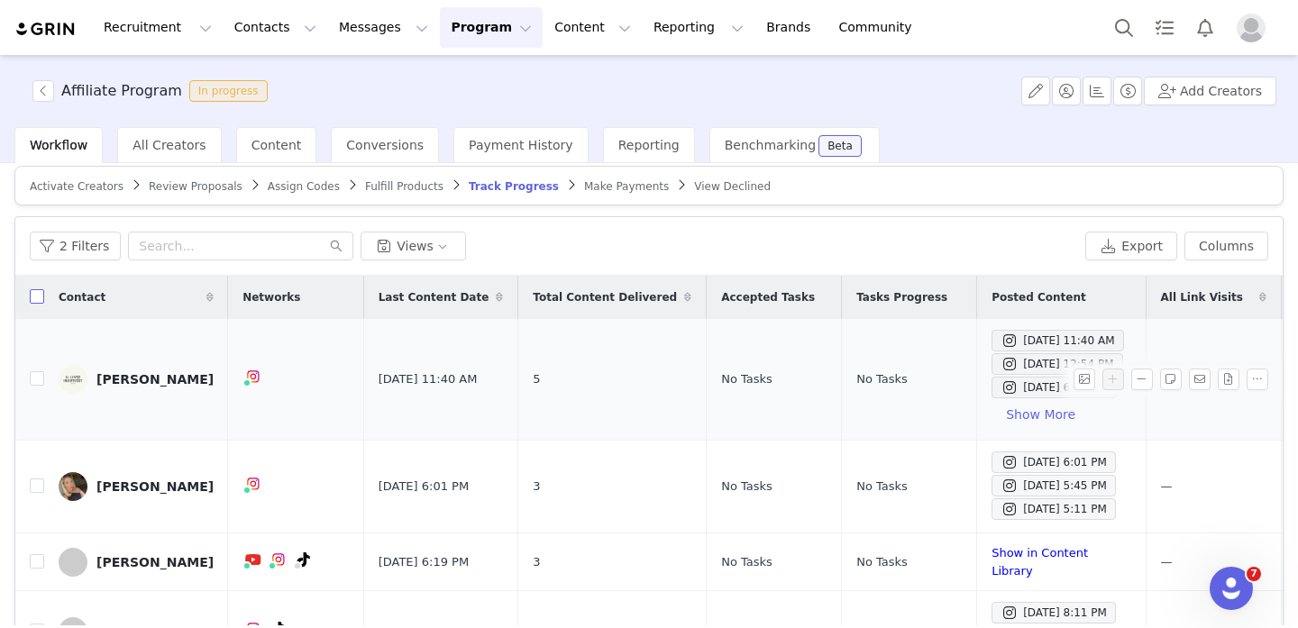
checkbox input "true"
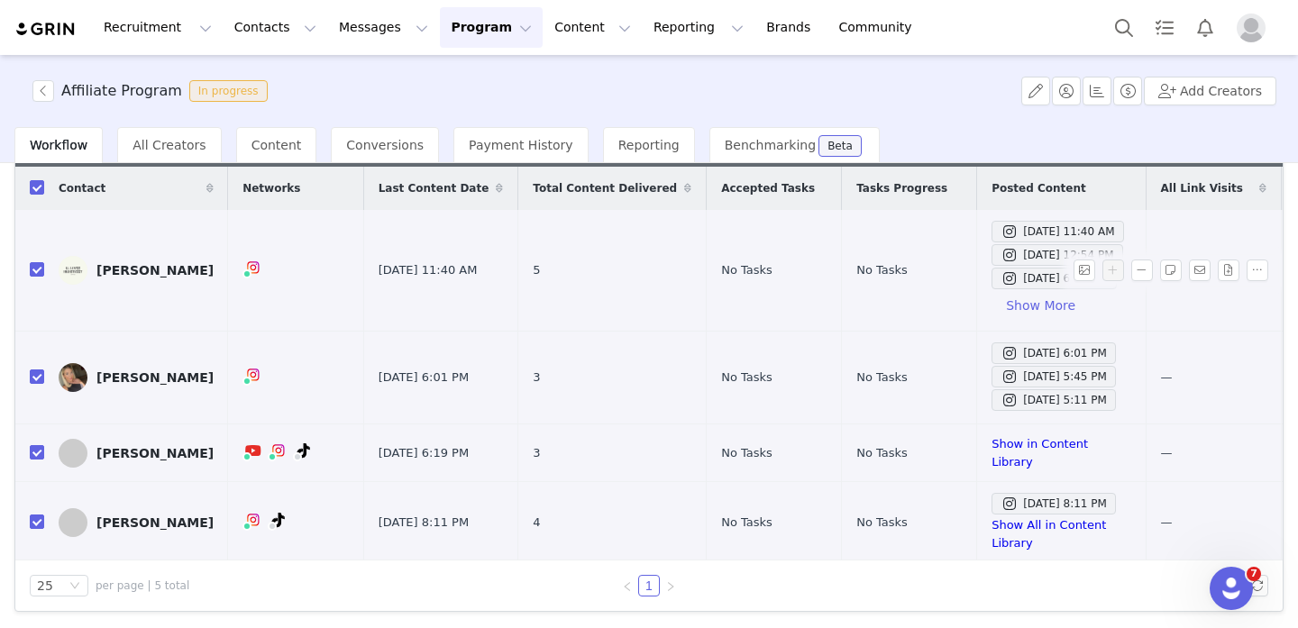
scroll to position [0, 0]
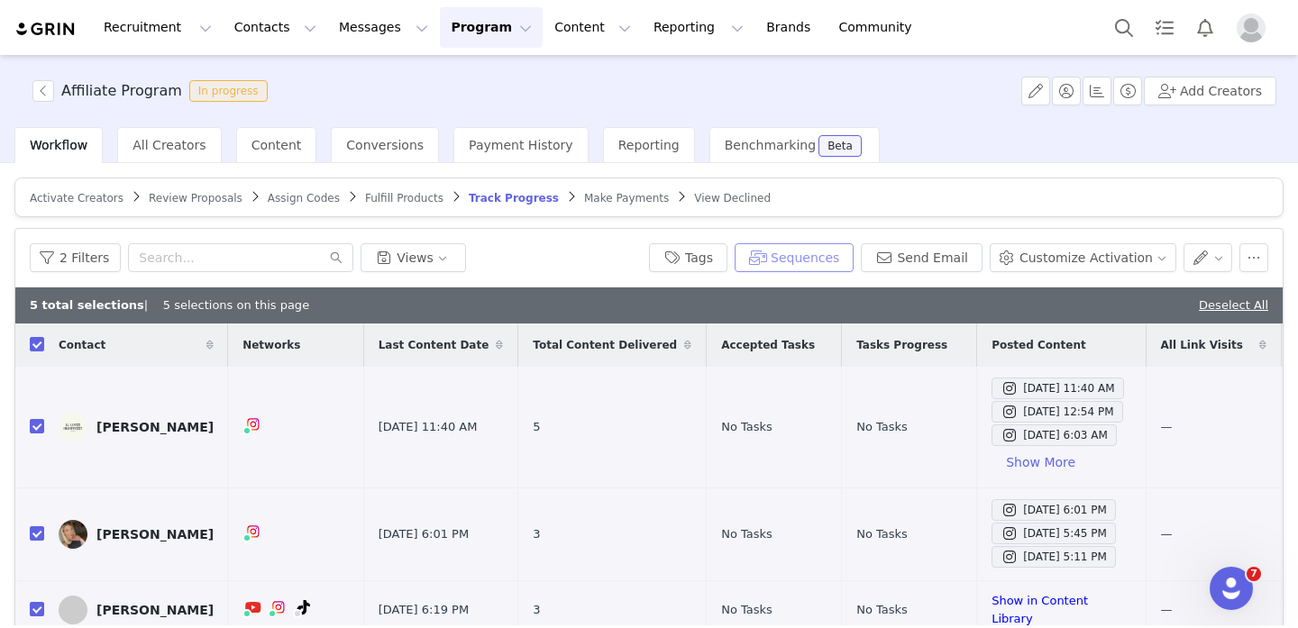
click at [827, 257] on button "Sequences" at bounding box center [794, 257] width 119 height 29
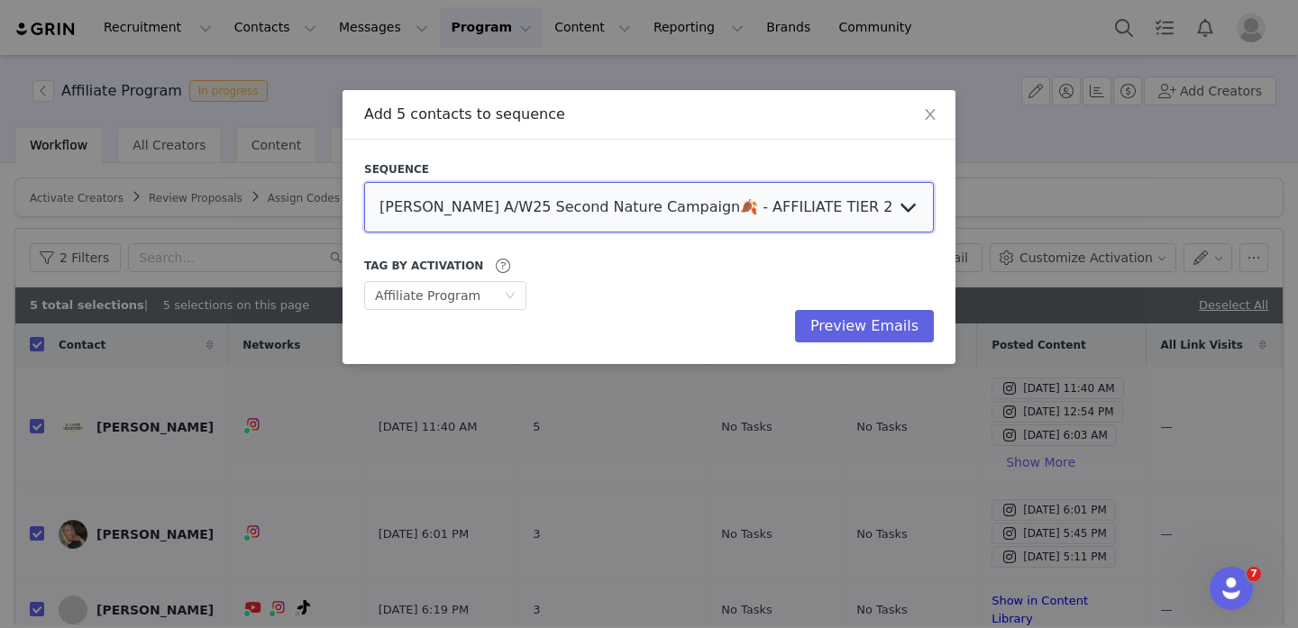
click at [545, 215] on select "LOVALL A/W25 Second Nature Campaign🍂 - AFFILIATE TIER 2 - LUCY LOVALL A/W25 Sec…" at bounding box center [649, 207] width 570 height 50
select select "4fc7e3e2-a4e7-4357-8beb-bb894fcd0519"
click at [364, 182] on select "LOVALL A/W25 Second Nature Campaign🍂 - AFFILIATE TIER 2 - LUCY LOVALL A/W25 Sec…" at bounding box center [649, 207] width 570 height 50
click at [847, 324] on button "Preview Emails" at bounding box center [864, 326] width 139 height 32
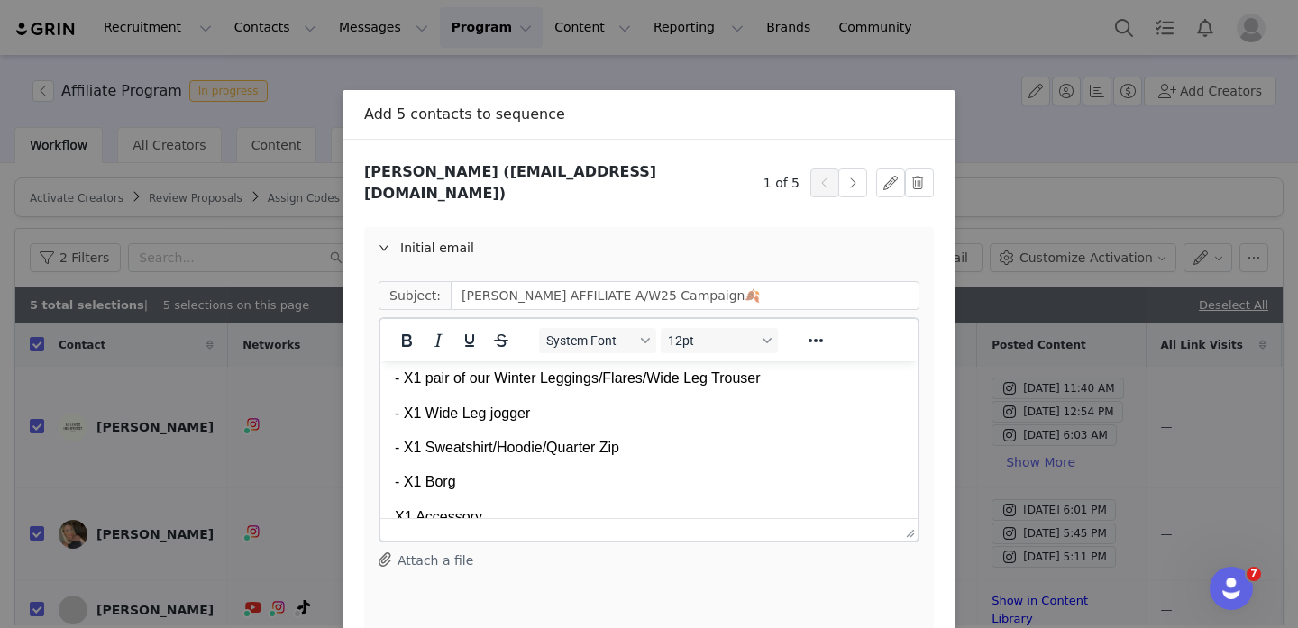
scroll to position [425, 0]
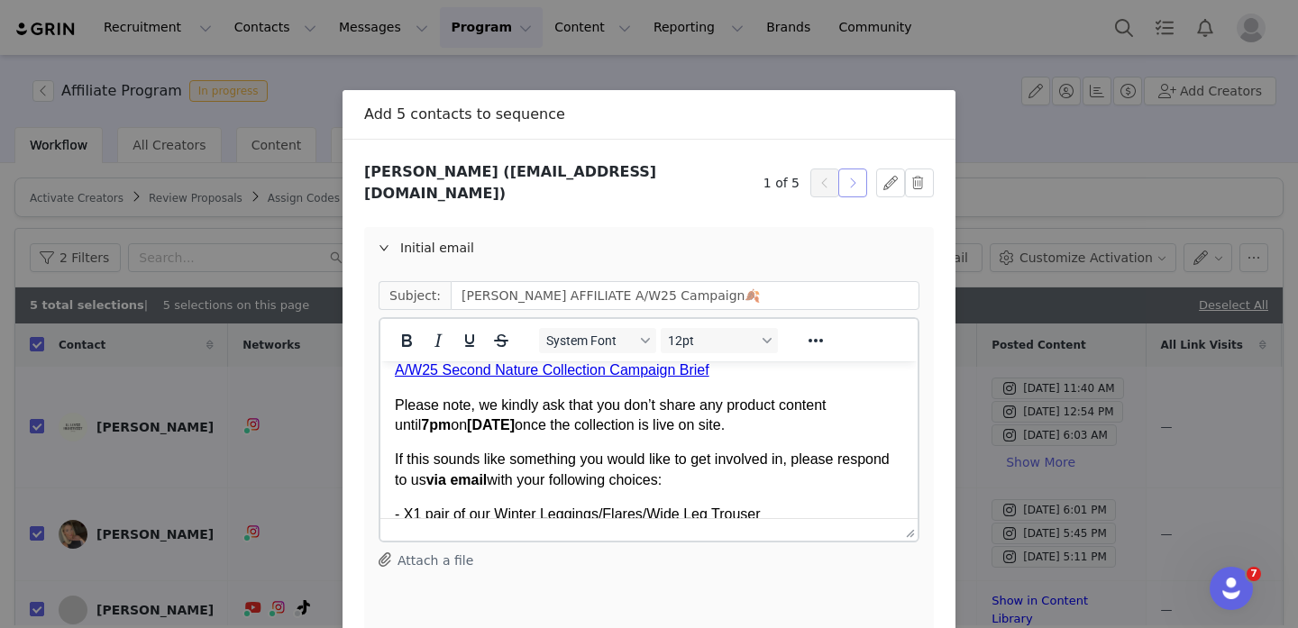
click at [852, 180] on button "button" at bounding box center [852, 183] width 29 height 29
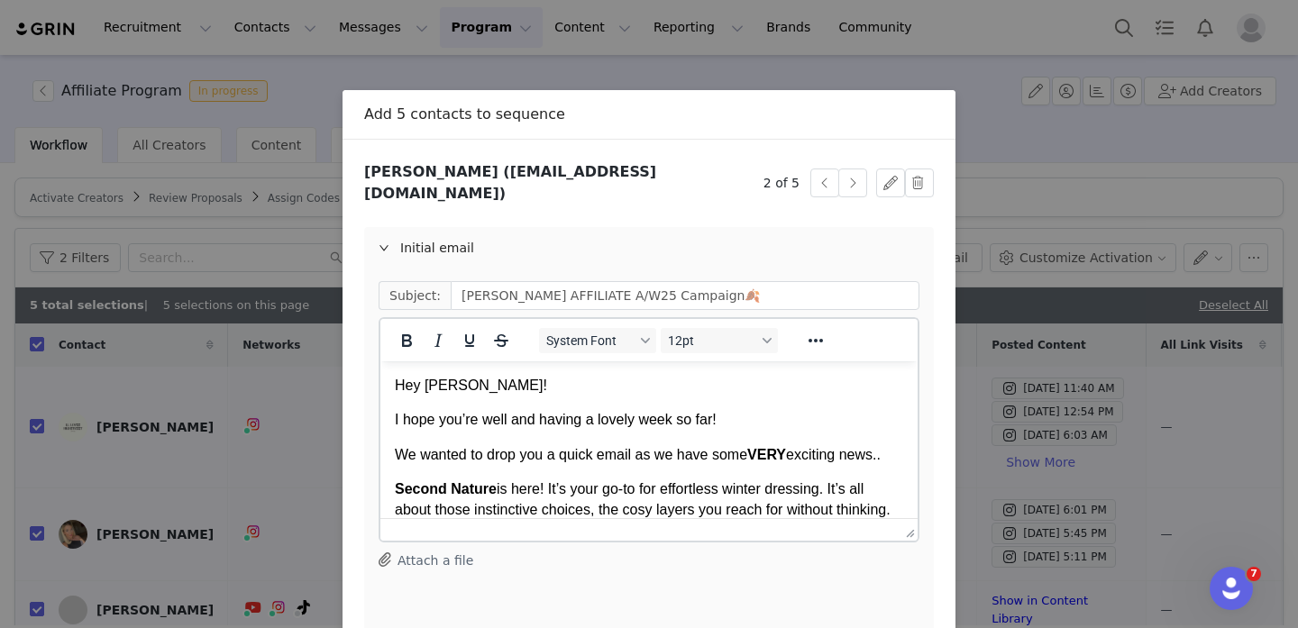
scroll to position [0, 0]
click at [855, 175] on button "button" at bounding box center [852, 183] width 29 height 29
click at [856, 176] on button "button" at bounding box center [852, 183] width 29 height 29
click at [853, 181] on button "button" at bounding box center [852, 183] width 29 height 29
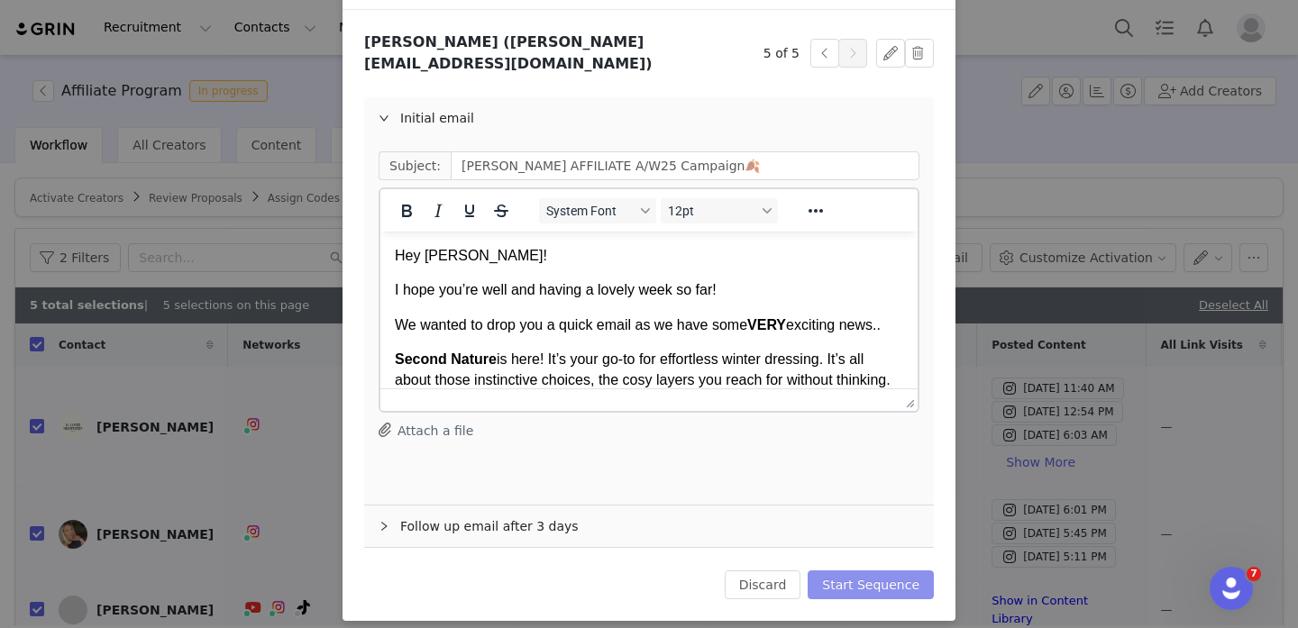
click at [887, 573] on button "Start Sequence" at bounding box center [871, 585] width 126 height 29
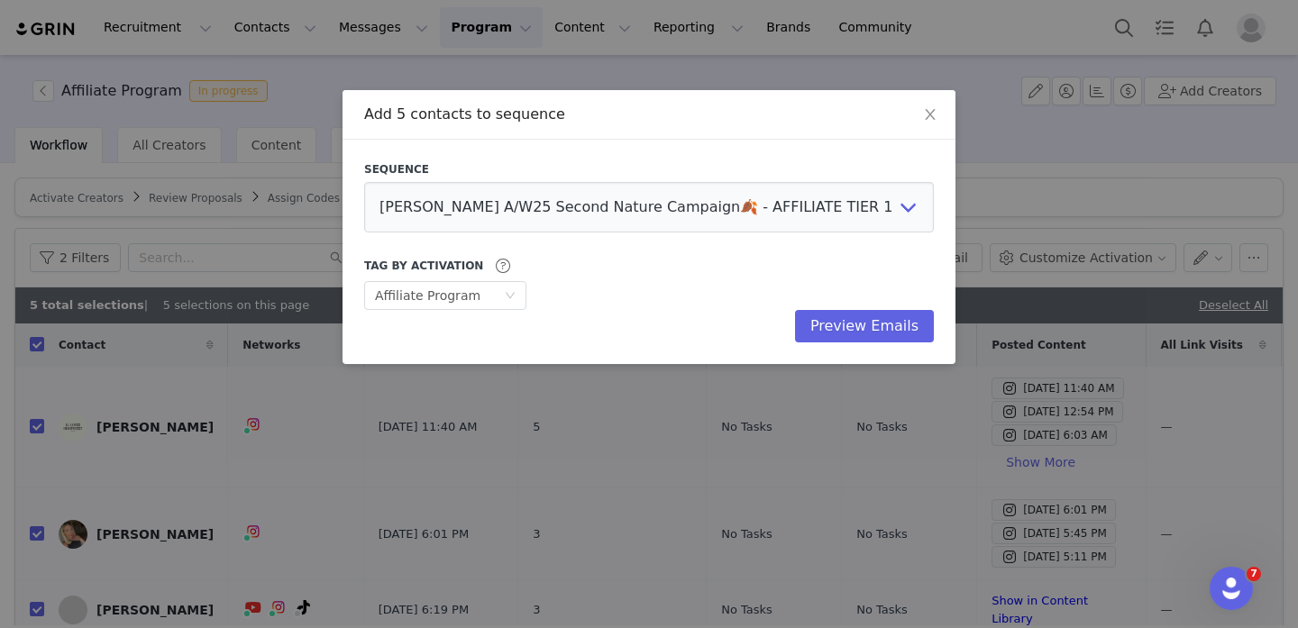
scroll to position [0, 0]
